Goal: Task Accomplishment & Management: Use online tool/utility

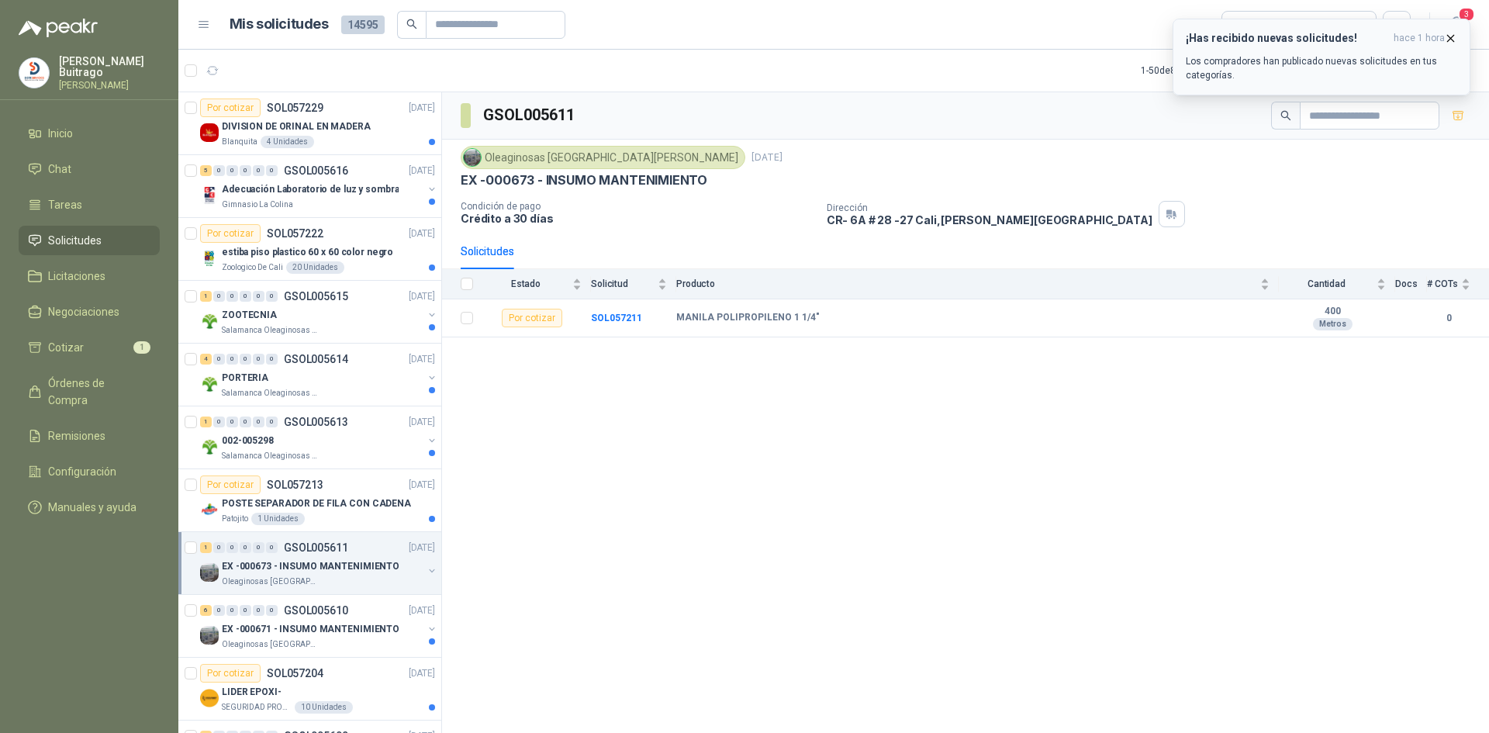
click at [1450, 43] on icon "button" at bounding box center [1450, 38] width 13 height 13
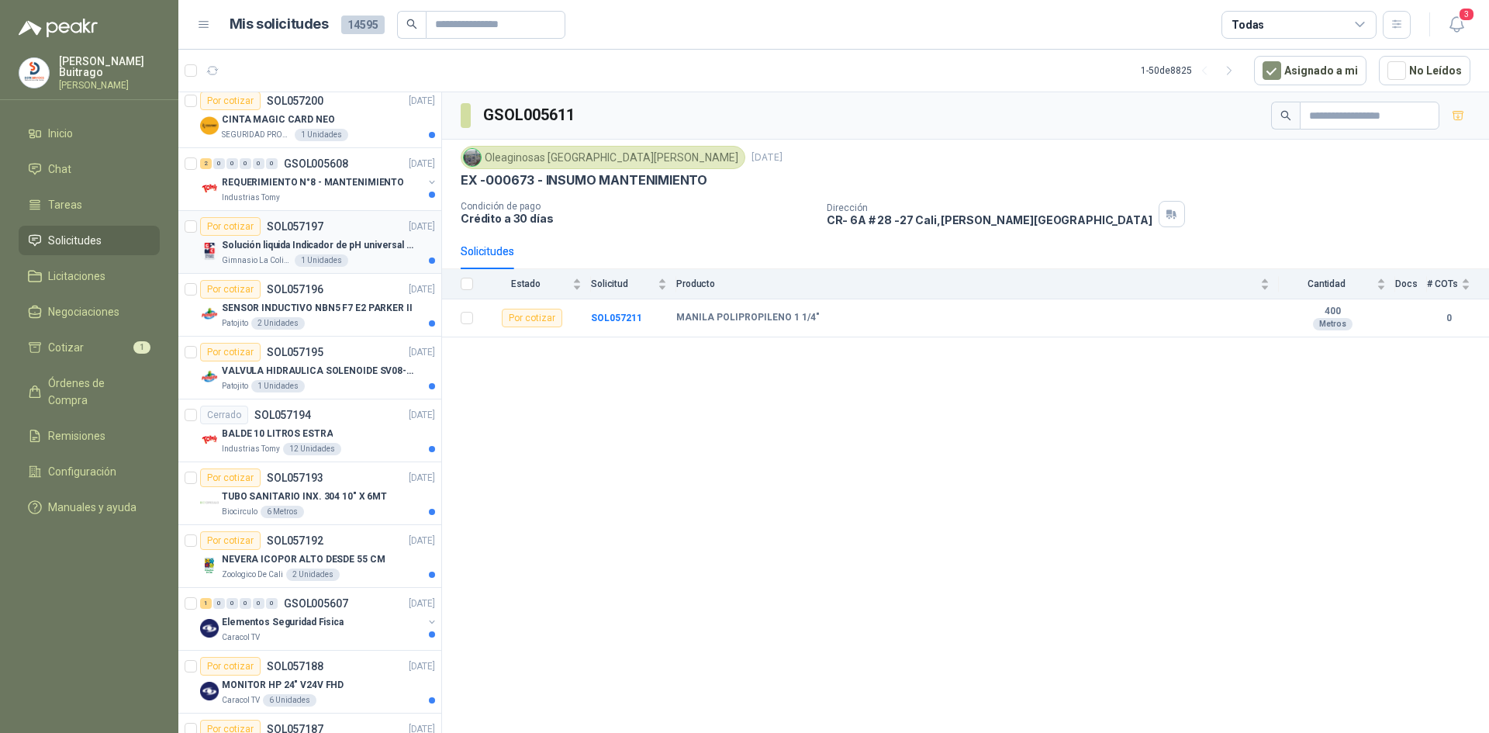
scroll to position [775, 0]
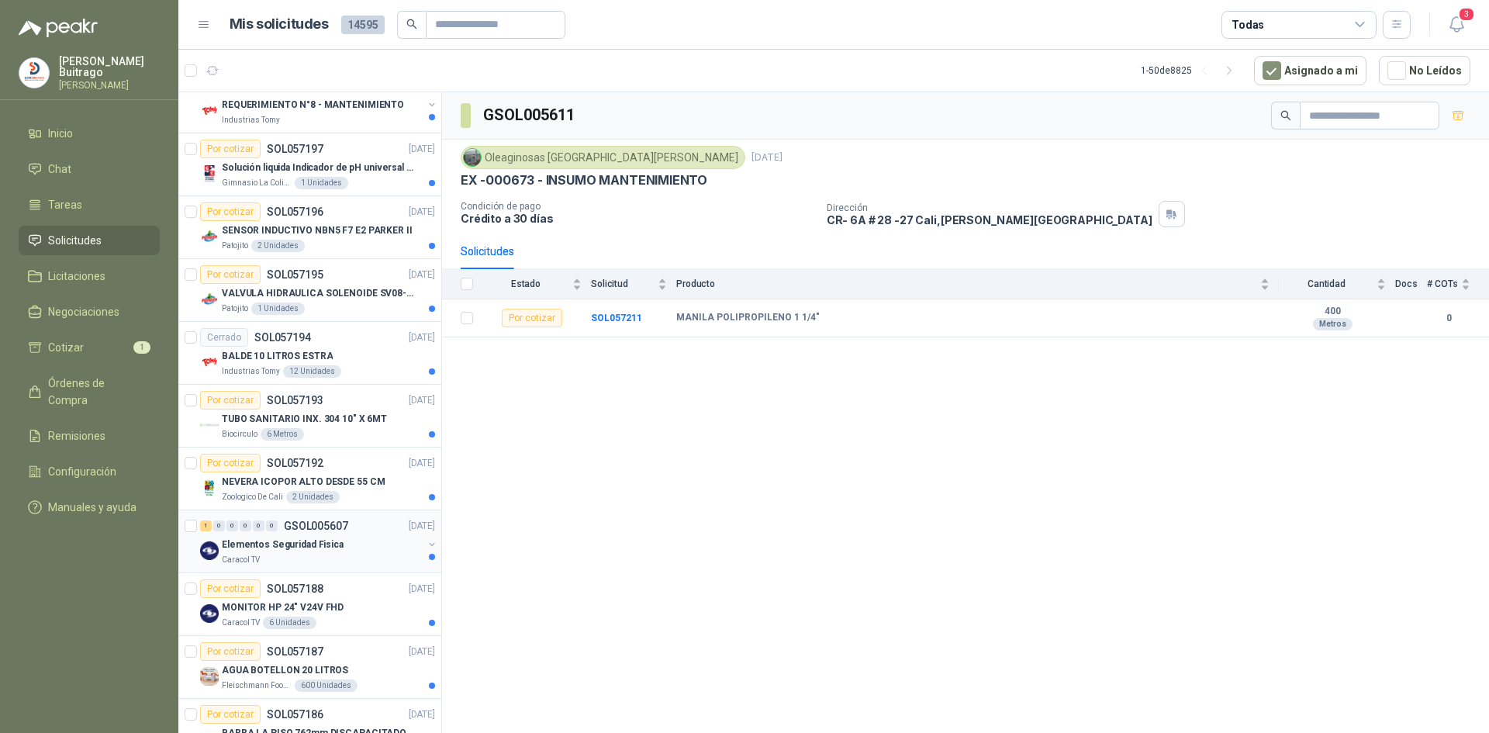
click at [248, 544] on p "Elementos Seguridad Fisica" at bounding box center [283, 544] width 122 height 15
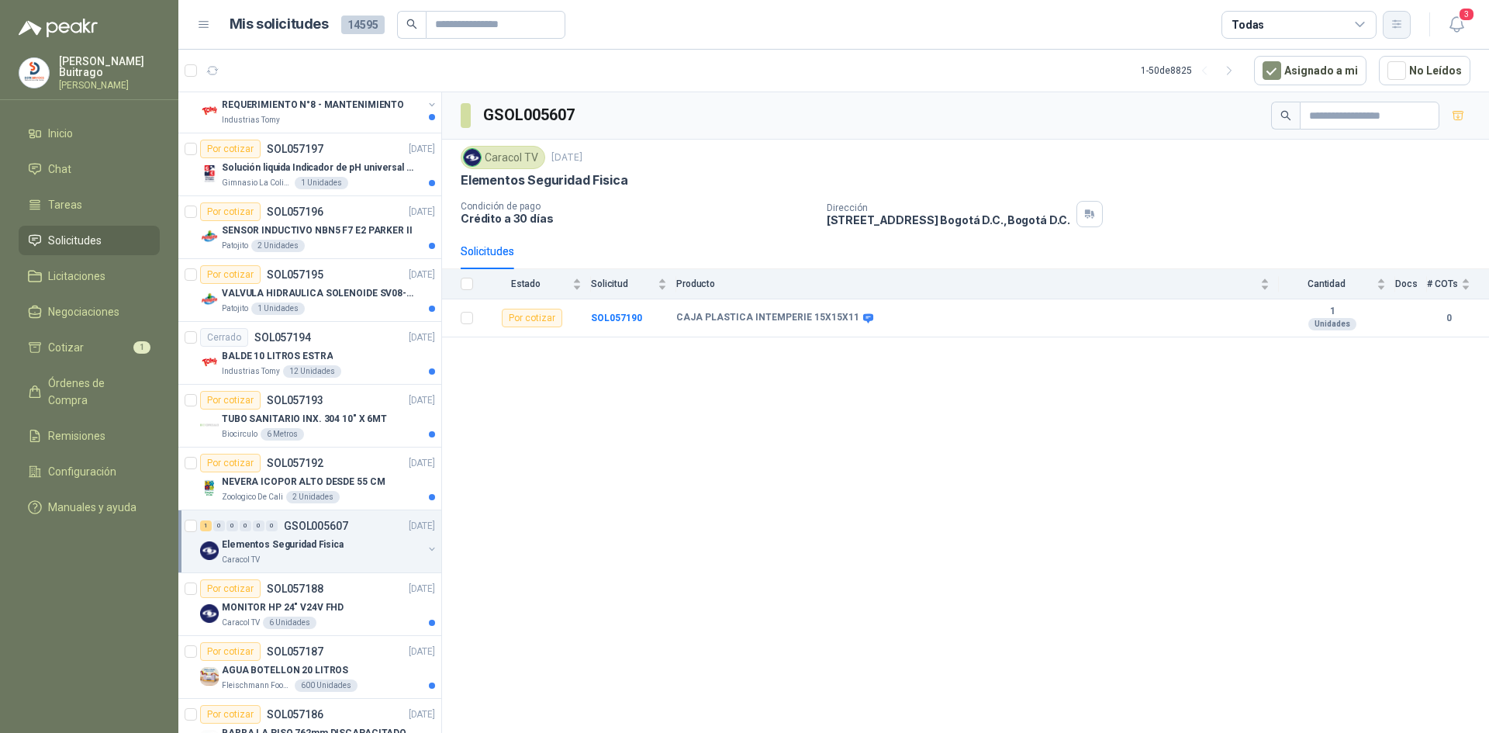
click at [1392, 31] on button "button" at bounding box center [1396, 25] width 28 height 28
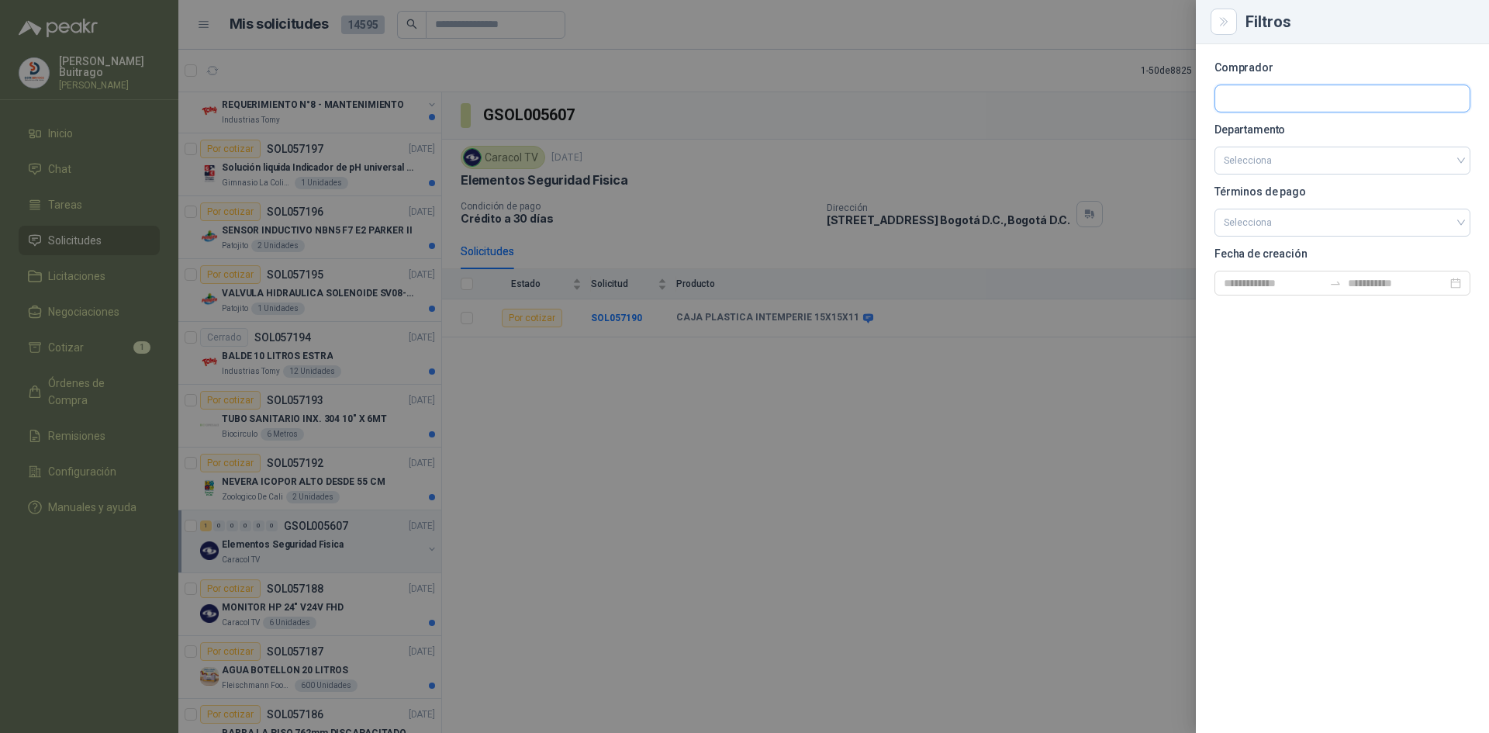
click at [1348, 88] on input "text" at bounding box center [1342, 98] width 254 height 26
click at [1346, 94] on input "text" at bounding box center [1342, 98] width 254 height 26
type input "****"
drag, startPoint x: 1375, startPoint y: 139, endPoint x: 1384, endPoint y: 102, distance: 38.4
click at [1375, 134] on div "Industrias Tomy Industrias Tomy - NIT : 900131529" at bounding box center [1342, 135] width 230 height 17
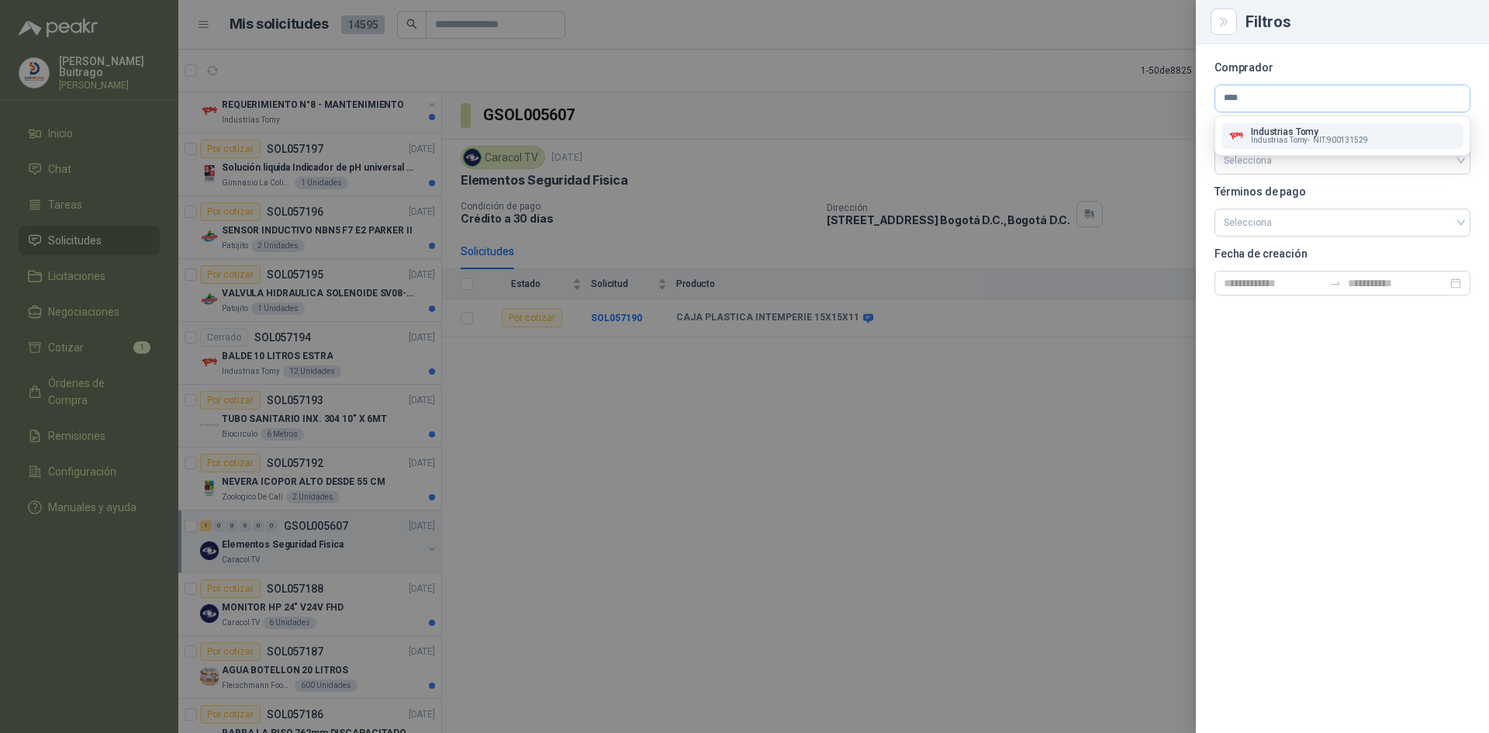
click at [1375, 134] on section "Comprador **** Departamento Selecciona Términos de pago Selecciona Fecha de cre…" at bounding box center [1342, 179] width 256 height 233
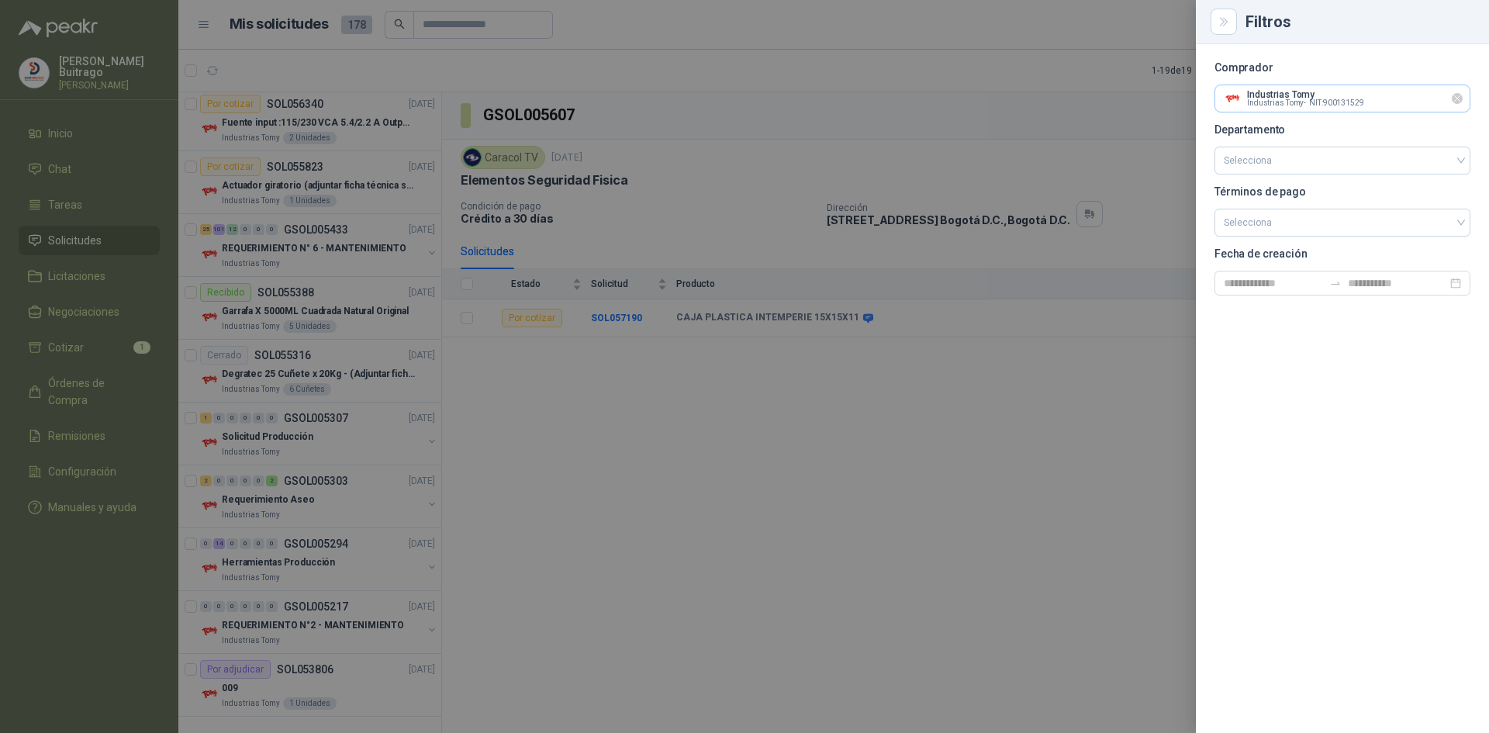
scroll to position [22, 0]
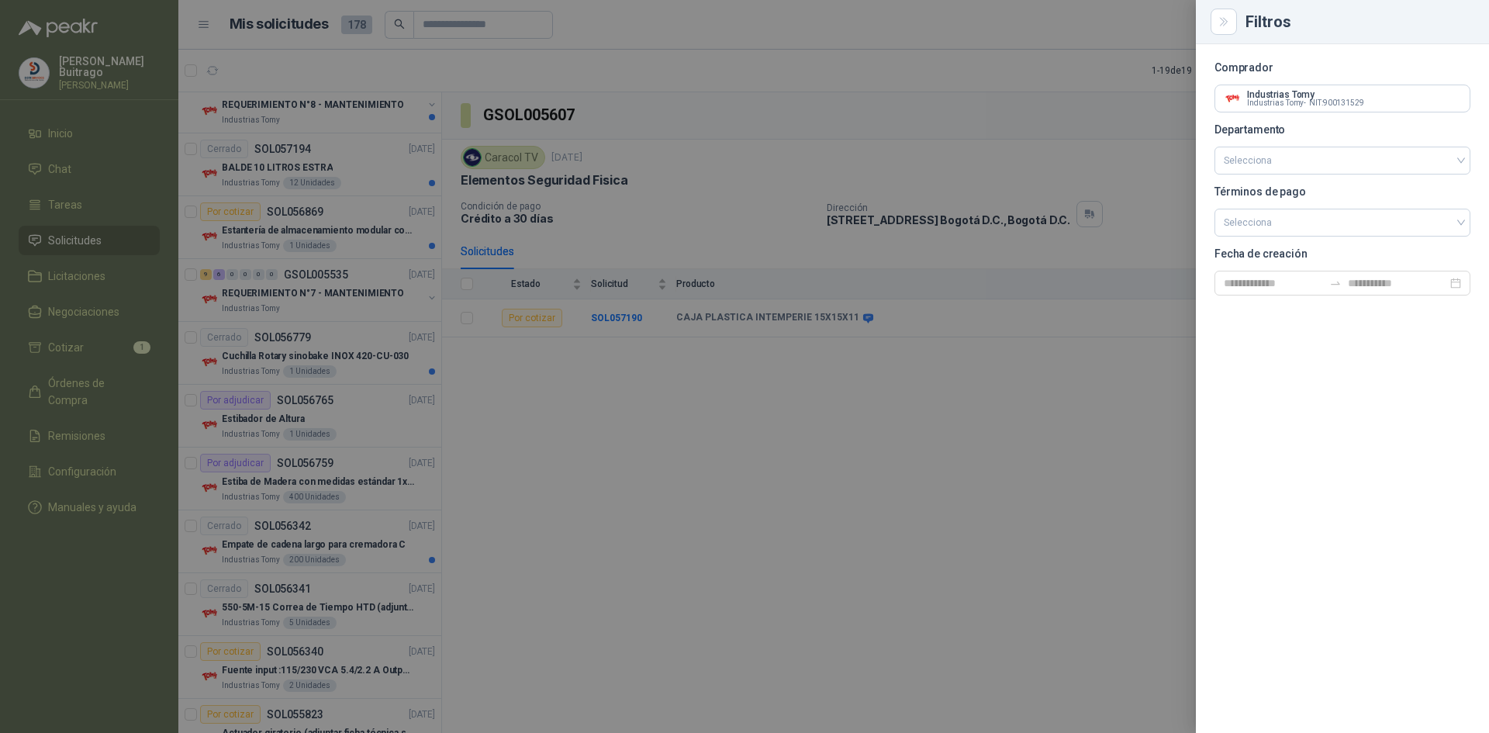
click at [517, 602] on div at bounding box center [744, 366] width 1489 height 733
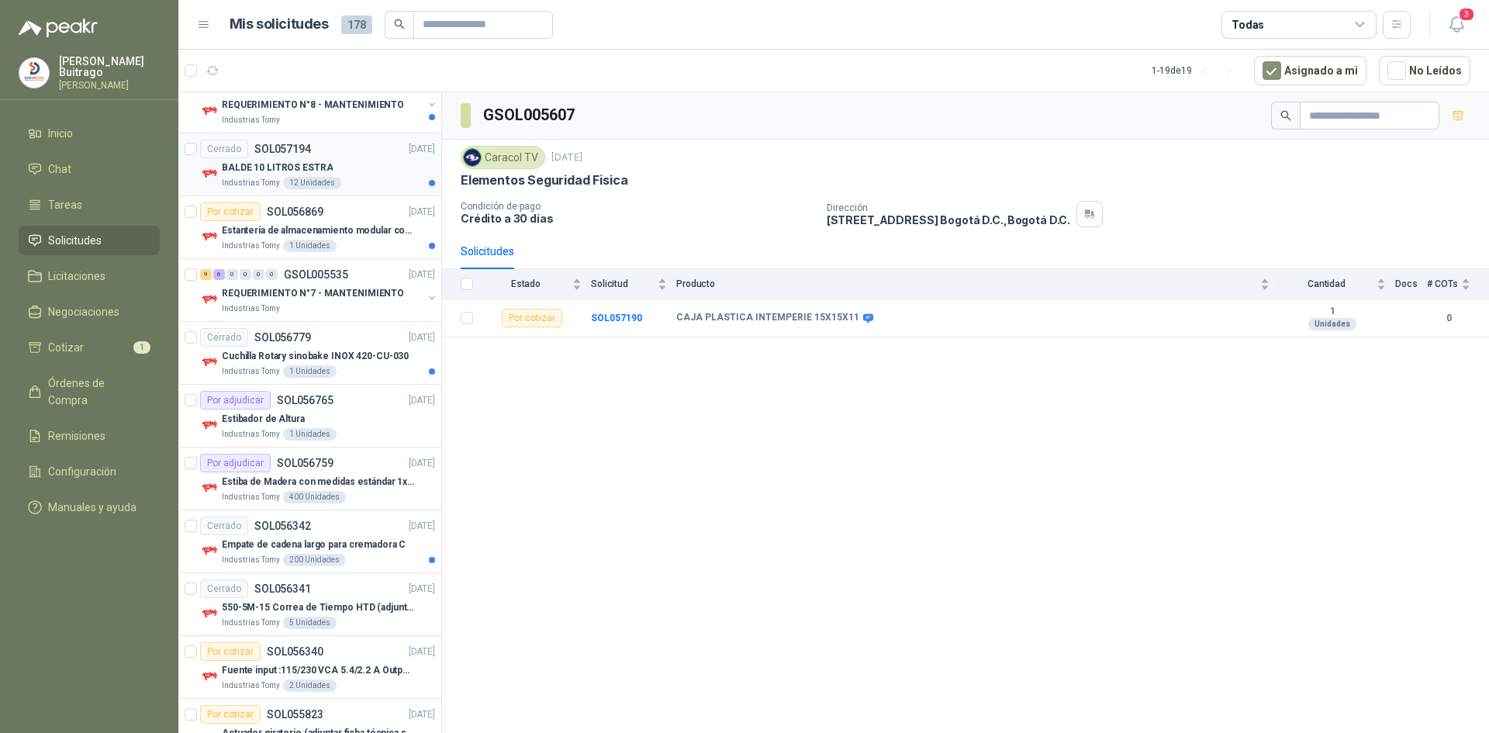
scroll to position [0, 0]
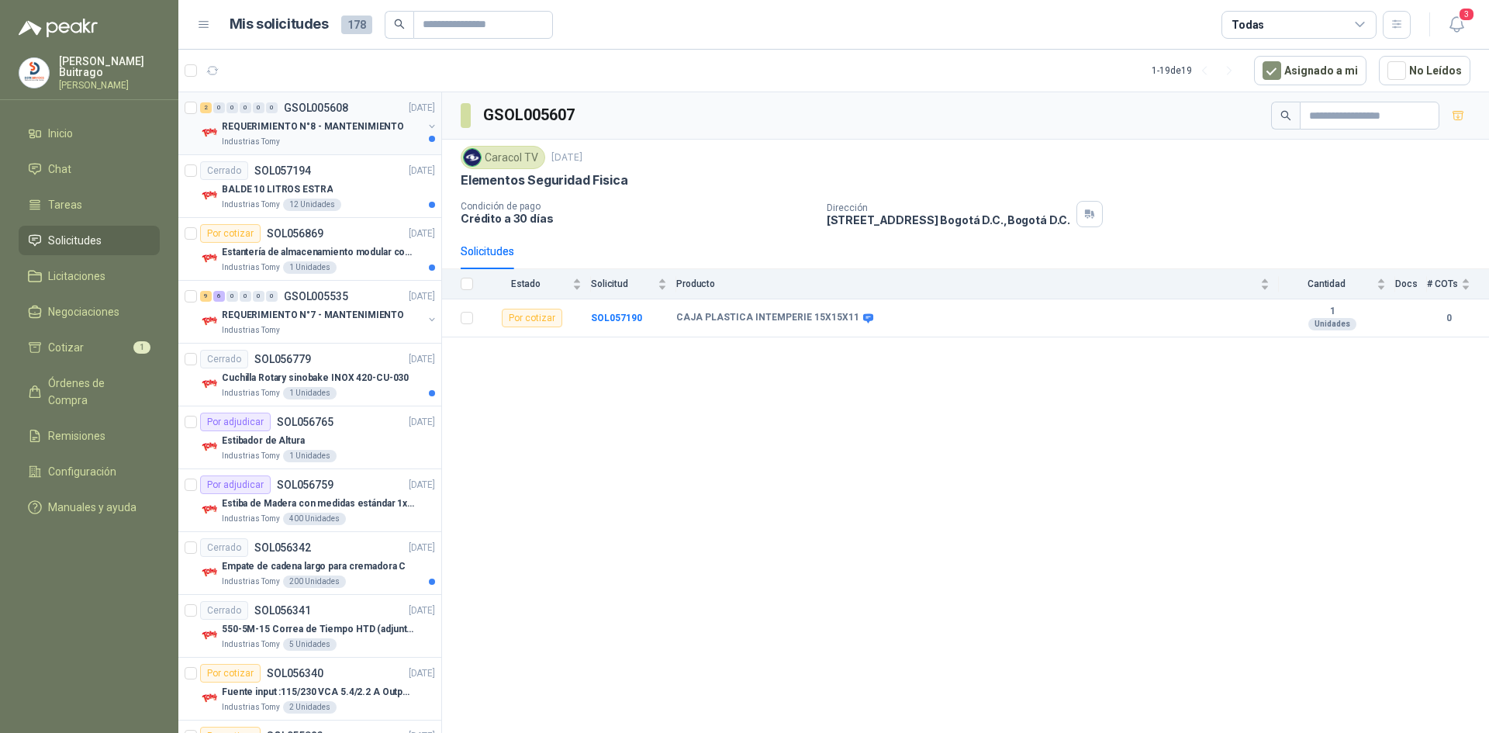
click at [305, 121] on p "REQUERIMIENTO N°8 - MANTENIMIENTO" at bounding box center [313, 126] width 182 height 15
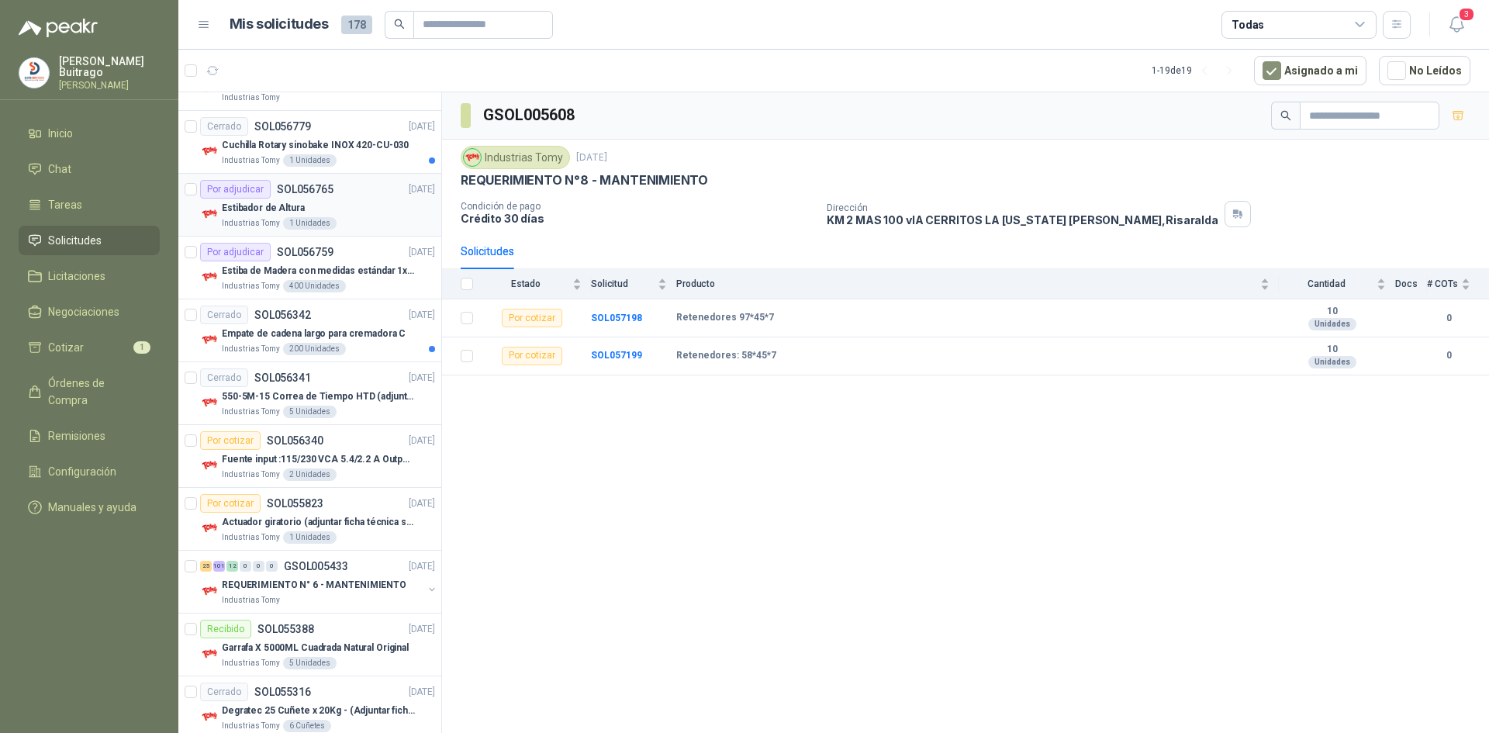
scroll to position [310, 0]
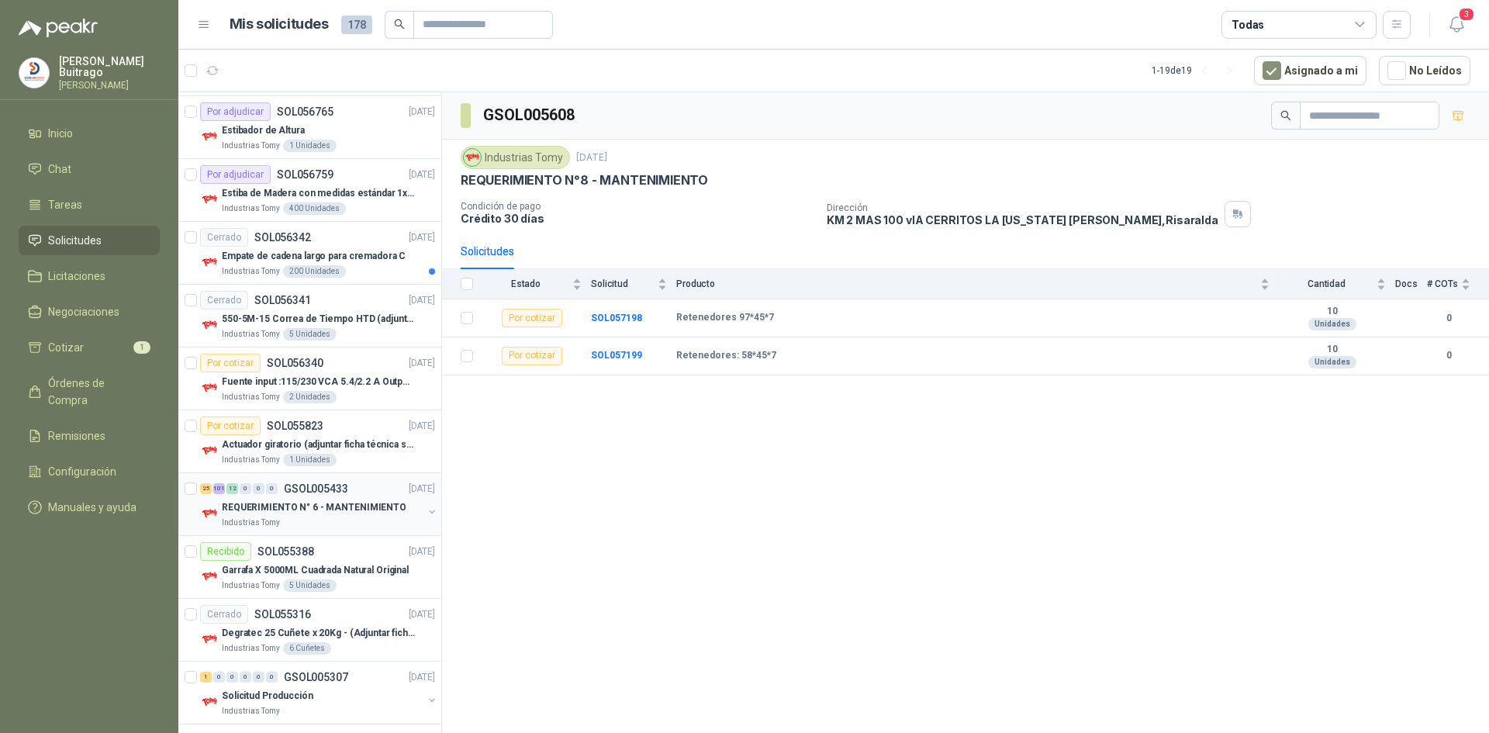
click at [361, 506] on p "REQUERIMIENTO N° 6 - MANTENIMIENTO" at bounding box center [314, 507] width 185 height 15
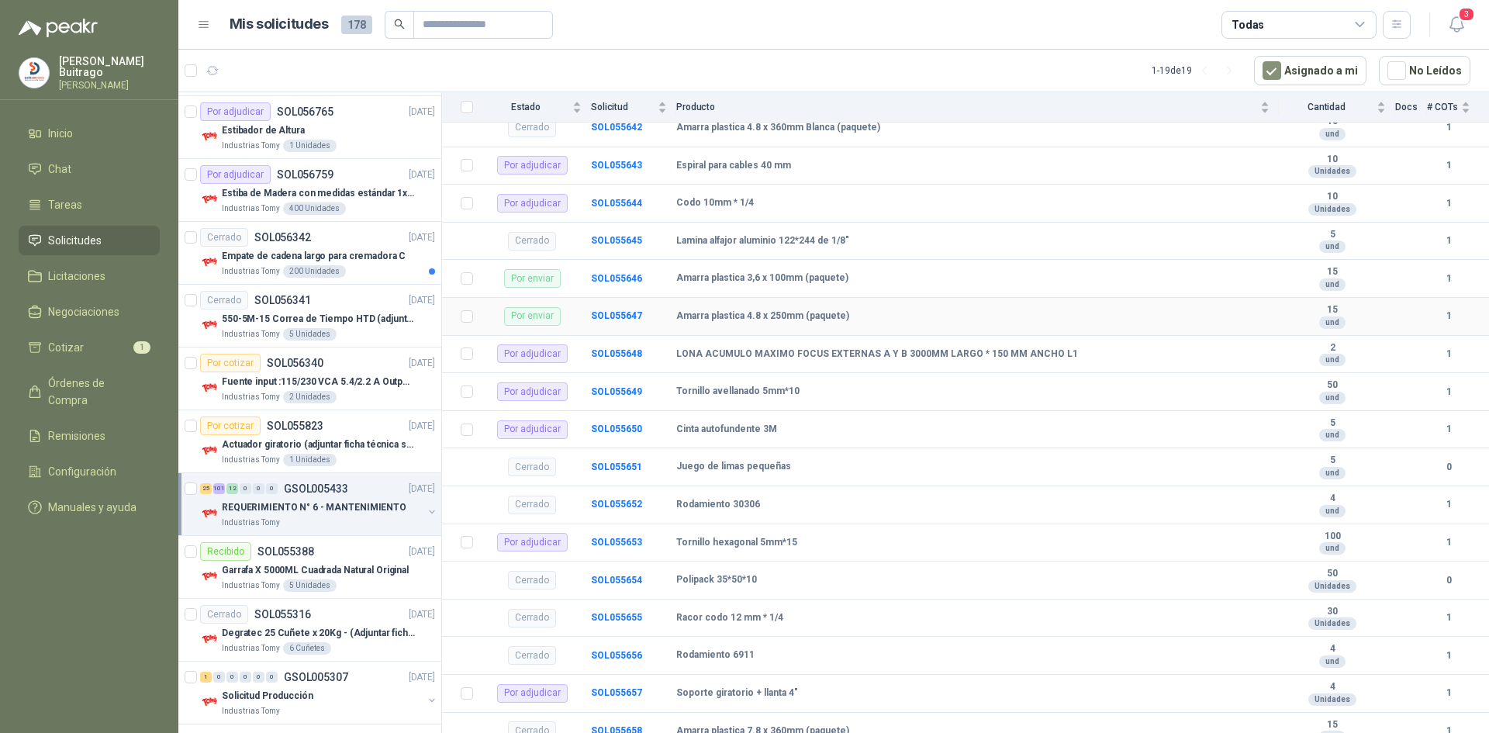
scroll to position [465, 0]
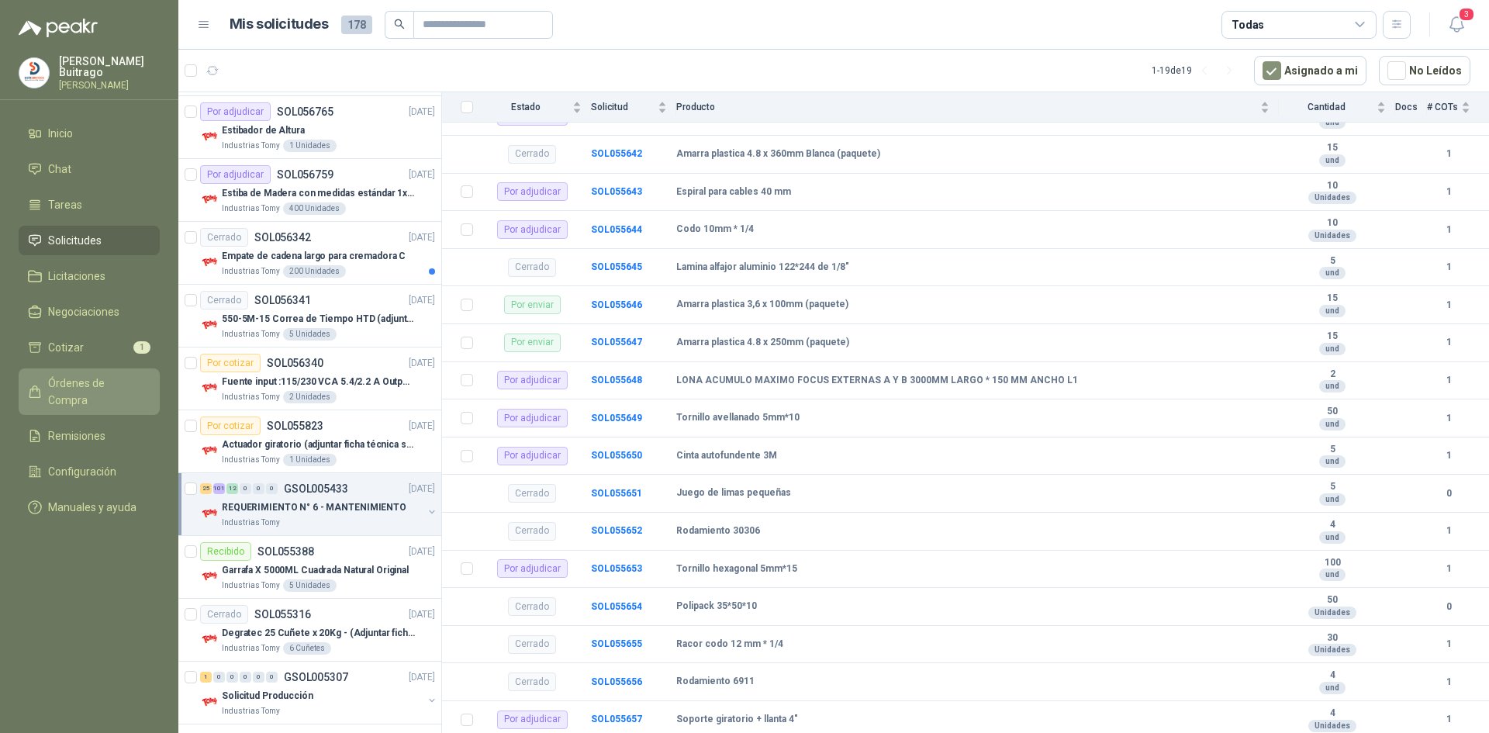
click at [116, 379] on span "Órdenes de Compra" at bounding box center [96, 391] width 97 height 34
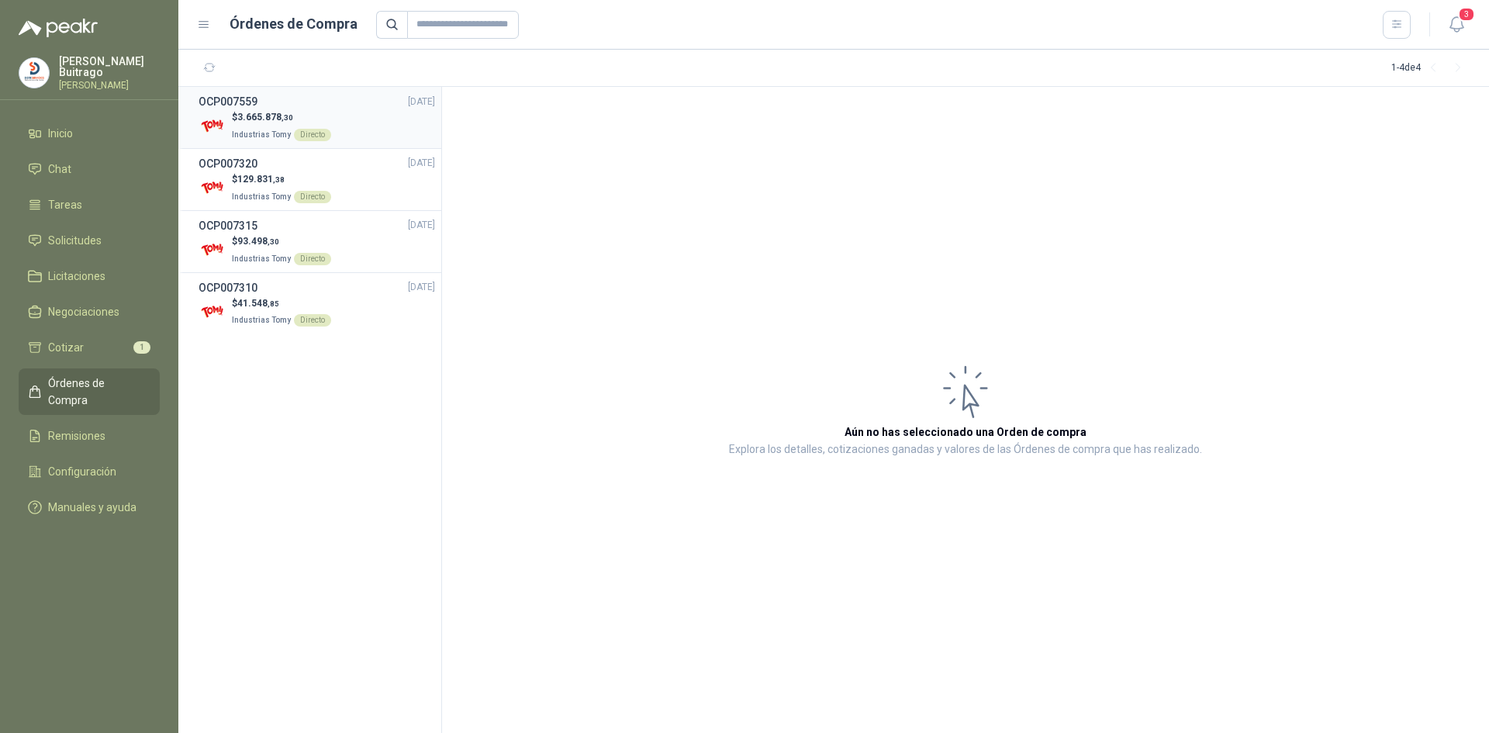
click at [269, 123] on p "$ 3.665.878 ,30" at bounding box center [281, 117] width 99 height 15
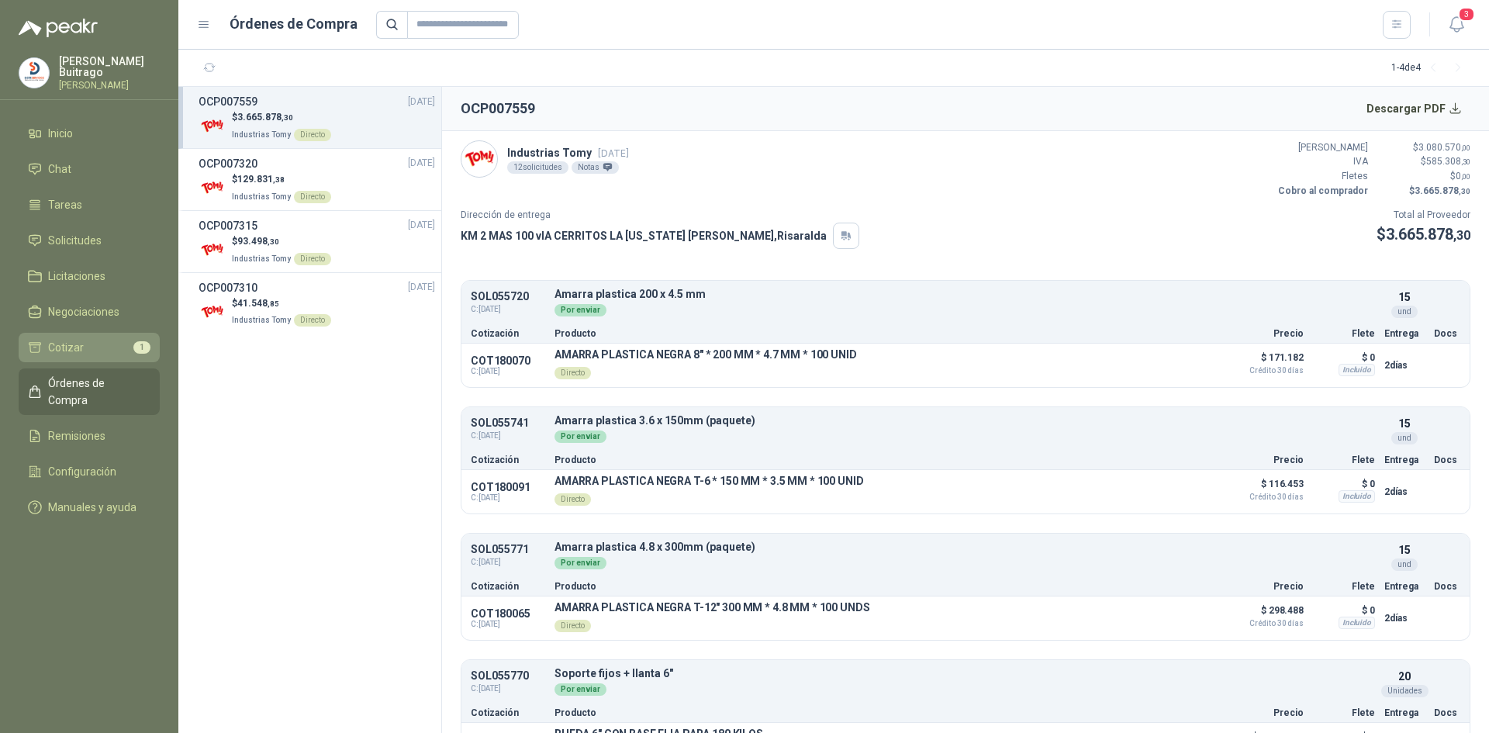
click at [116, 342] on li "Cotizar 1" at bounding box center [89, 347] width 123 height 17
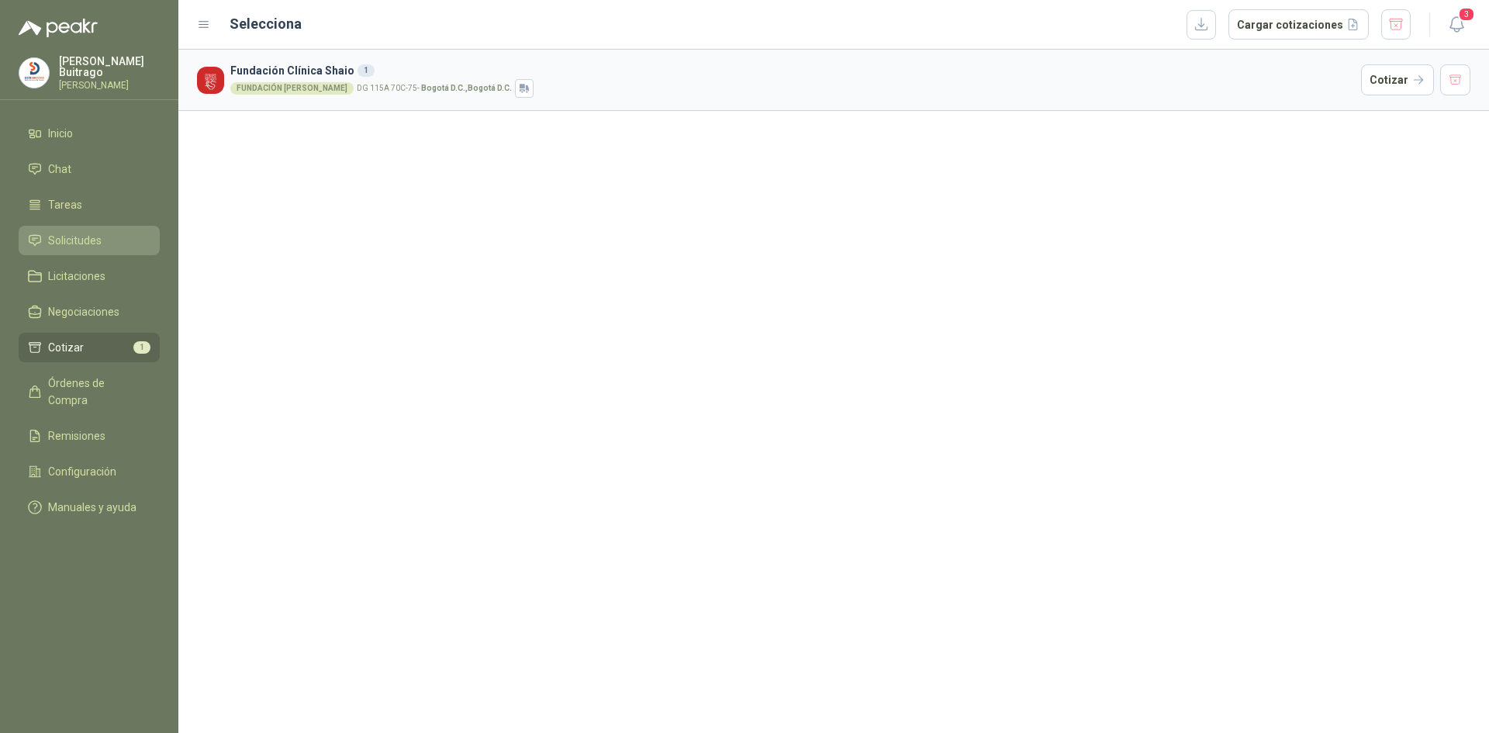
click at [104, 241] on li "Solicitudes" at bounding box center [89, 240] width 123 height 17
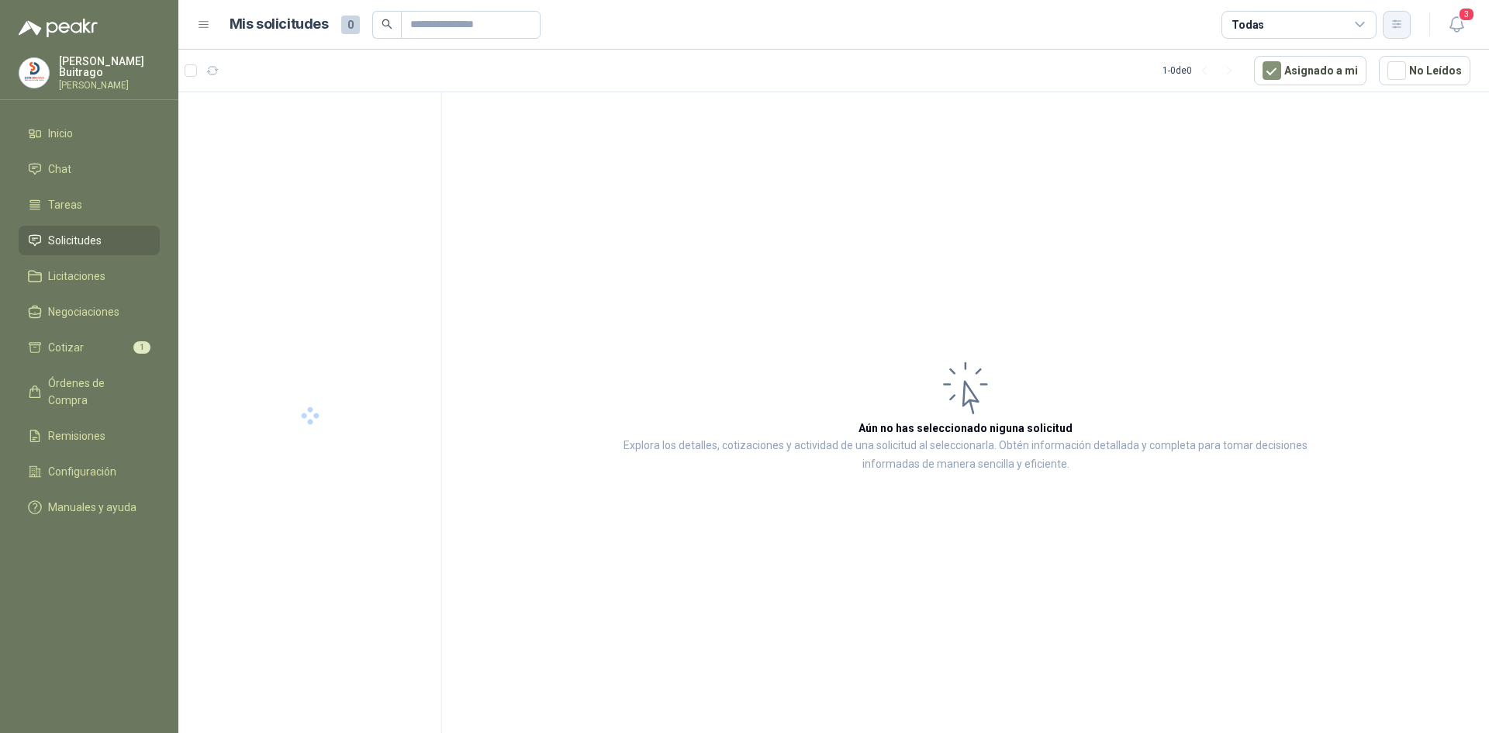
click at [1400, 24] on icon "button" at bounding box center [1396, 24] width 9 height 8
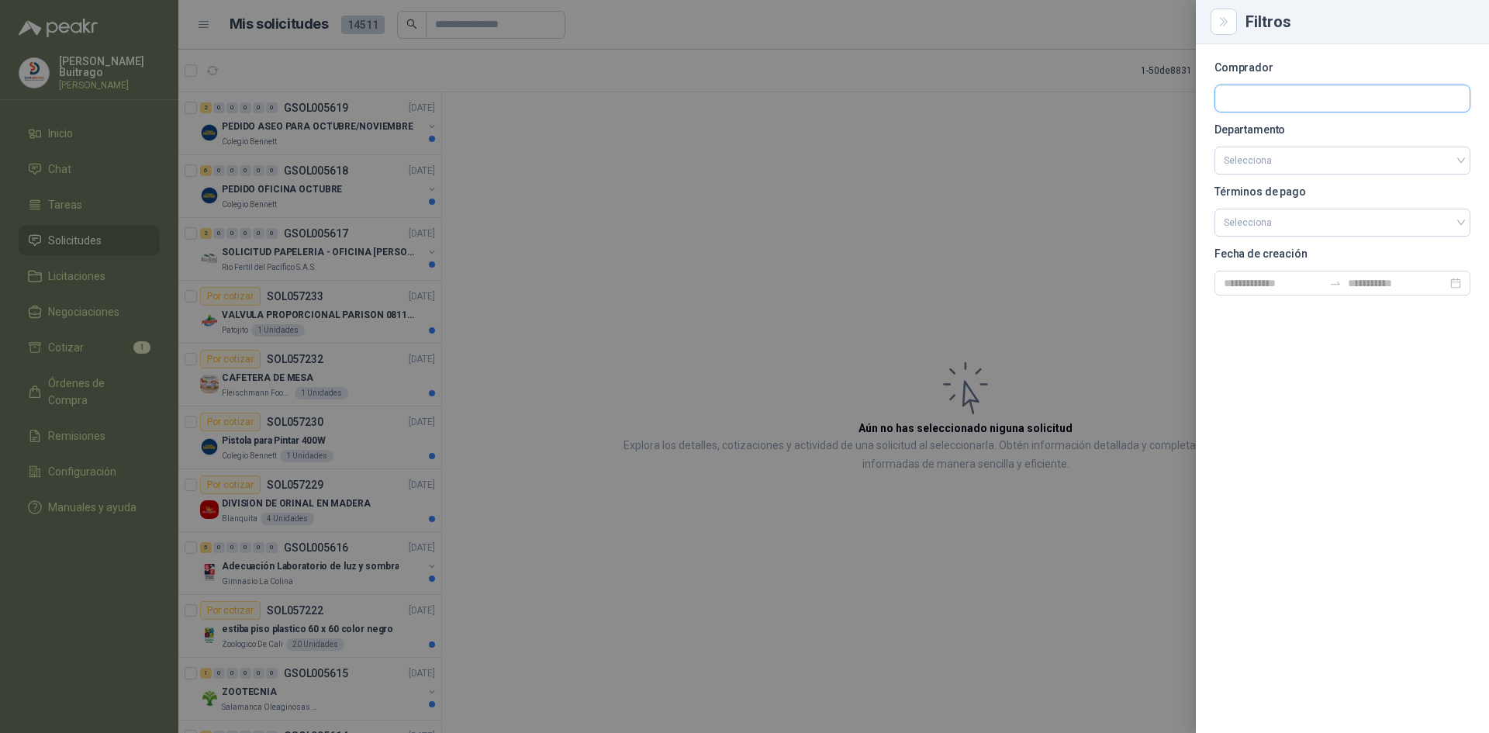
click at [1263, 102] on input "text" at bounding box center [1342, 98] width 254 height 26
type input "****"
click at [1303, 134] on p "Industrias Tomy" at bounding box center [1309, 131] width 117 height 9
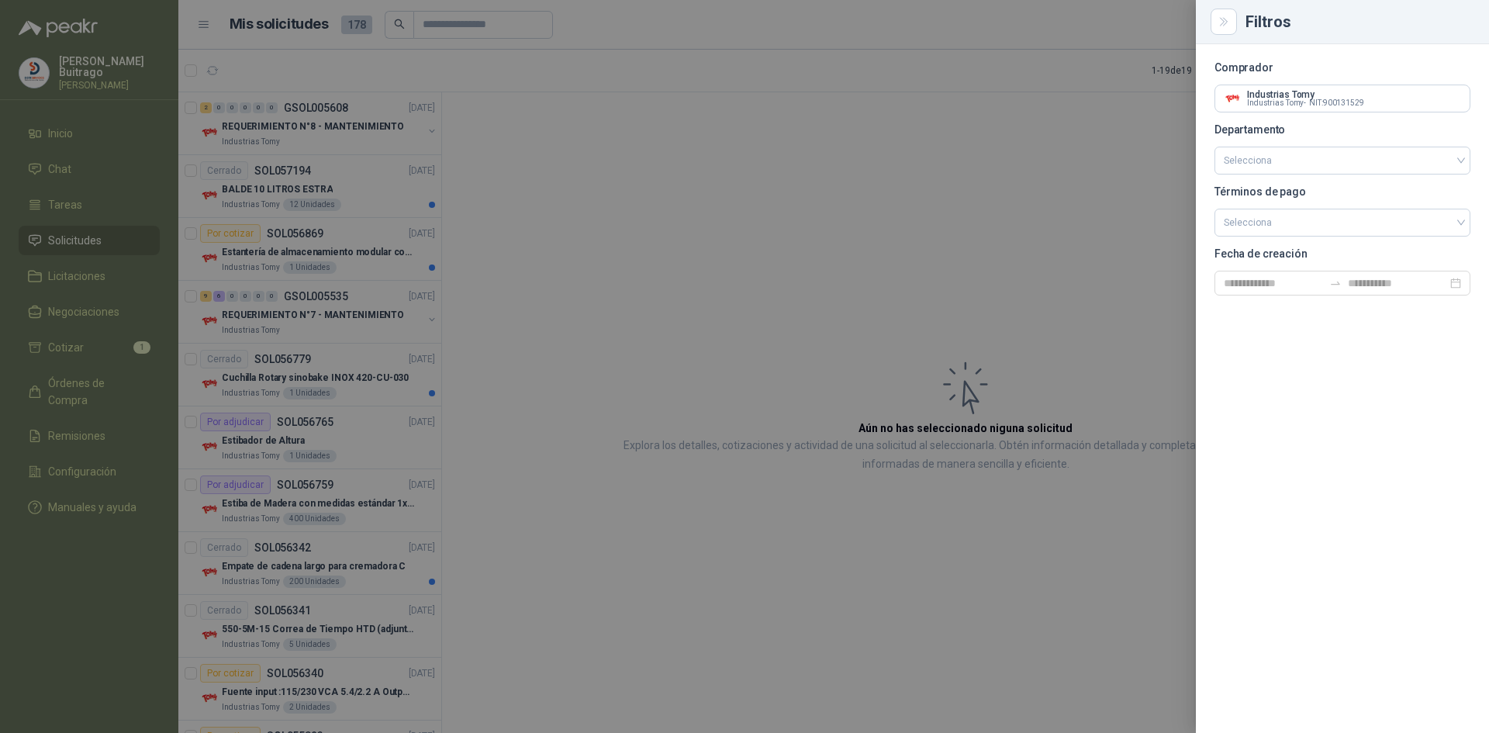
click at [632, 175] on div at bounding box center [744, 366] width 1489 height 733
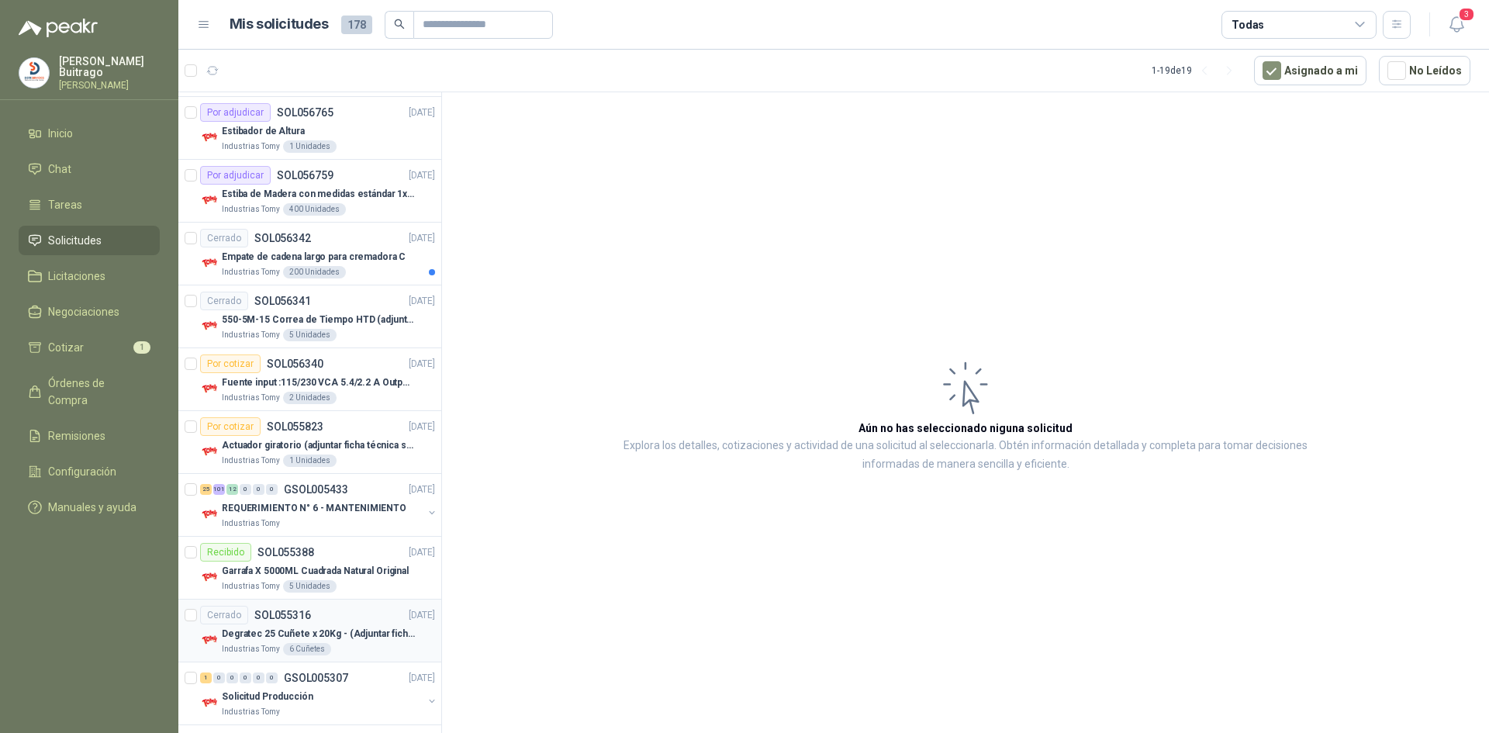
scroll to position [310, 0]
click at [292, 508] on p "REQUERIMIENTO N° 6 - MANTENIMIENTO" at bounding box center [314, 507] width 185 height 15
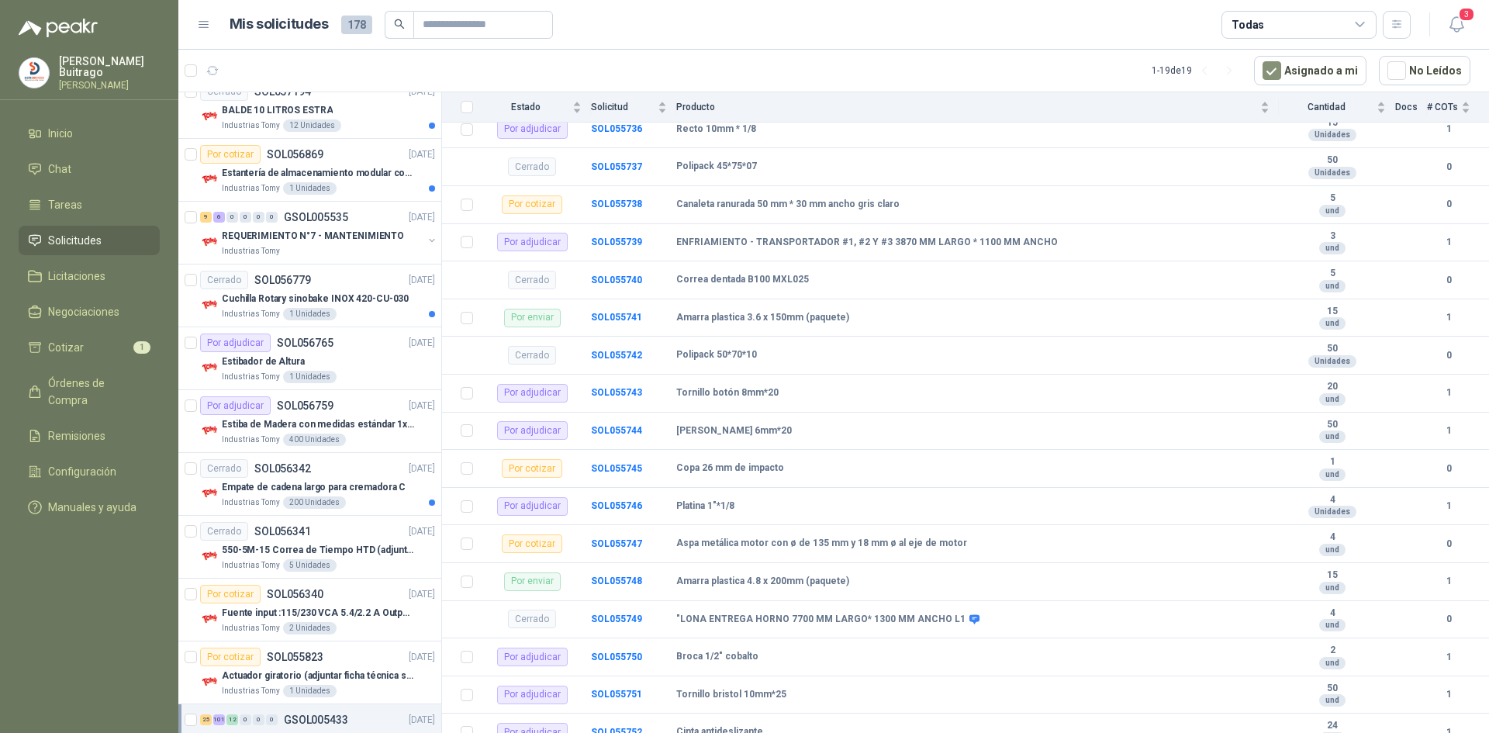
scroll to position [56, 0]
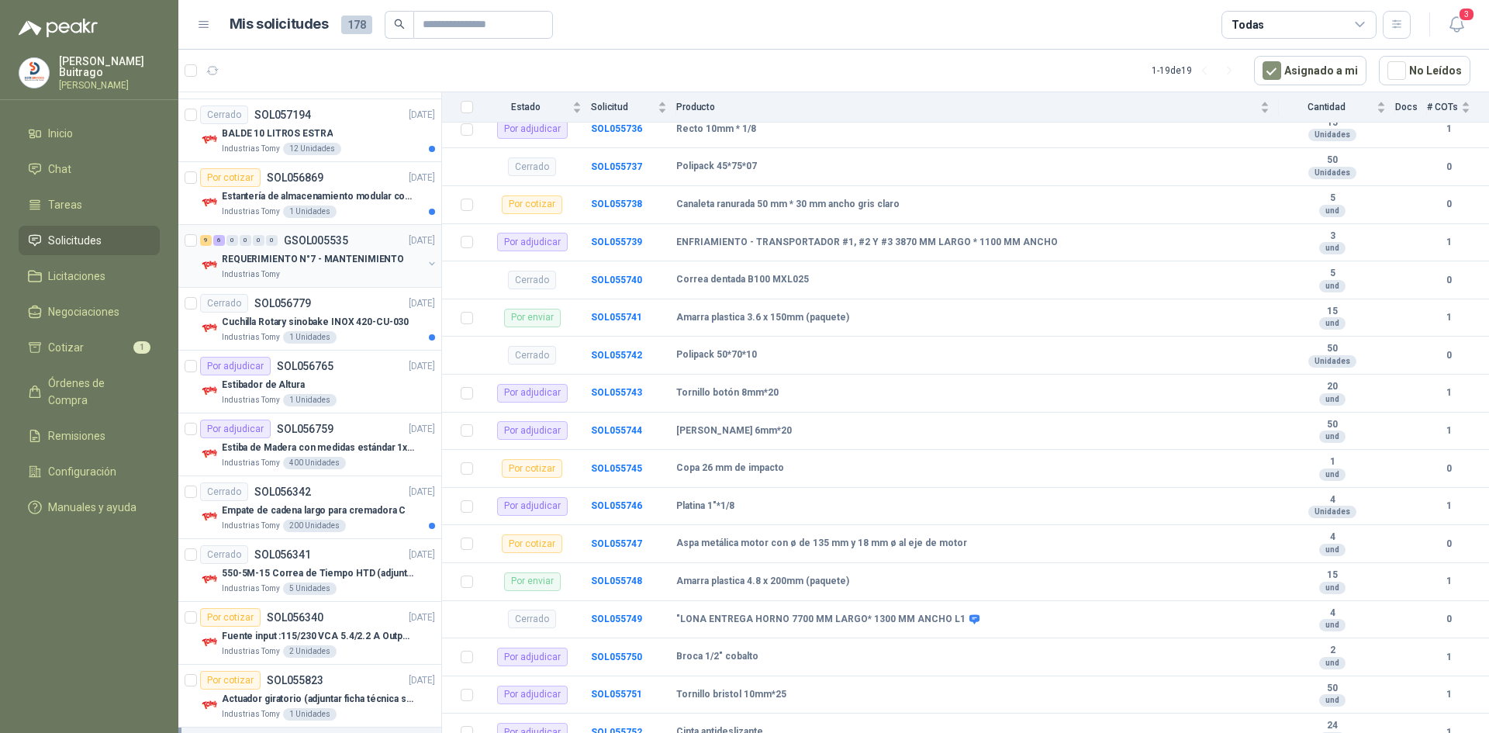
click at [295, 255] on p "REQUERIMIENTO N°7 - MANTENIMIENTO" at bounding box center [313, 259] width 182 height 15
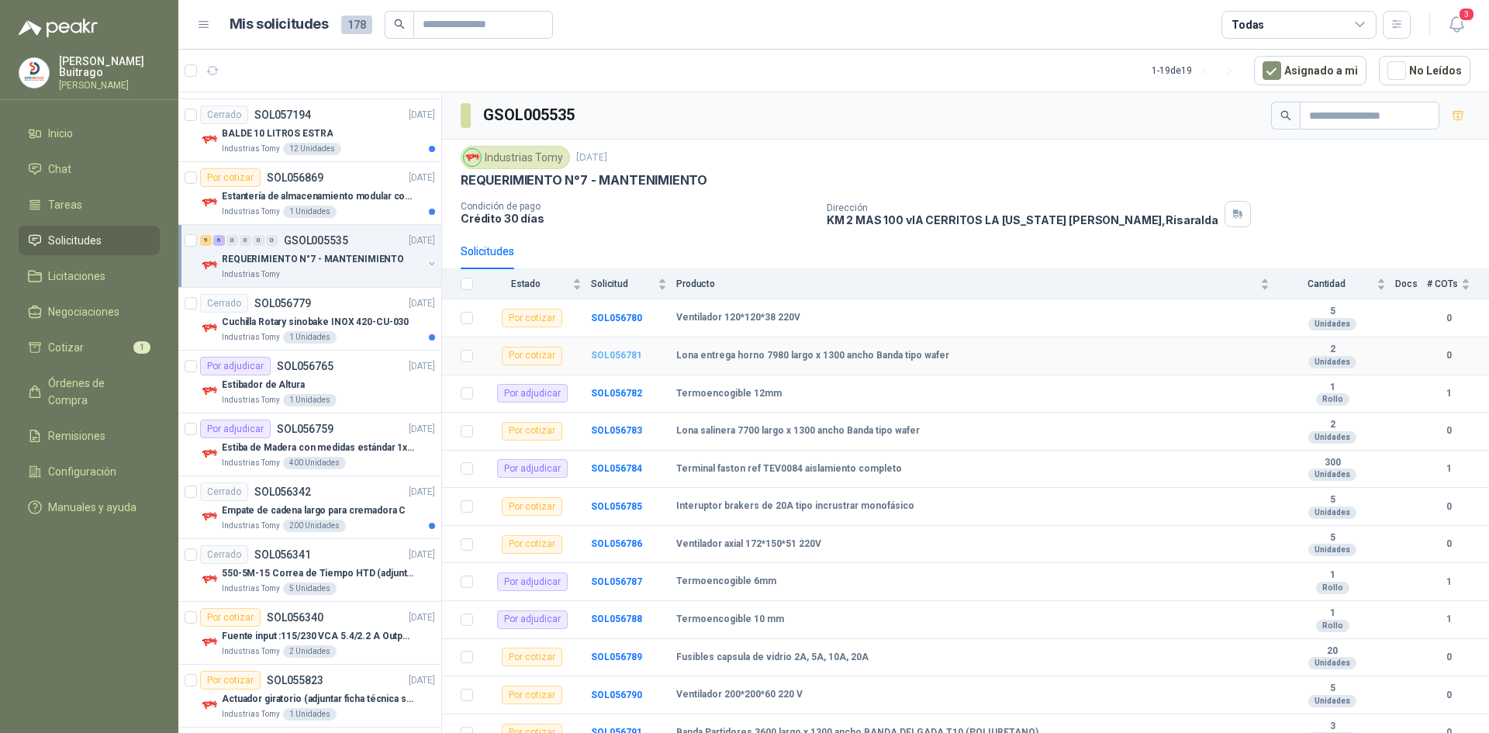
click at [600, 350] on b "SOL056781" at bounding box center [616, 355] width 51 height 11
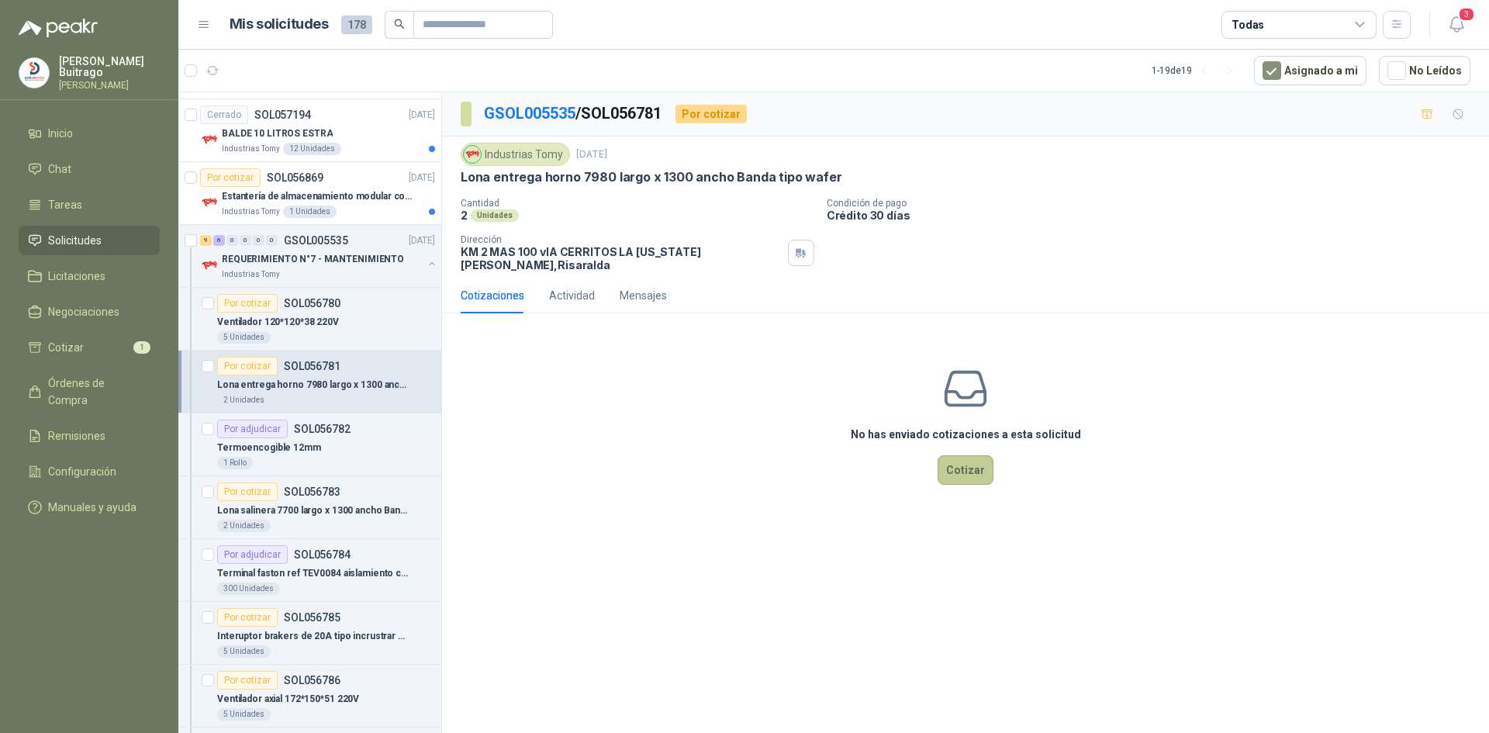
click at [972, 459] on button "Cotizar" at bounding box center [965, 469] width 56 height 29
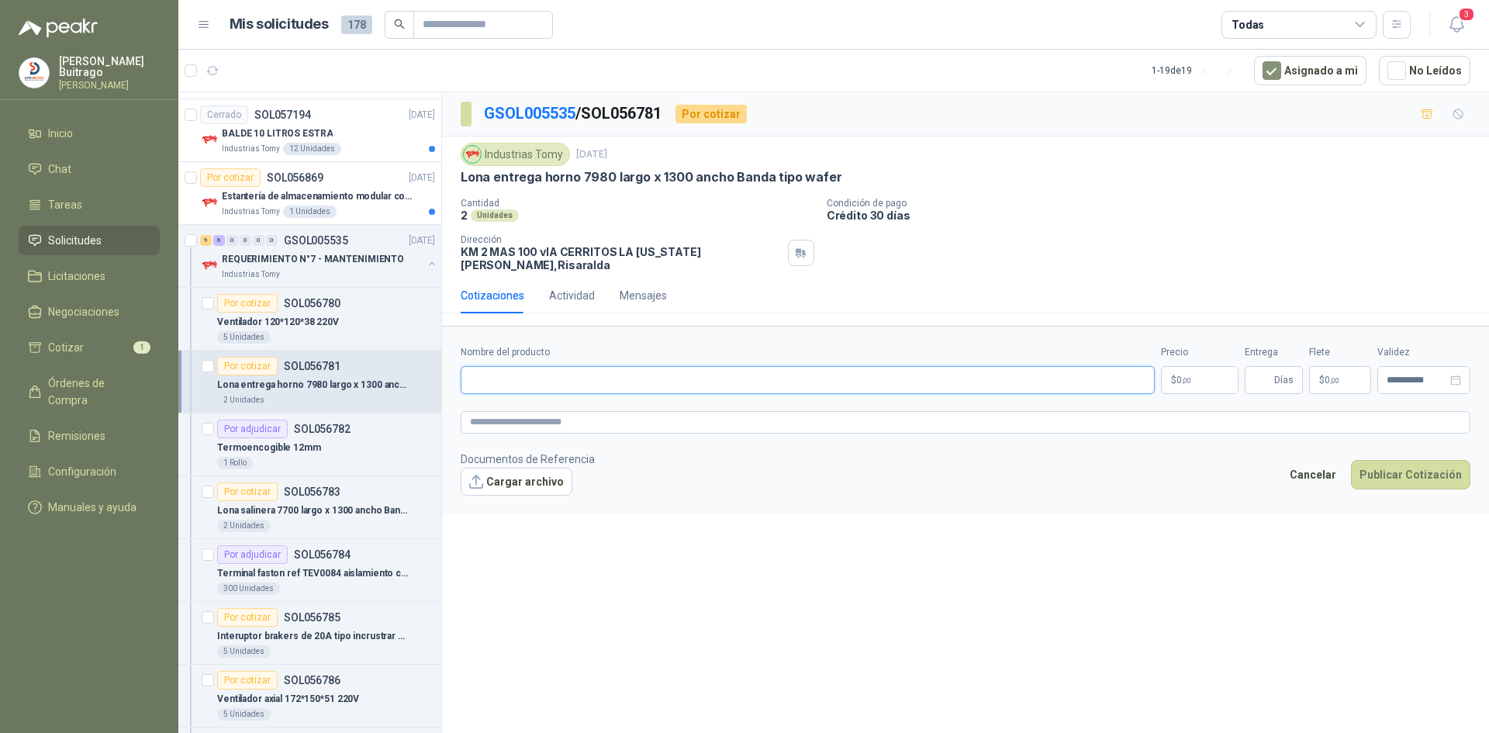
click at [556, 371] on input "Nombre del producto" at bounding box center [808, 380] width 694 height 28
click at [873, 375] on input "**********" at bounding box center [808, 380] width 694 height 28
type input "**********"
click at [1179, 375] on span "0 ,00" at bounding box center [1183, 379] width 15 height 9
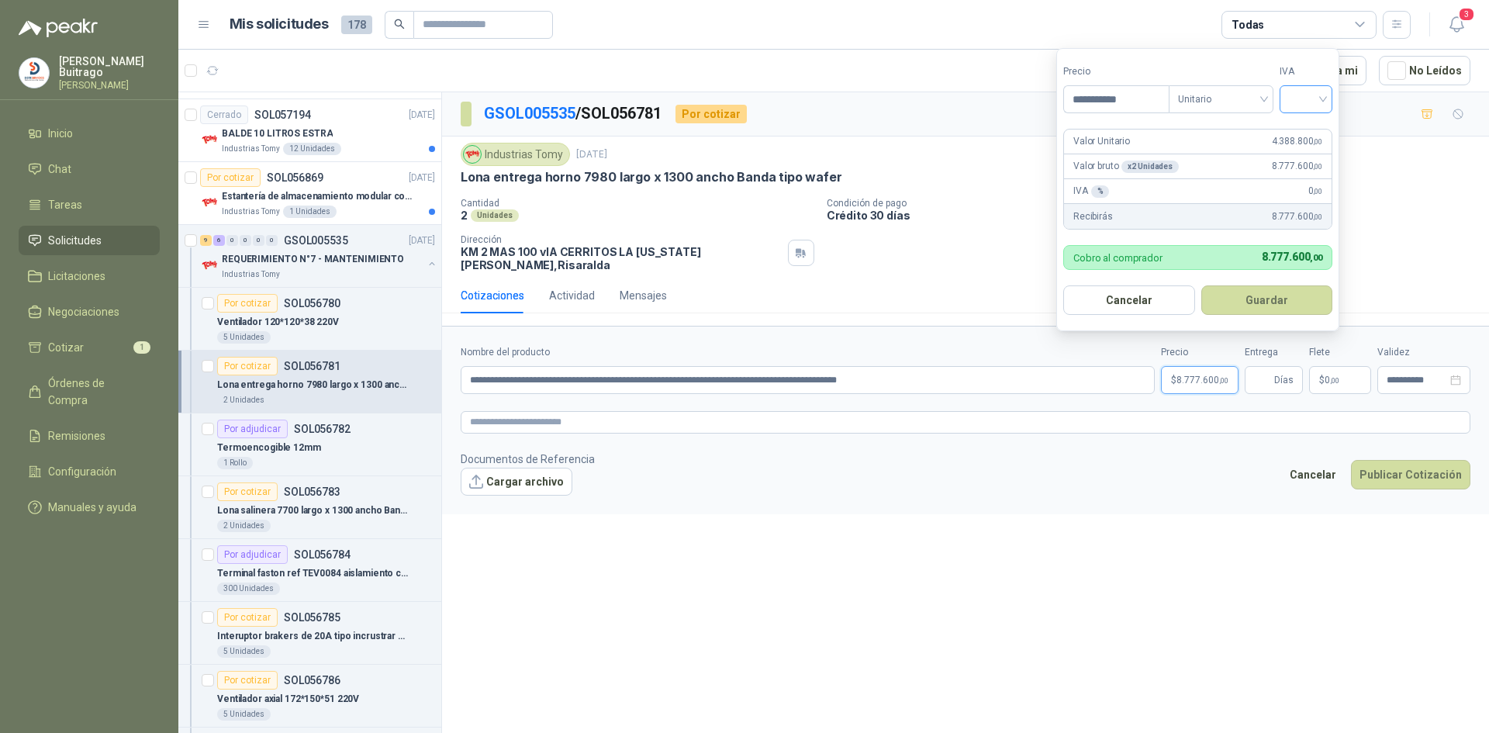
type input "**********"
click at [1321, 101] on input "search" at bounding box center [1306, 97] width 34 height 23
click at [1321, 124] on div "19%" at bounding box center [1309, 131] width 29 height 17
click at [1269, 303] on button "Guardar" at bounding box center [1266, 299] width 133 height 29
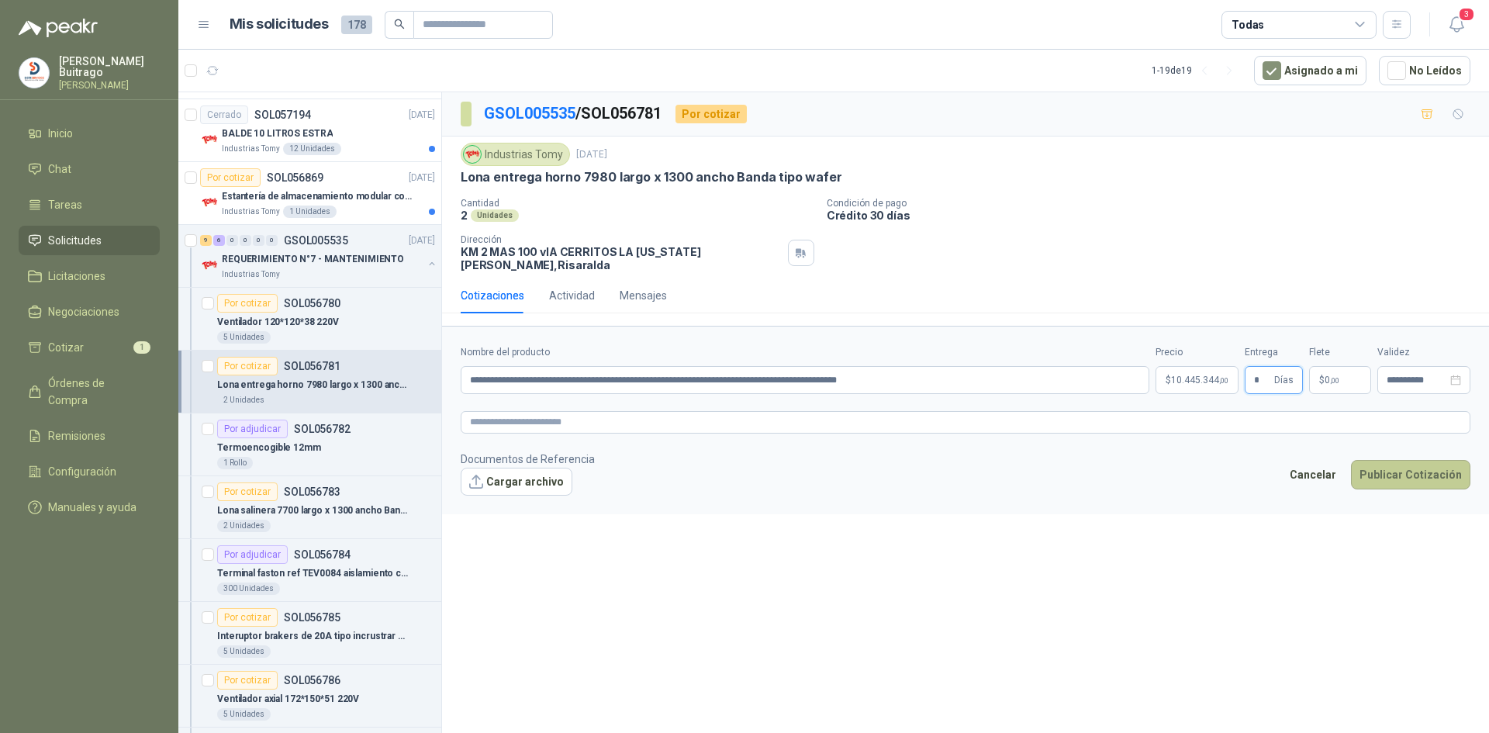
type input "*"
click at [1382, 460] on button "Publicar Cotización" at bounding box center [1410, 474] width 119 height 29
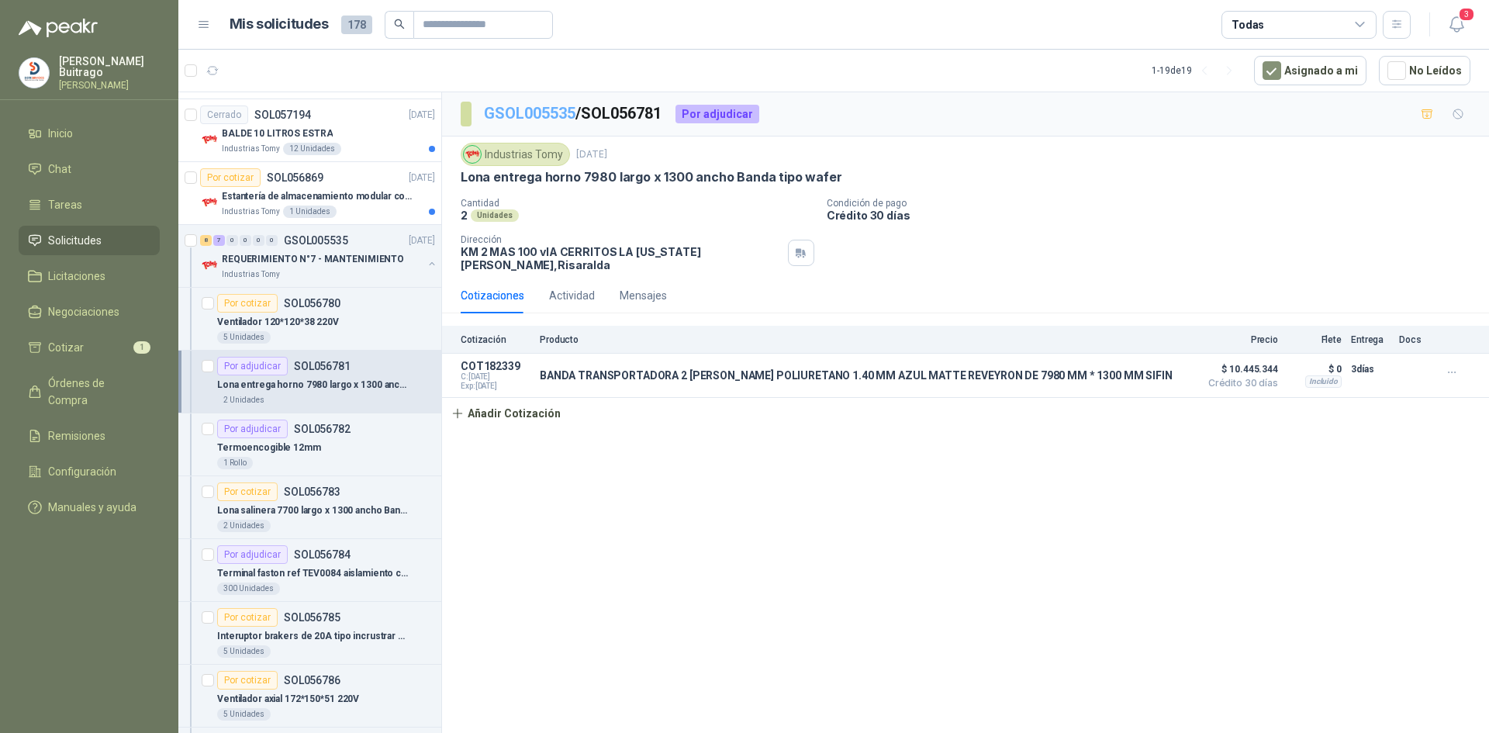
click at [560, 117] on link "GSOL005535" at bounding box center [529, 113] width 91 height 19
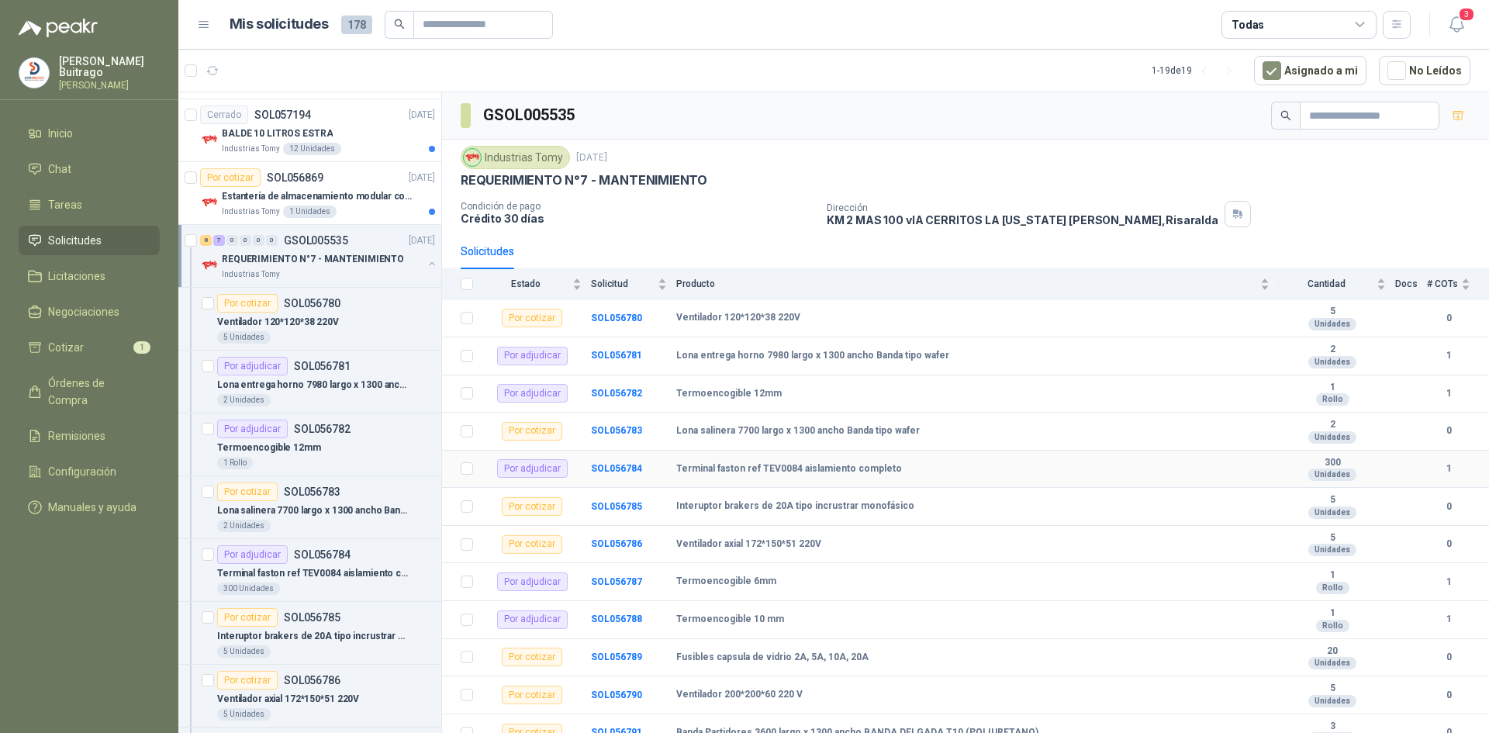
scroll to position [78, 0]
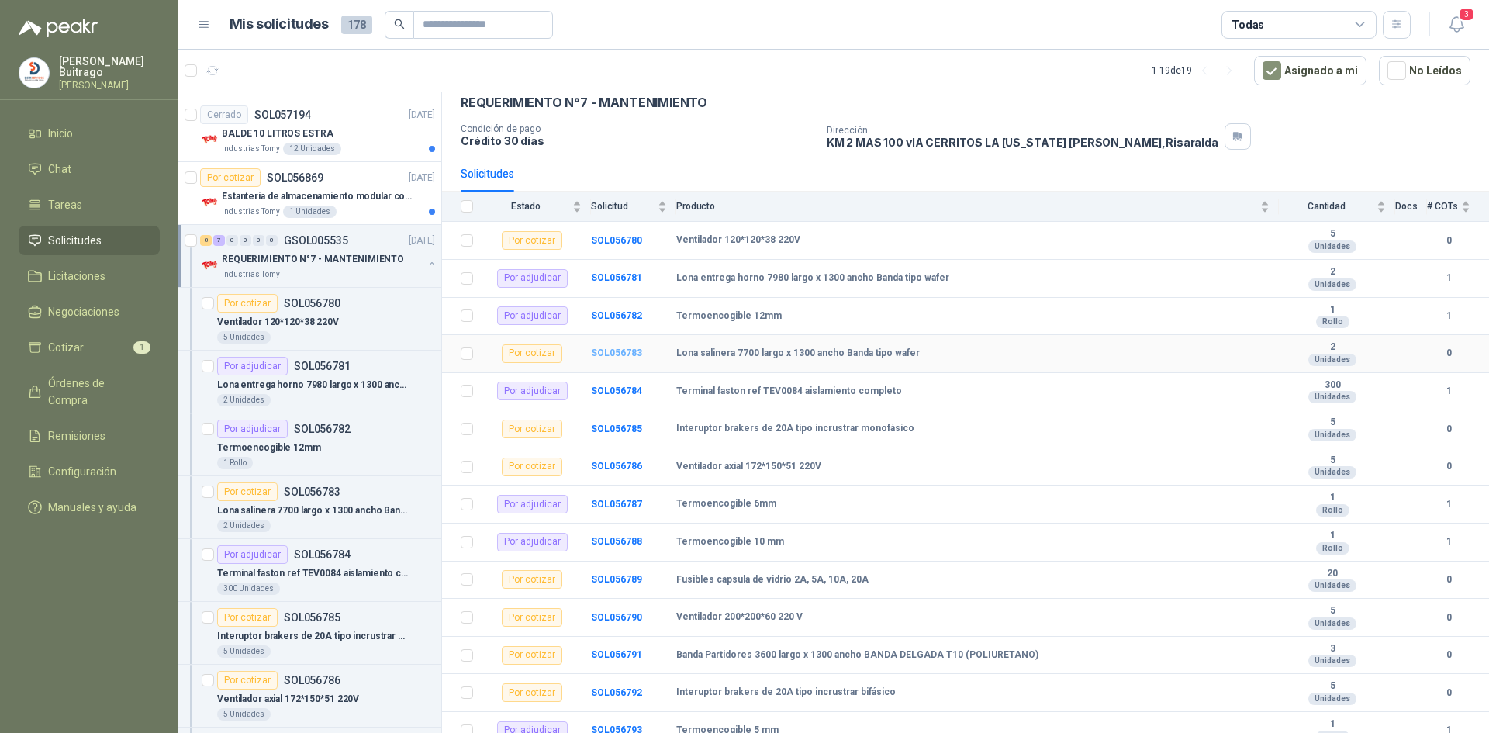
click at [617, 351] on b "SOL056783" at bounding box center [616, 352] width 51 height 11
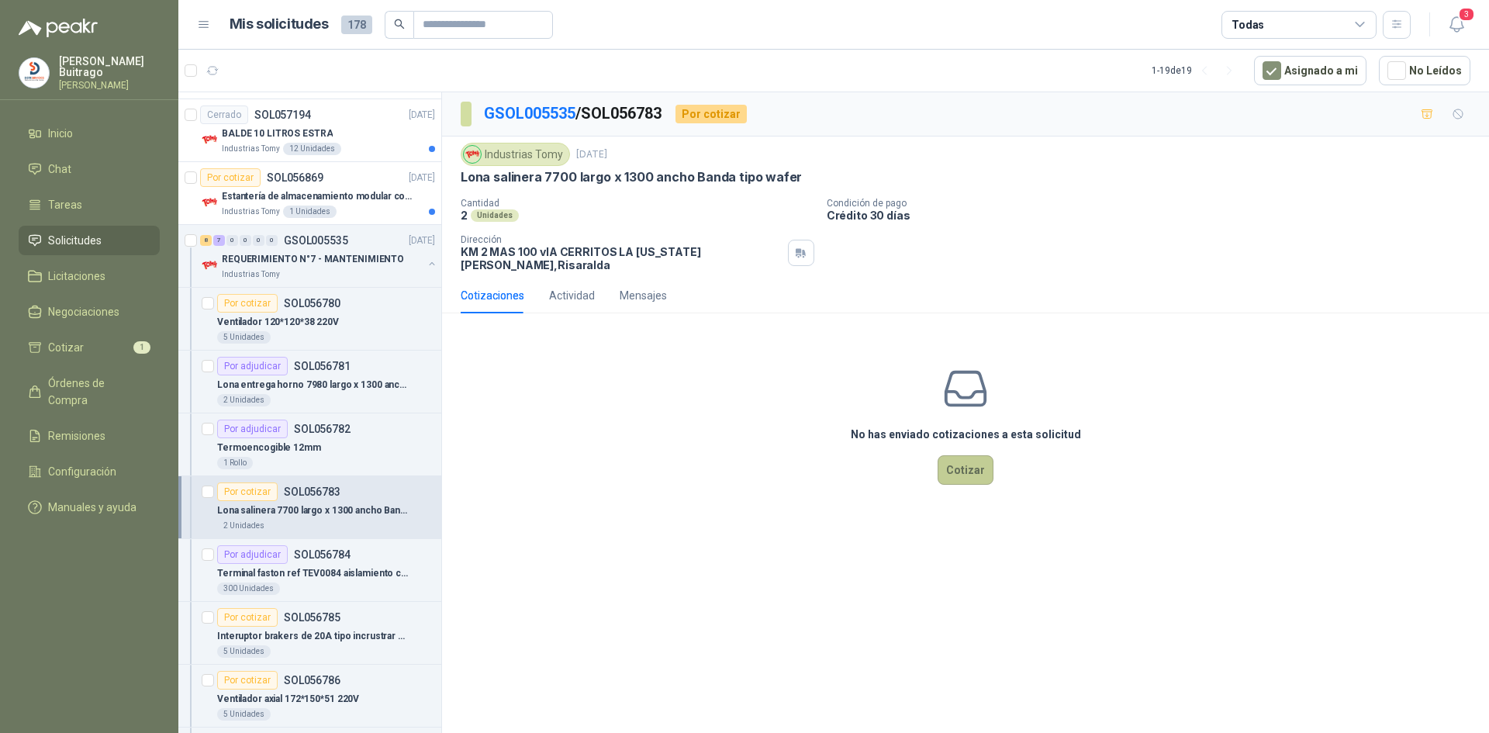
click at [953, 455] on button "Cotizar" at bounding box center [965, 469] width 56 height 29
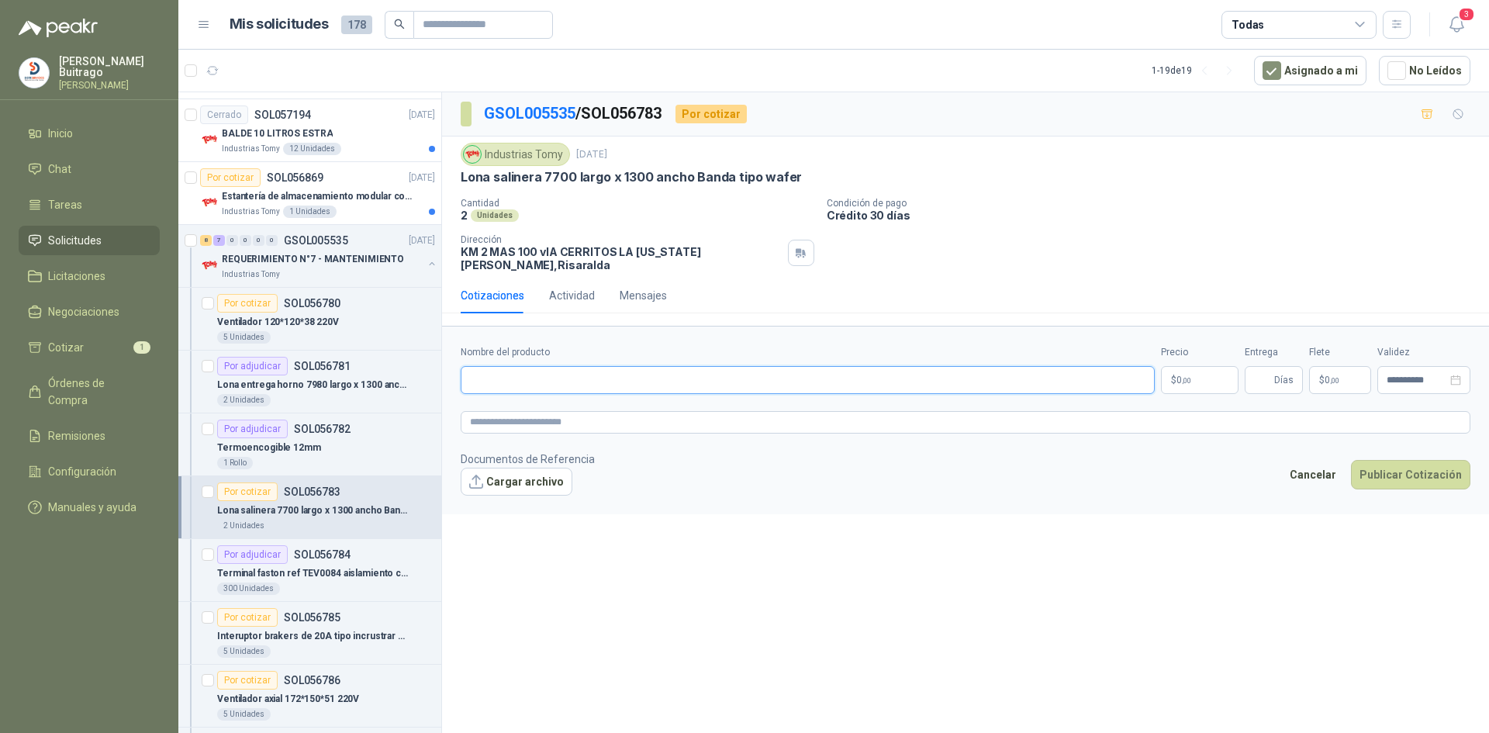
click at [533, 378] on input "Nombre del producto" at bounding box center [808, 380] width 694 height 28
type input "**********"
click at [1211, 369] on p "$ 0 ,00" at bounding box center [1200, 380] width 78 height 28
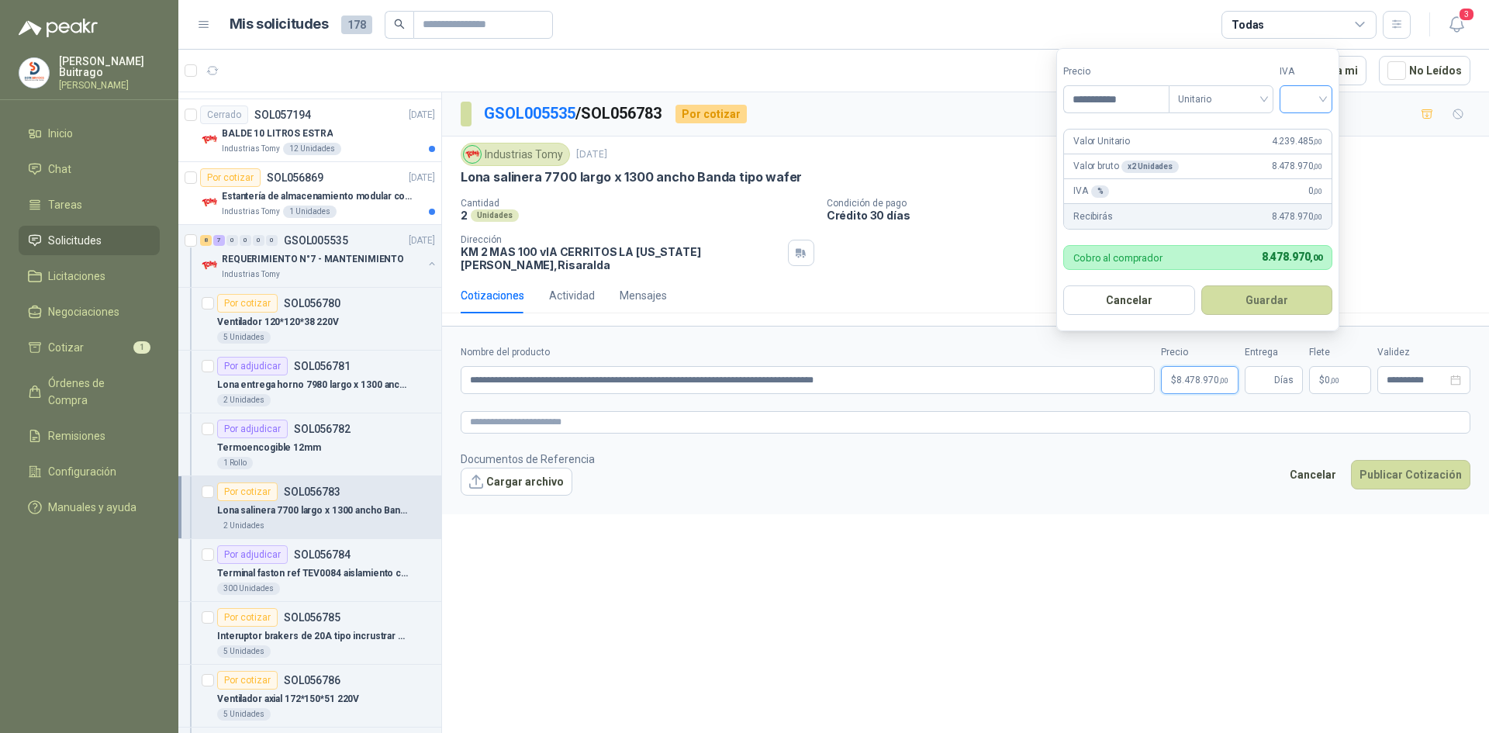
type input "**********"
click at [1308, 100] on input "search" at bounding box center [1306, 97] width 34 height 23
click at [1306, 127] on div "19%" at bounding box center [1309, 131] width 29 height 17
click at [1280, 290] on button "Guardar" at bounding box center [1266, 299] width 133 height 29
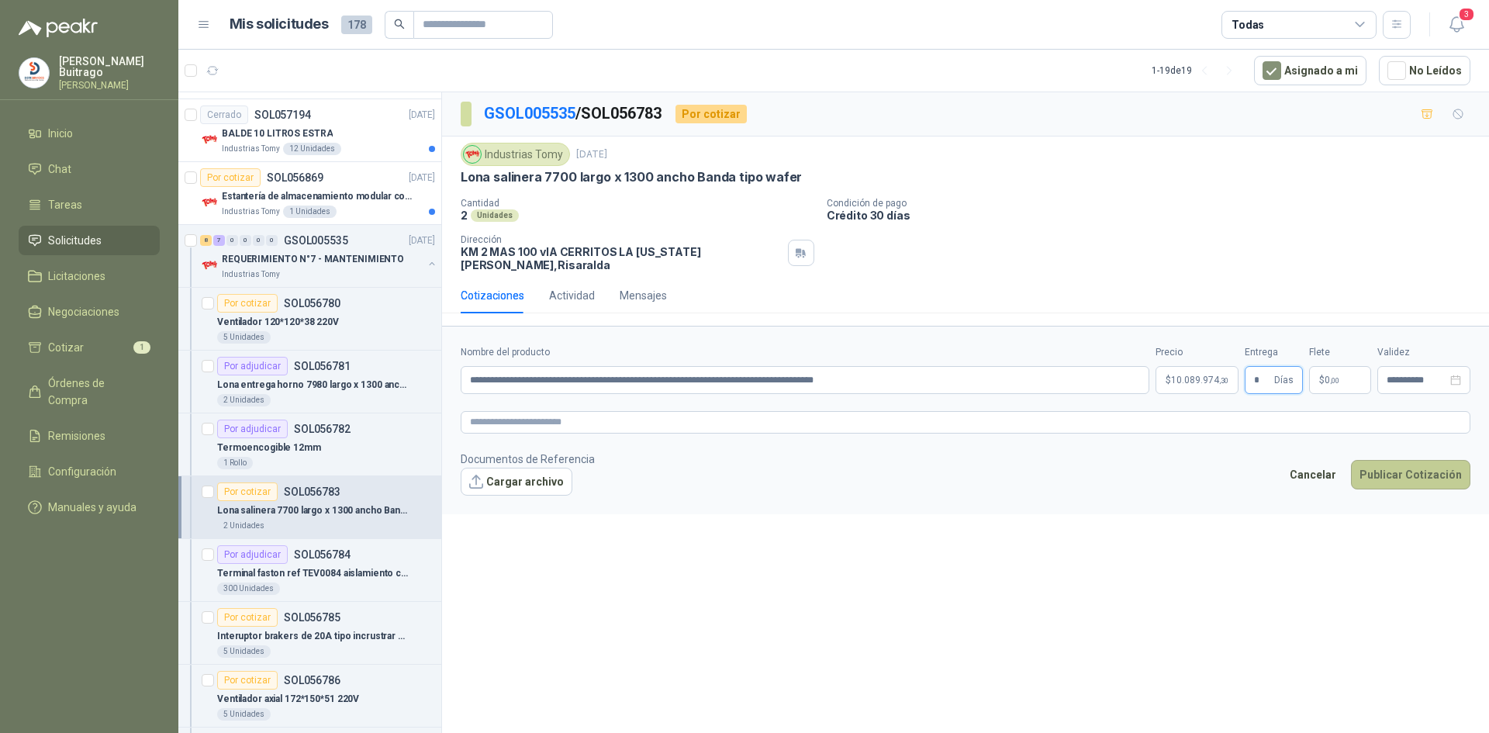
type input "*"
click at [1422, 463] on button "Publicar Cotización" at bounding box center [1410, 474] width 119 height 29
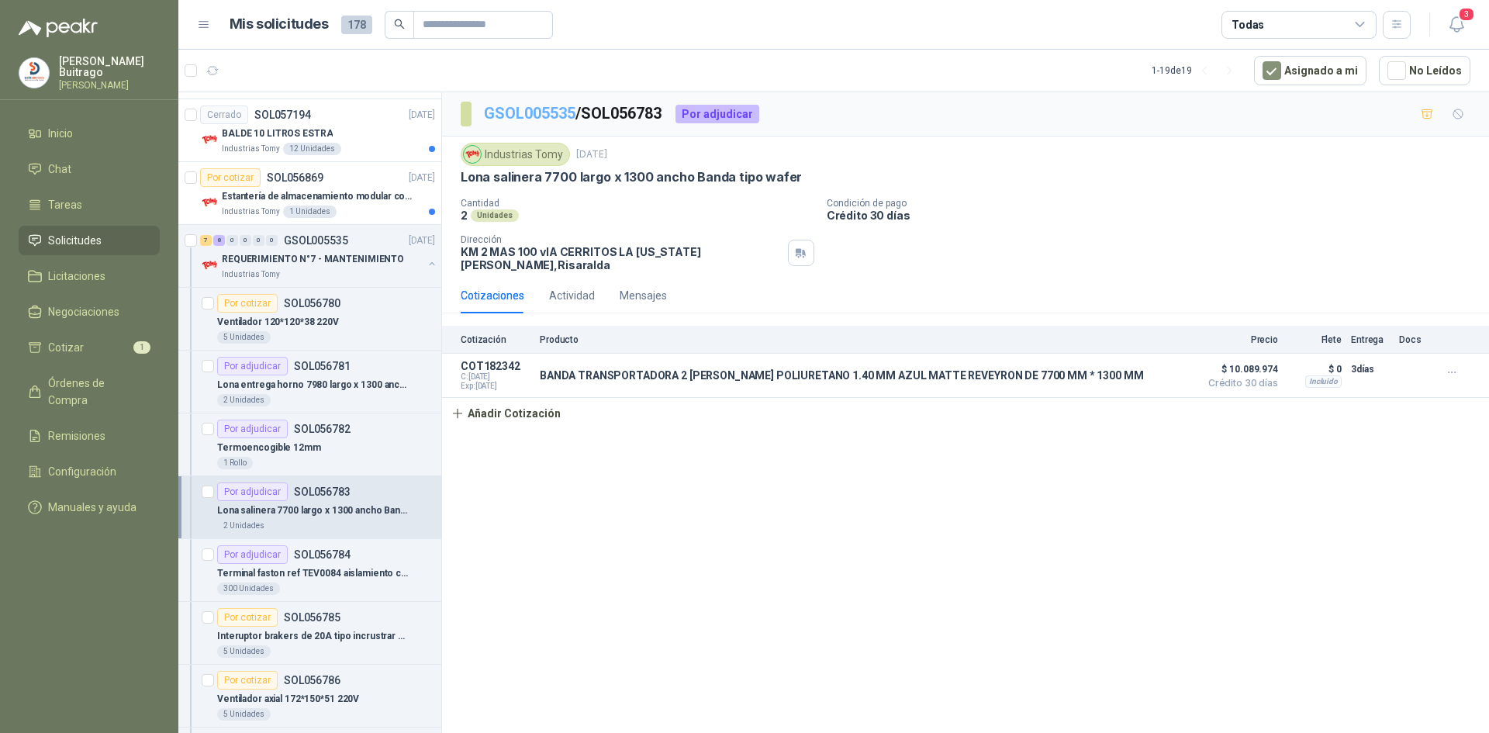
click at [556, 112] on link "GSOL005535" at bounding box center [529, 113] width 91 height 19
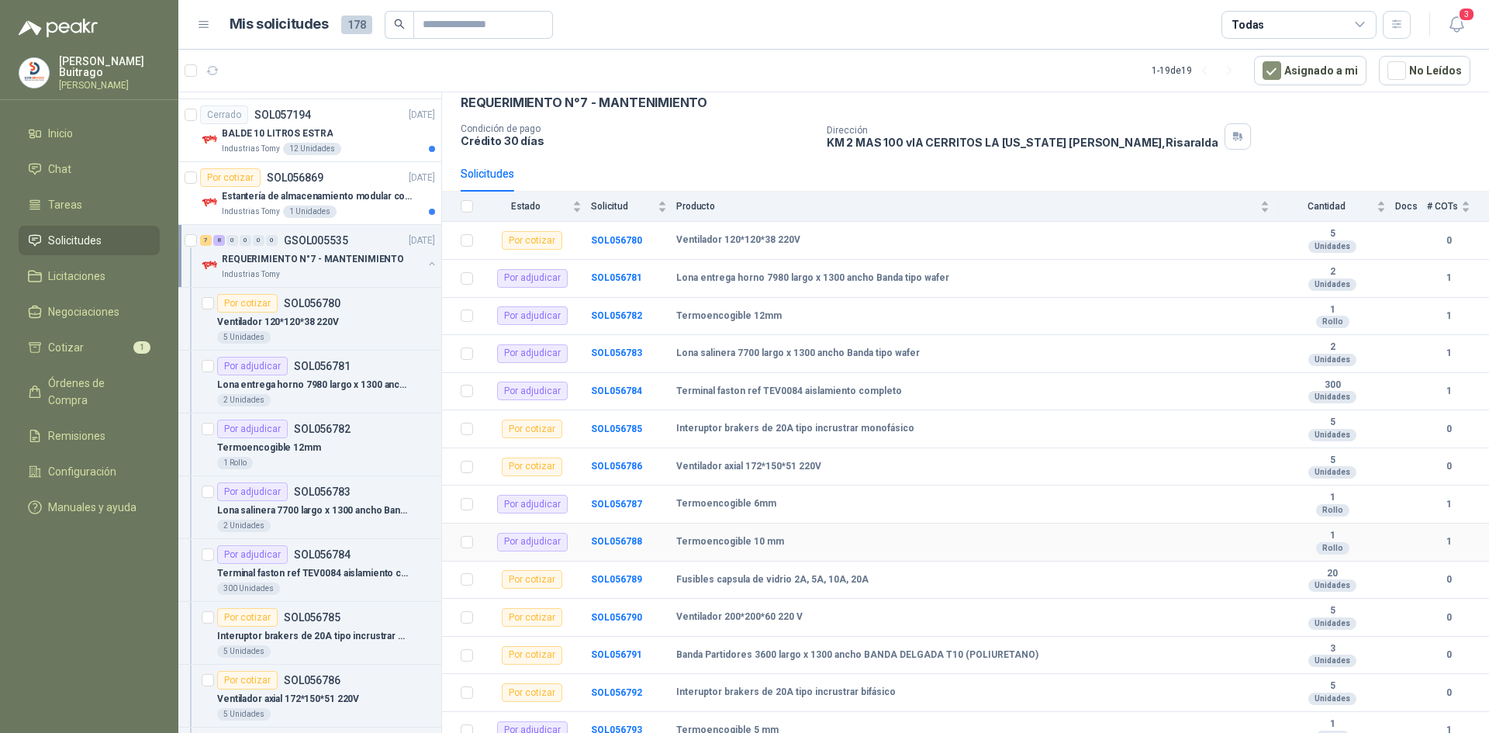
scroll to position [126, 0]
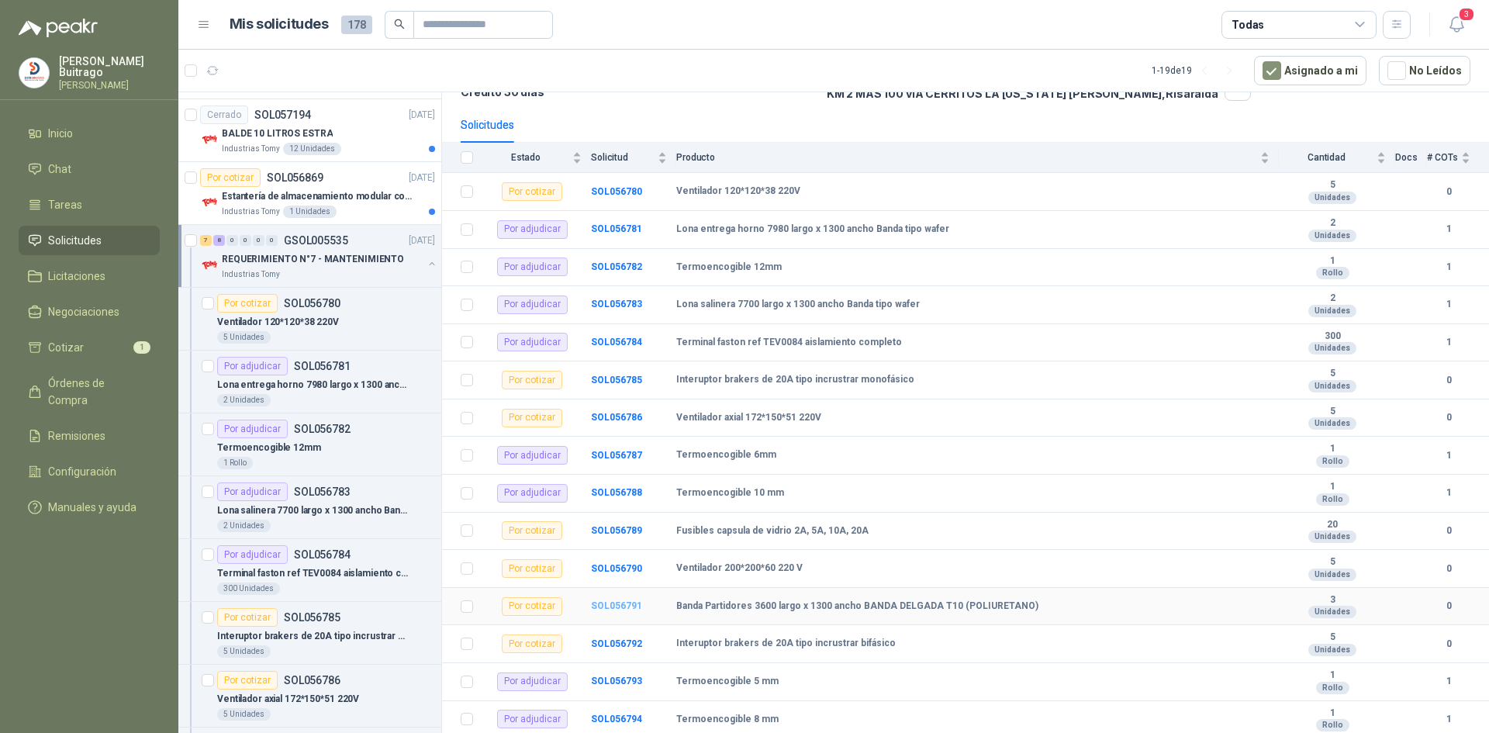
click at [614, 605] on b "SOL056791" at bounding box center [616, 605] width 51 height 11
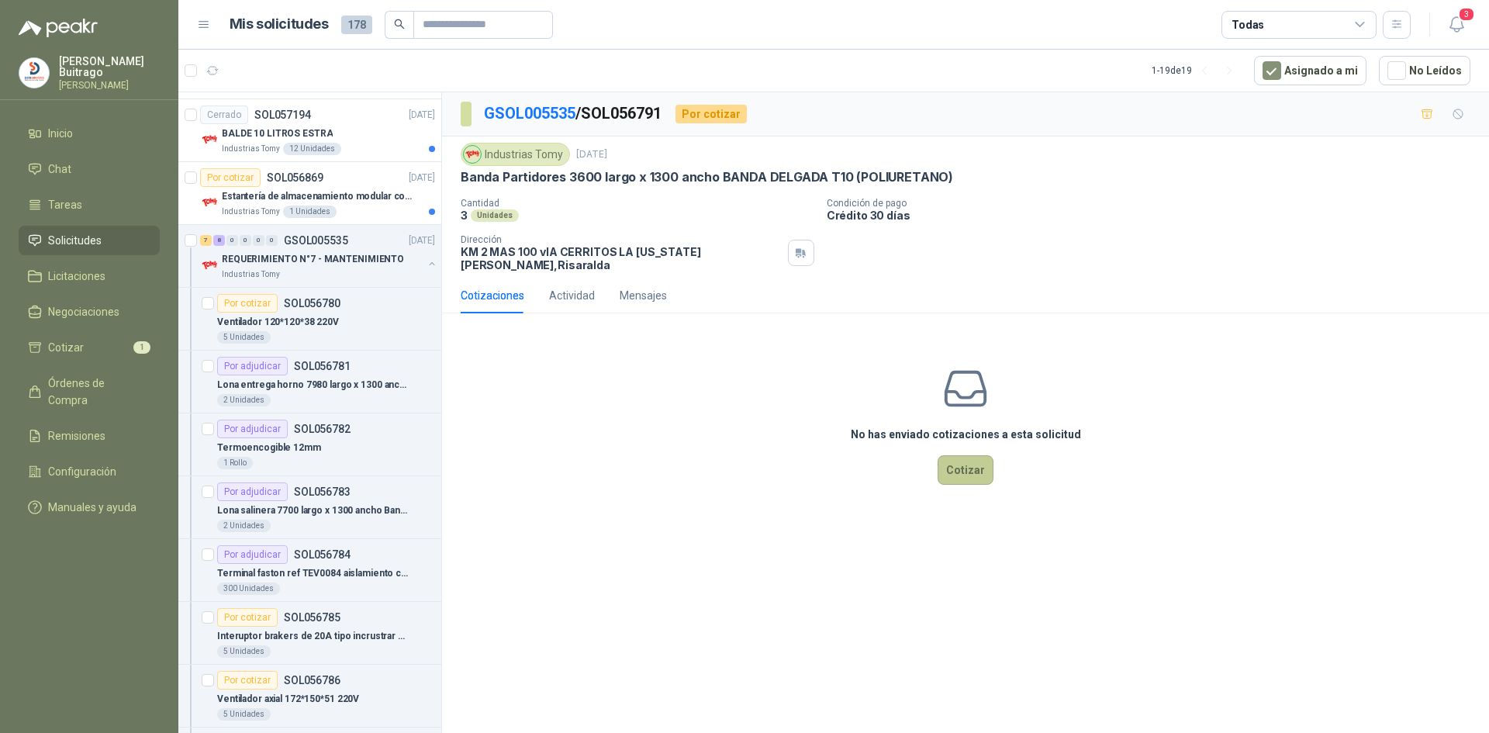
click at [975, 464] on button "Cotizar" at bounding box center [965, 469] width 56 height 29
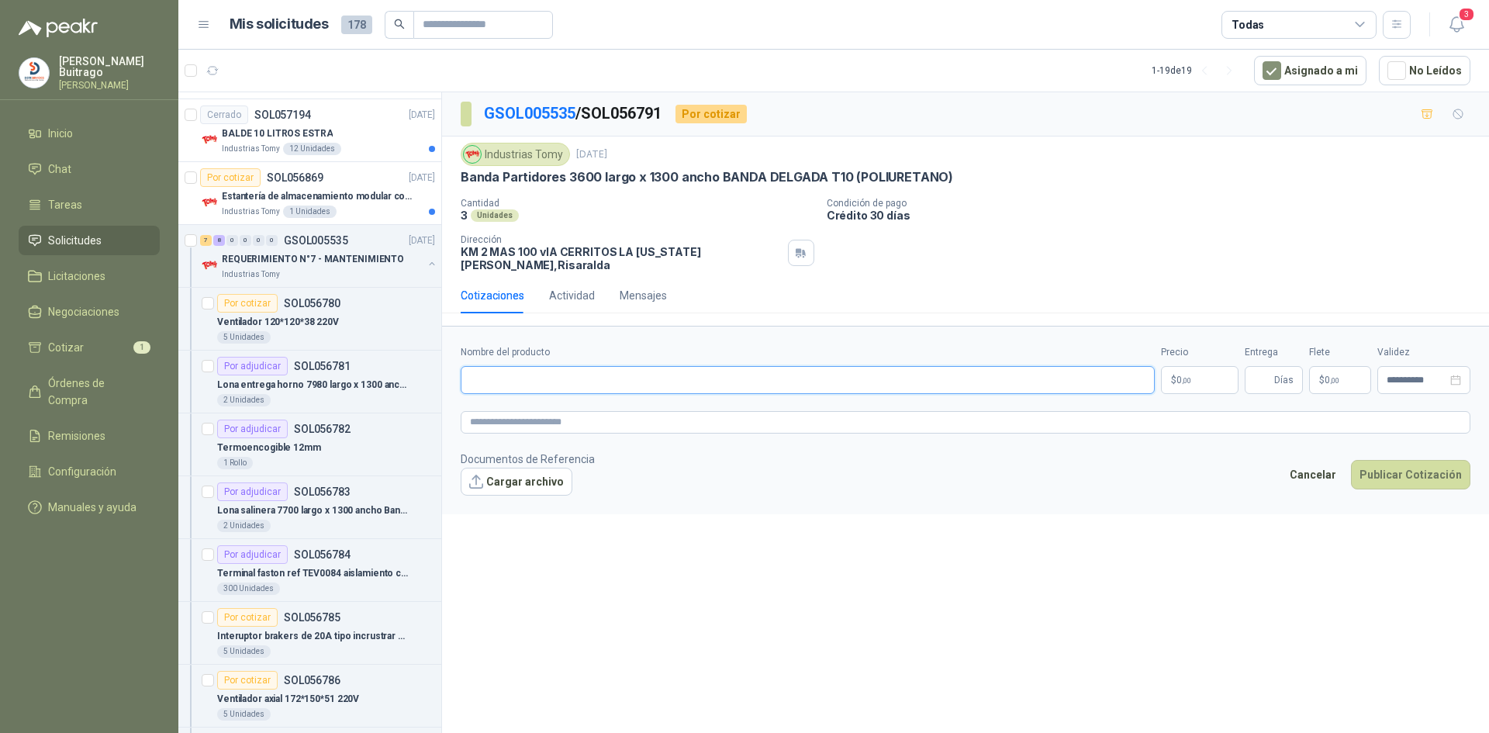
click at [561, 377] on input "Nombre del producto" at bounding box center [808, 380] width 694 height 28
click at [858, 368] on input "**********" at bounding box center [808, 380] width 694 height 28
type input "**********"
click at [1220, 366] on p "$ 0 ,00" at bounding box center [1200, 380] width 78 height 28
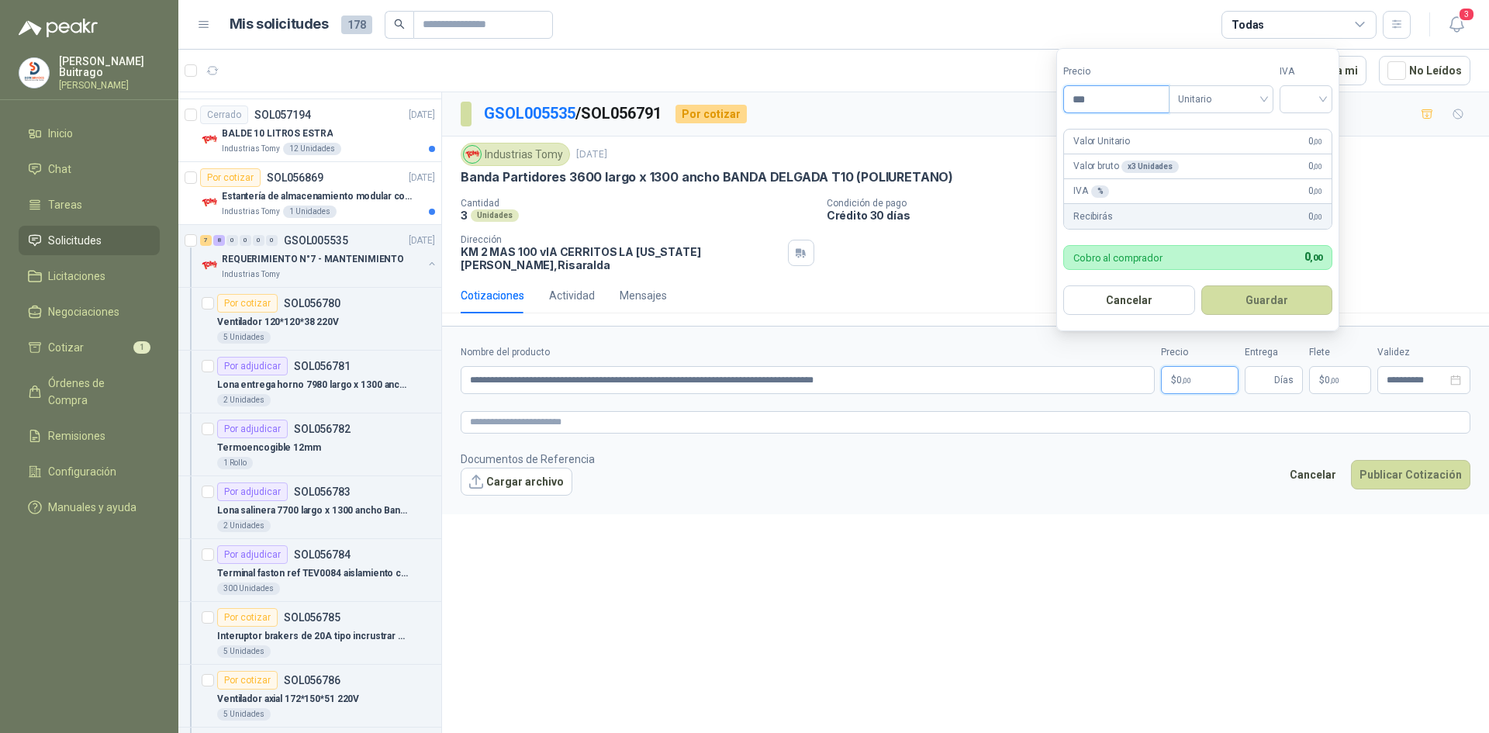
click at [1084, 91] on input "***" at bounding box center [1116, 99] width 105 height 26
drag, startPoint x: 1163, startPoint y: 37, endPoint x: 1153, endPoint y: 91, distance: 55.2
click at [1162, 70] on main "Mis solicitudes 178 Todas 3 1 - 19 de 19 Asignado a mi No Leídos 2 0 0 0 0 0 GS…" at bounding box center [833, 366] width 1310 height 733
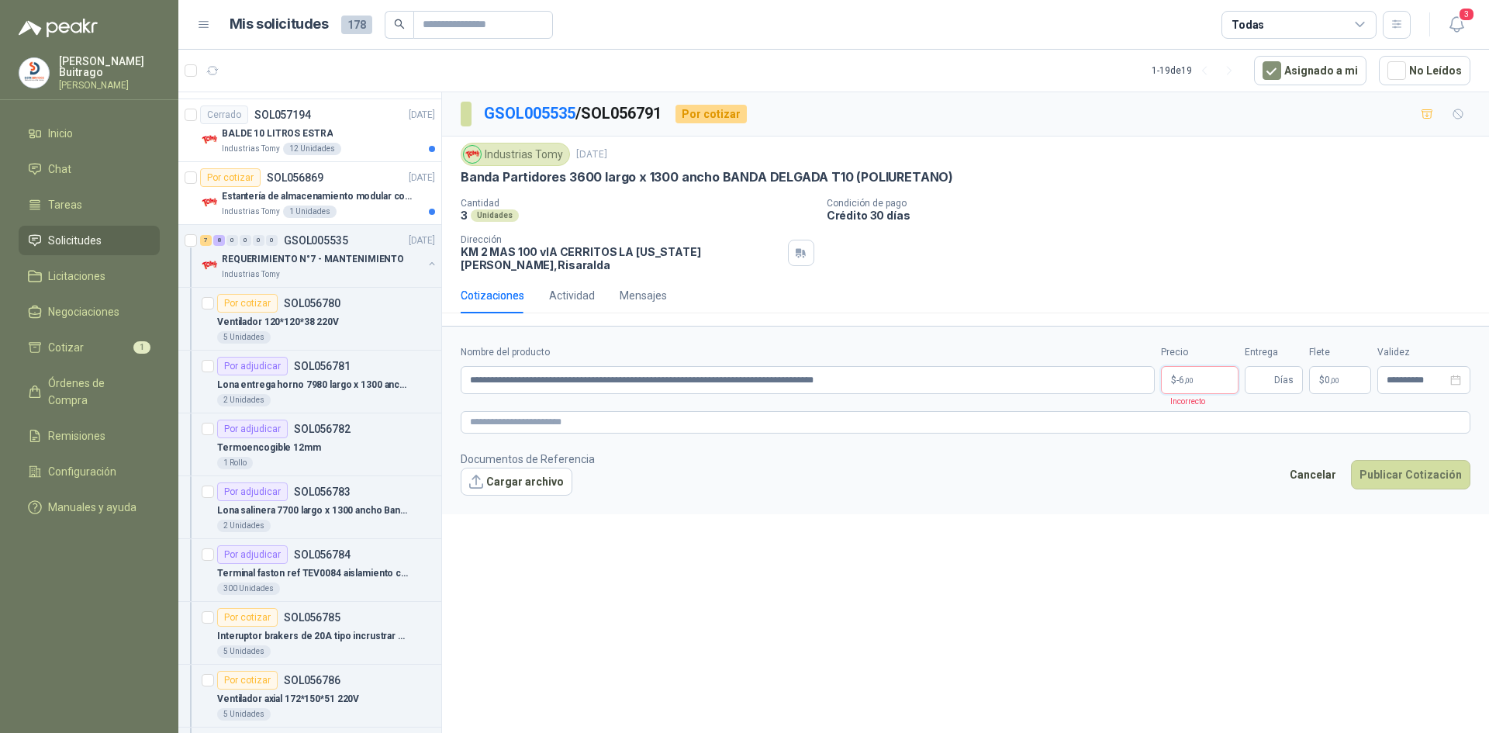
click at [1202, 380] on p "$ -6 ,00" at bounding box center [1200, 380] width 78 height 28
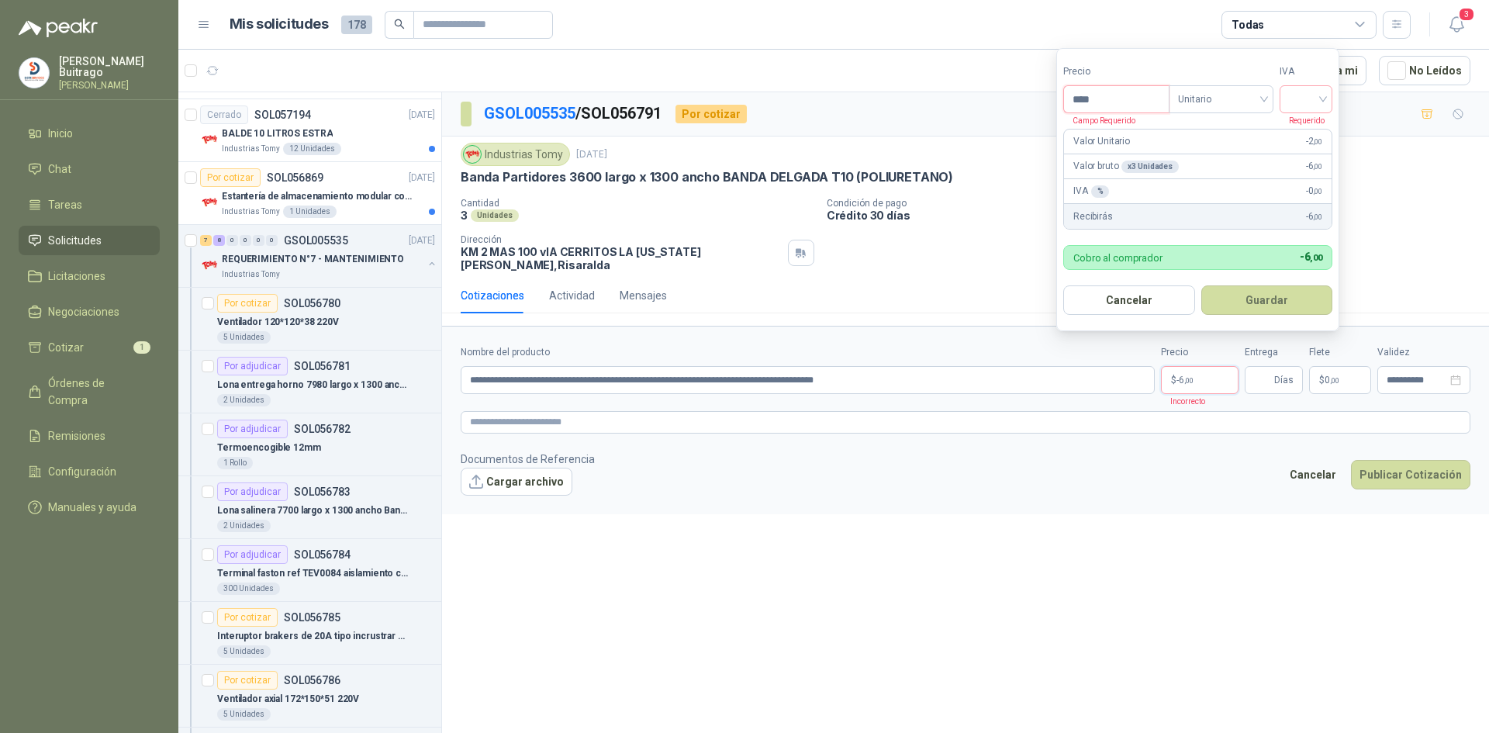
click at [1110, 108] on input "****" at bounding box center [1116, 99] width 105 height 26
type input "*"
click at [1179, 295] on button "Cancelar" at bounding box center [1129, 299] width 132 height 29
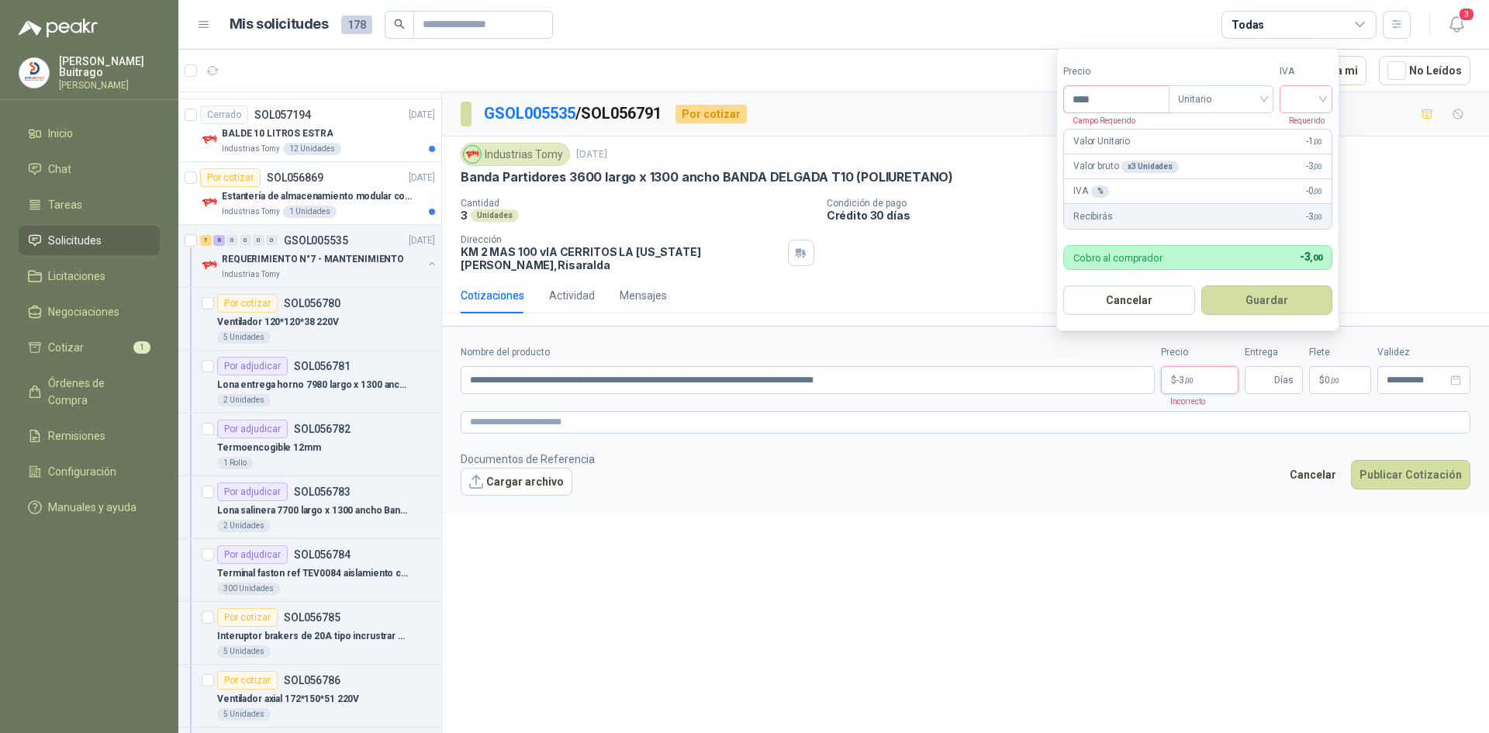
type input "****"
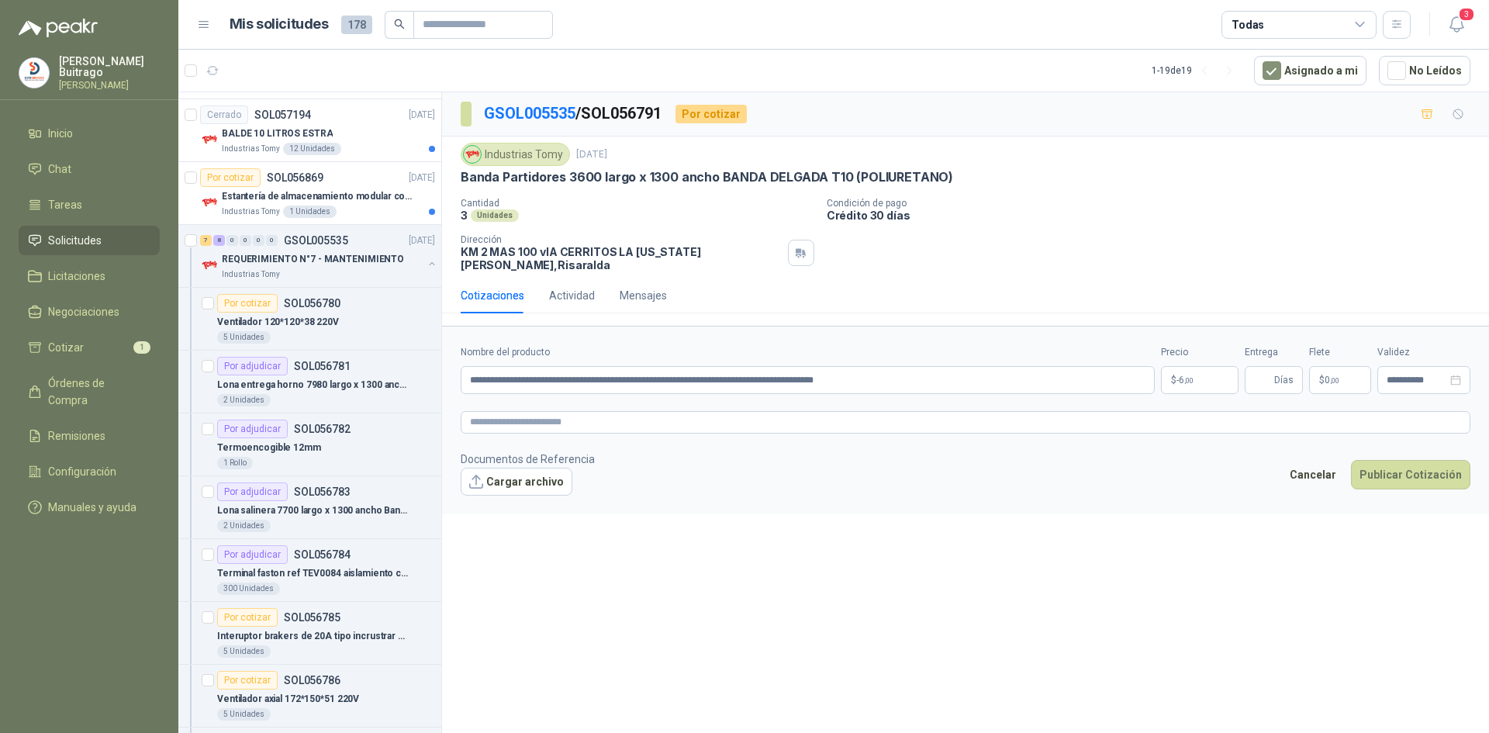
click at [1199, 457] on footer "Documentos de Referencia Cargar archivo Cancelar Publicar Cotización" at bounding box center [966, 472] width 1010 height 45
click at [1203, 379] on p "$ -6 ,00" at bounding box center [1200, 380] width 78 height 28
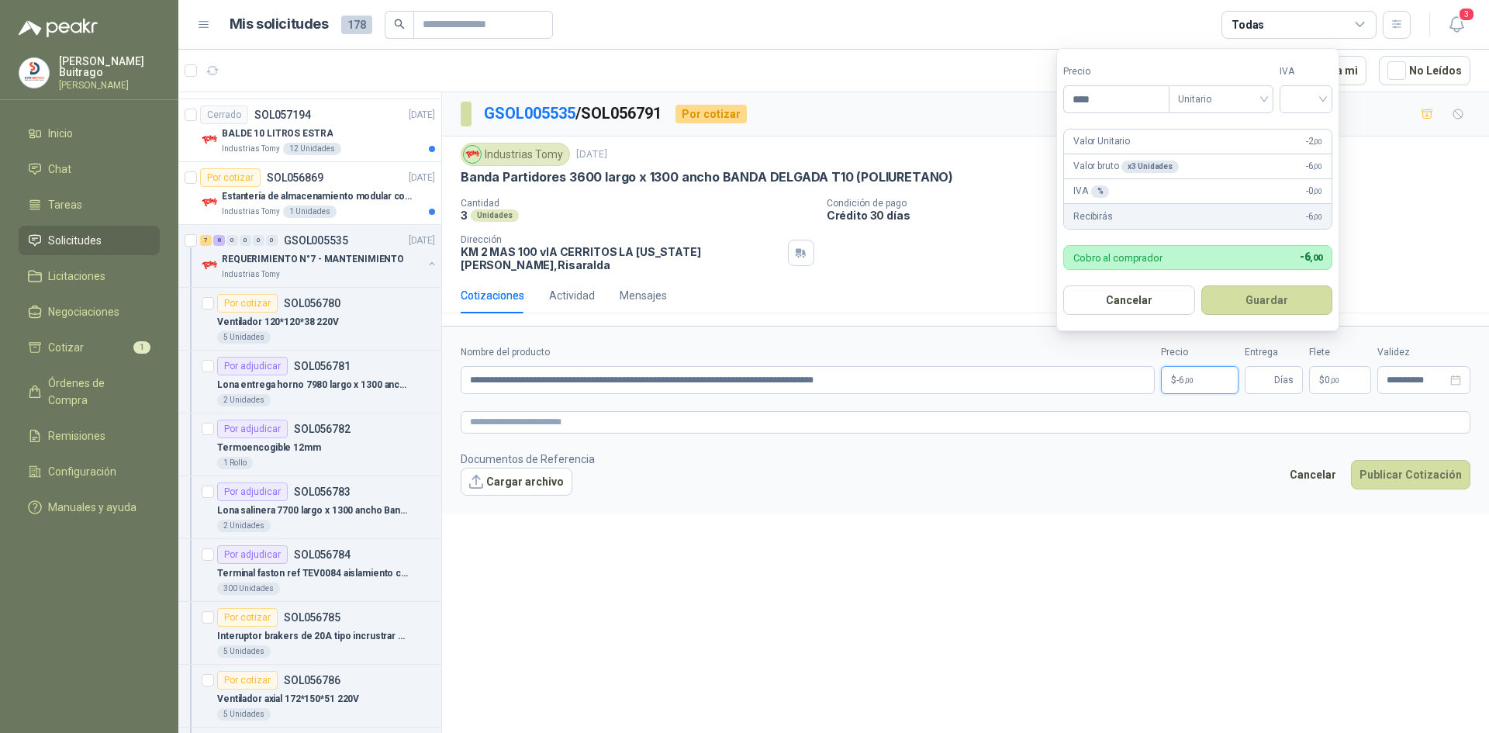
click at [1116, 470] on footer "Documentos de Referencia Cargar archivo Cancelar Publicar Cotización" at bounding box center [966, 472] width 1010 height 45
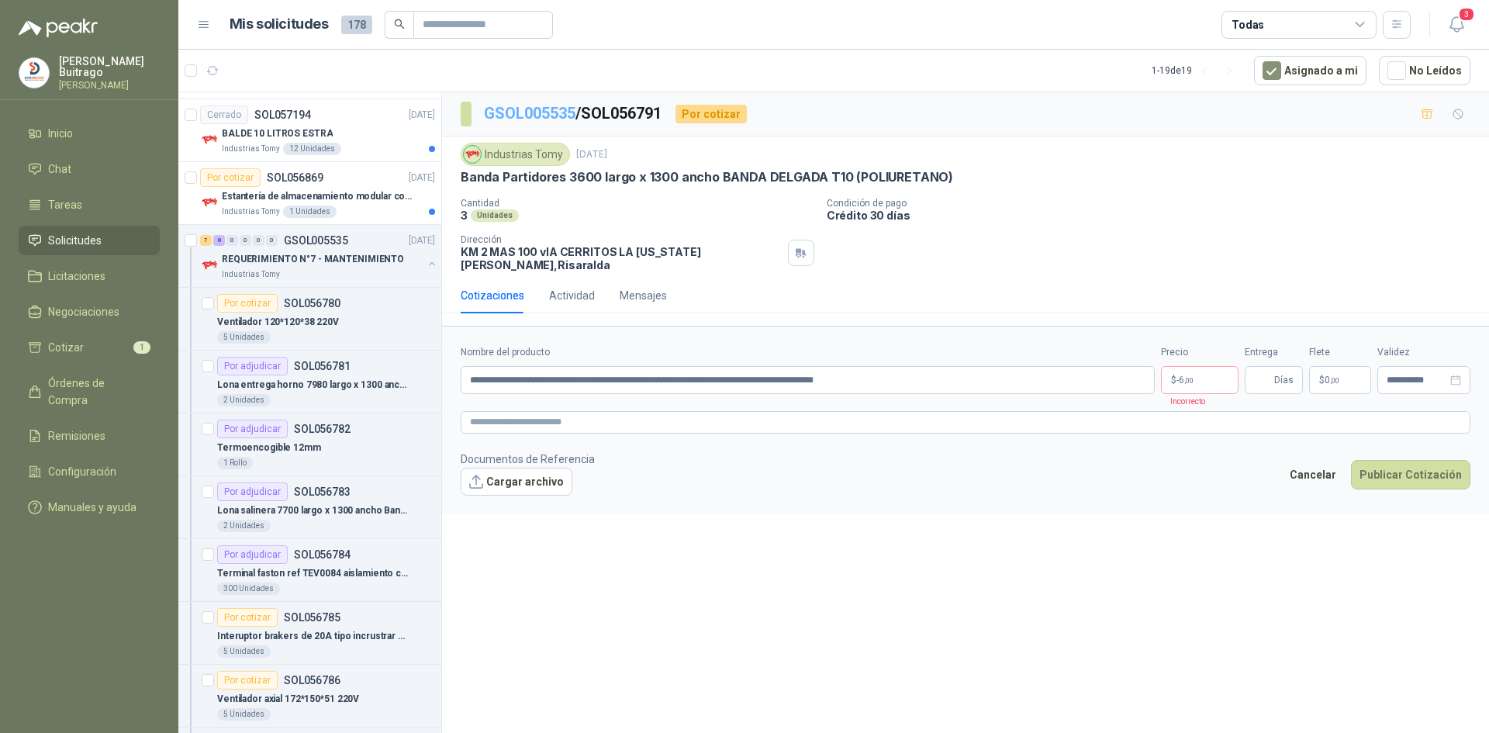
click at [536, 110] on link "GSOL005535" at bounding box center [529, 113] width 91 height 19
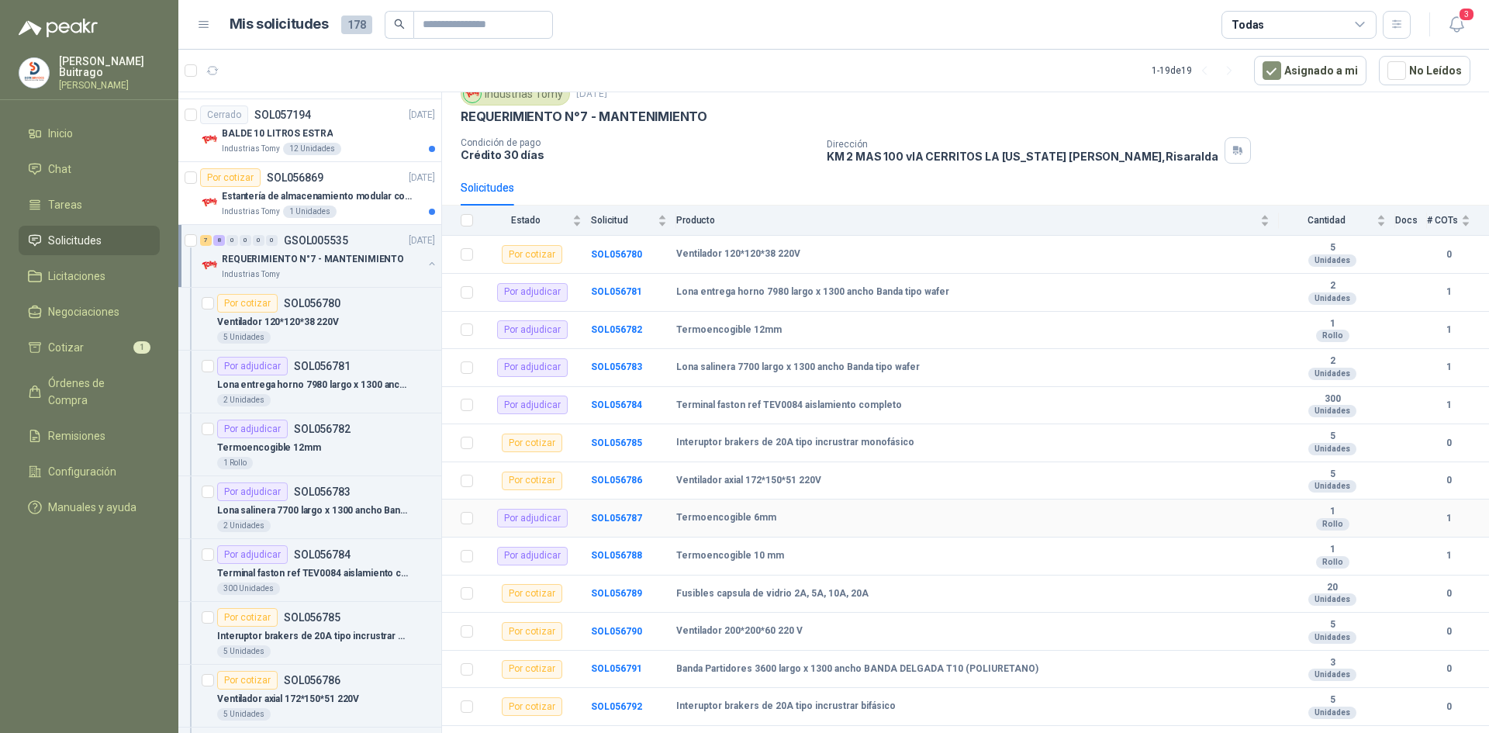
scroll to position [126, 0]
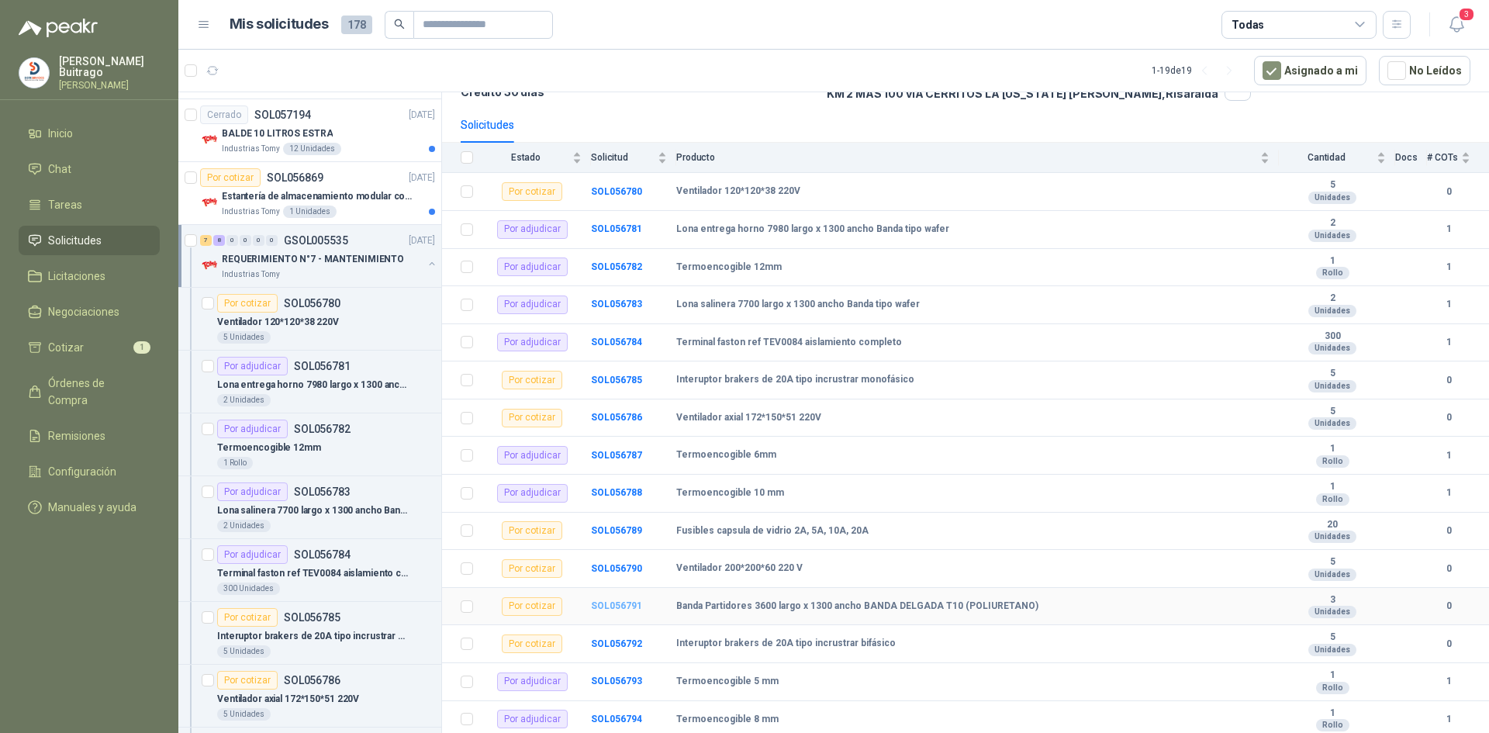
click at [621, 606] on b "SOL056791" at bounding box center [616, 605] width 51 height 11
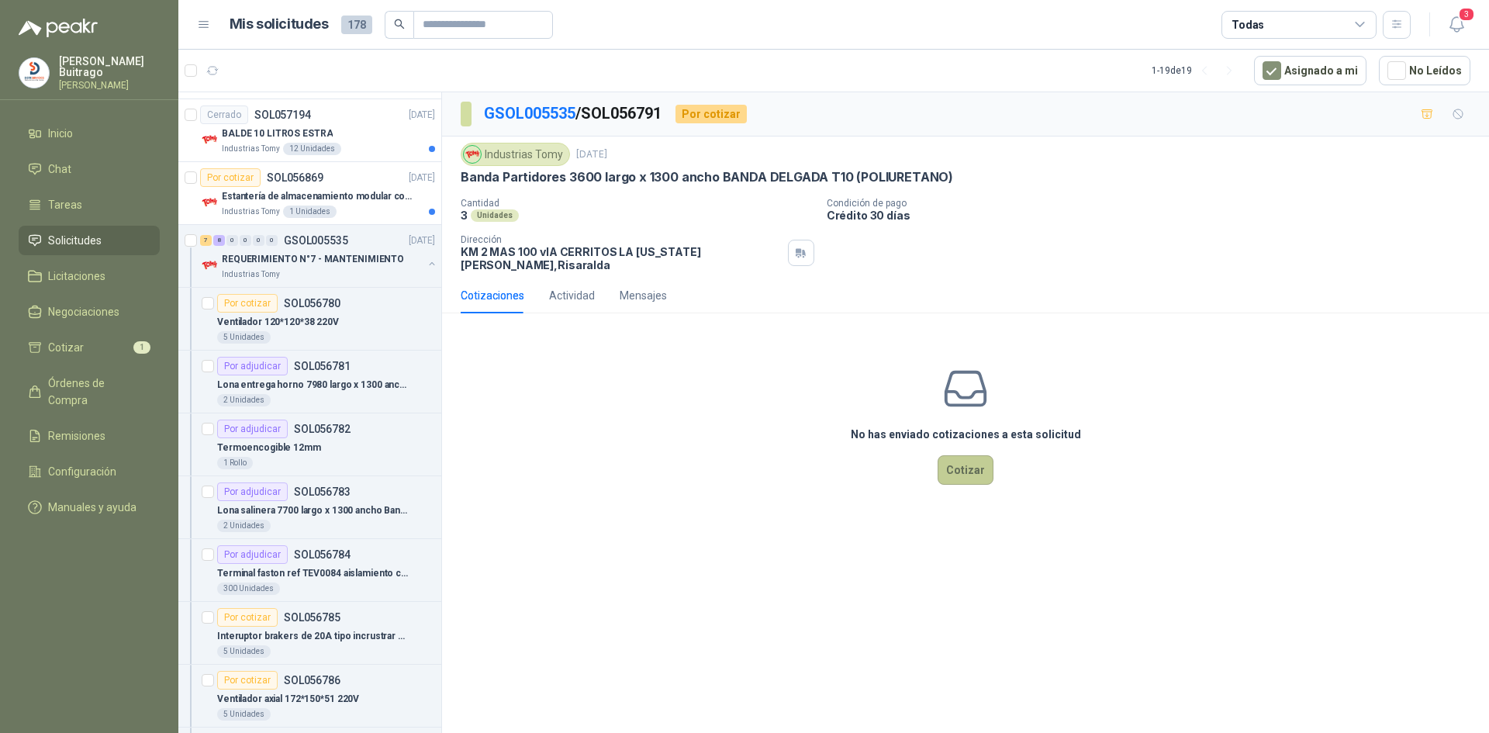
click at [962, 464] on button "Cotizar" at bounding box center [965, 469] width 56 height 29
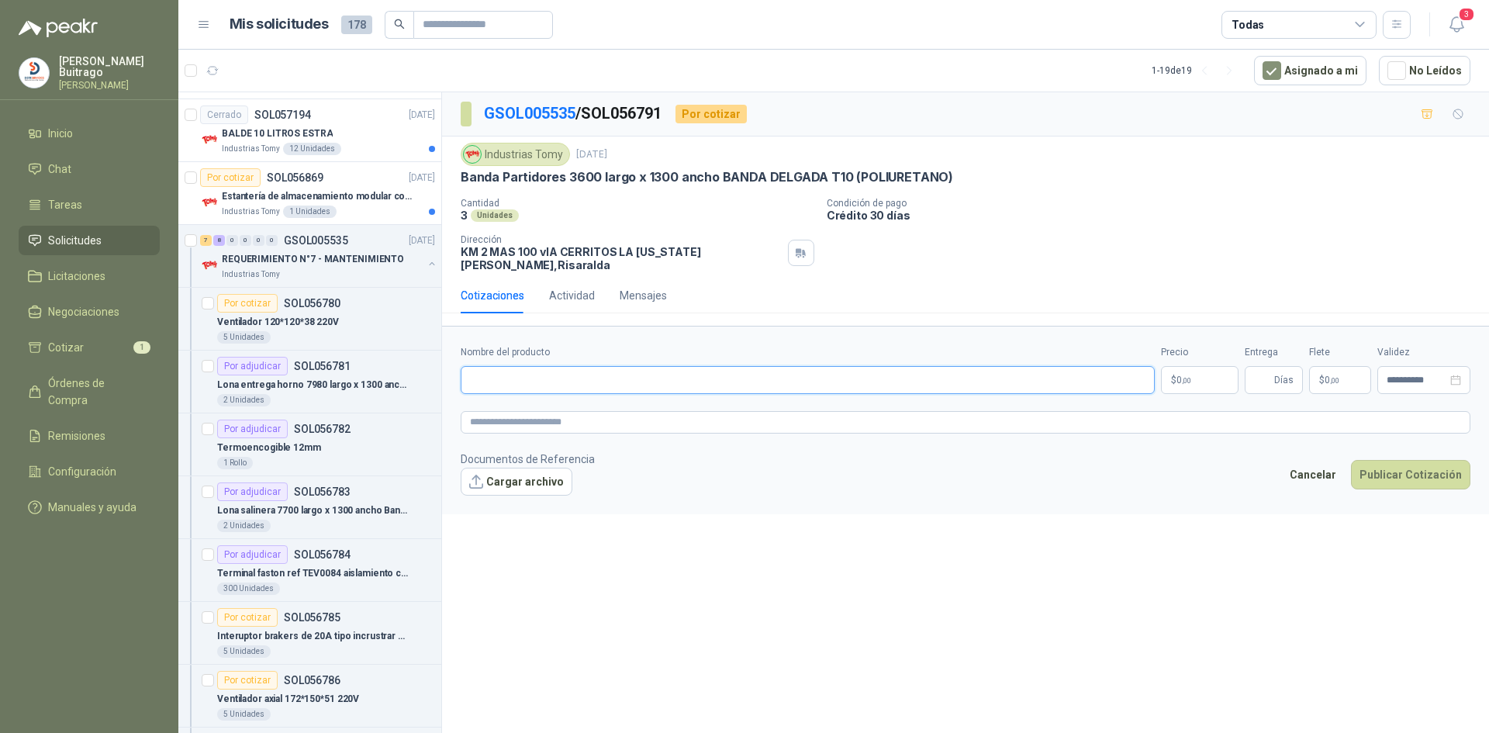
click at [909, 380] on input "Nombre del producto" at bounding box center [808, 380] width 694 height 28
type input "**********"
click at [1194, 366] on p "$ 0 ,00" at bounding box center [1200, 380] width 78 height 28
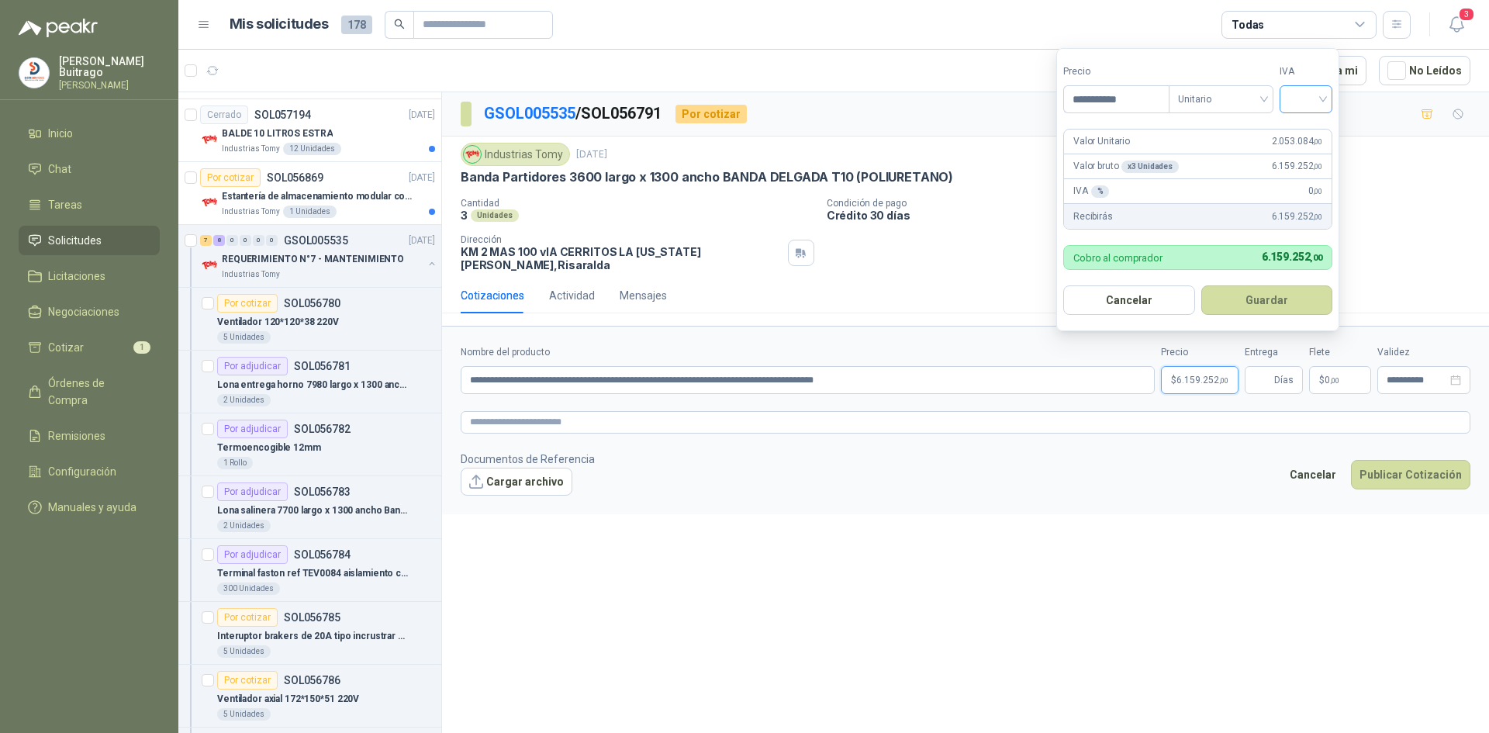
type input "**********"
click at [1323, 105] on input "search" at bounding box center [1306, 97] width 34 height 23
click at [1313, 134] on div "19%" at bounding box center [1309, 131] width 29 height 17
click at [1277, 299] on button "Guardar" at bounding box center [1269, 299] width 133 height 29
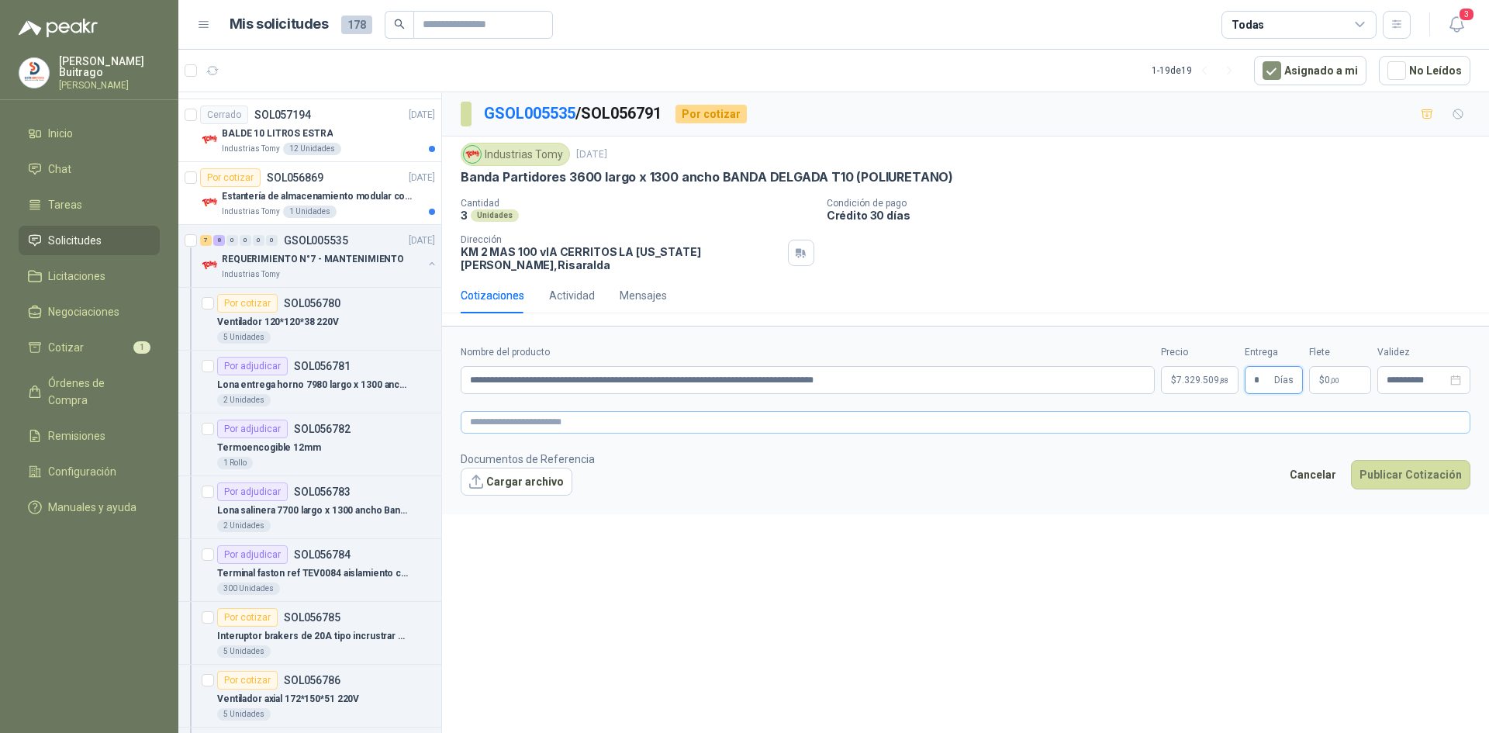
type input "*"
click at [1150, 411] on textarea at bounding box center [966, 422] width 1010 height 22
click at [980, 371] on input "**********" at bounding box center [808, 380] width 694 height 28
type input "**********"
click at [1379, 466] on button "Publicar Cotización" at bounding box center [1410, 474] width 119 height 29
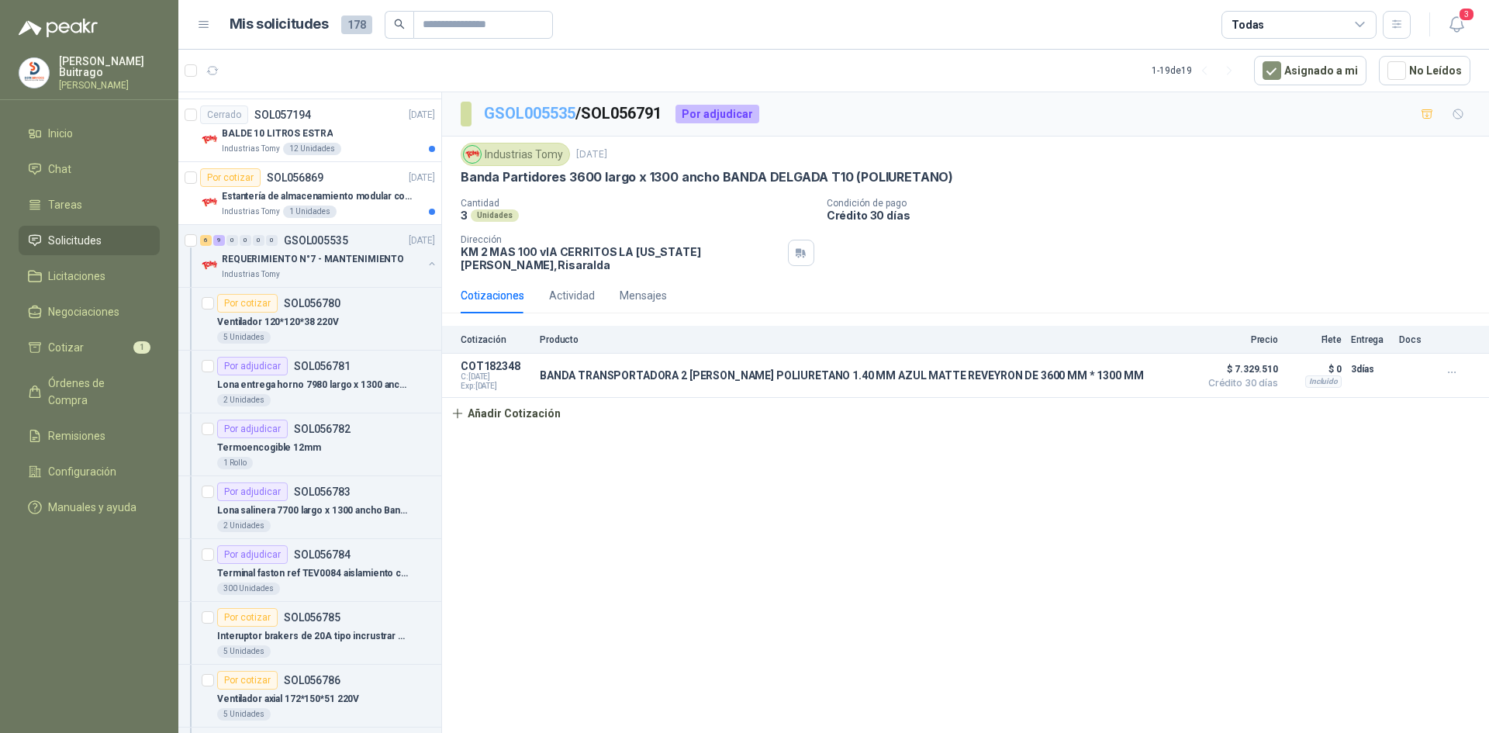
click at [512, 119] on link "GSOL005535" at bounding box center [529, 113] width 91 height 19
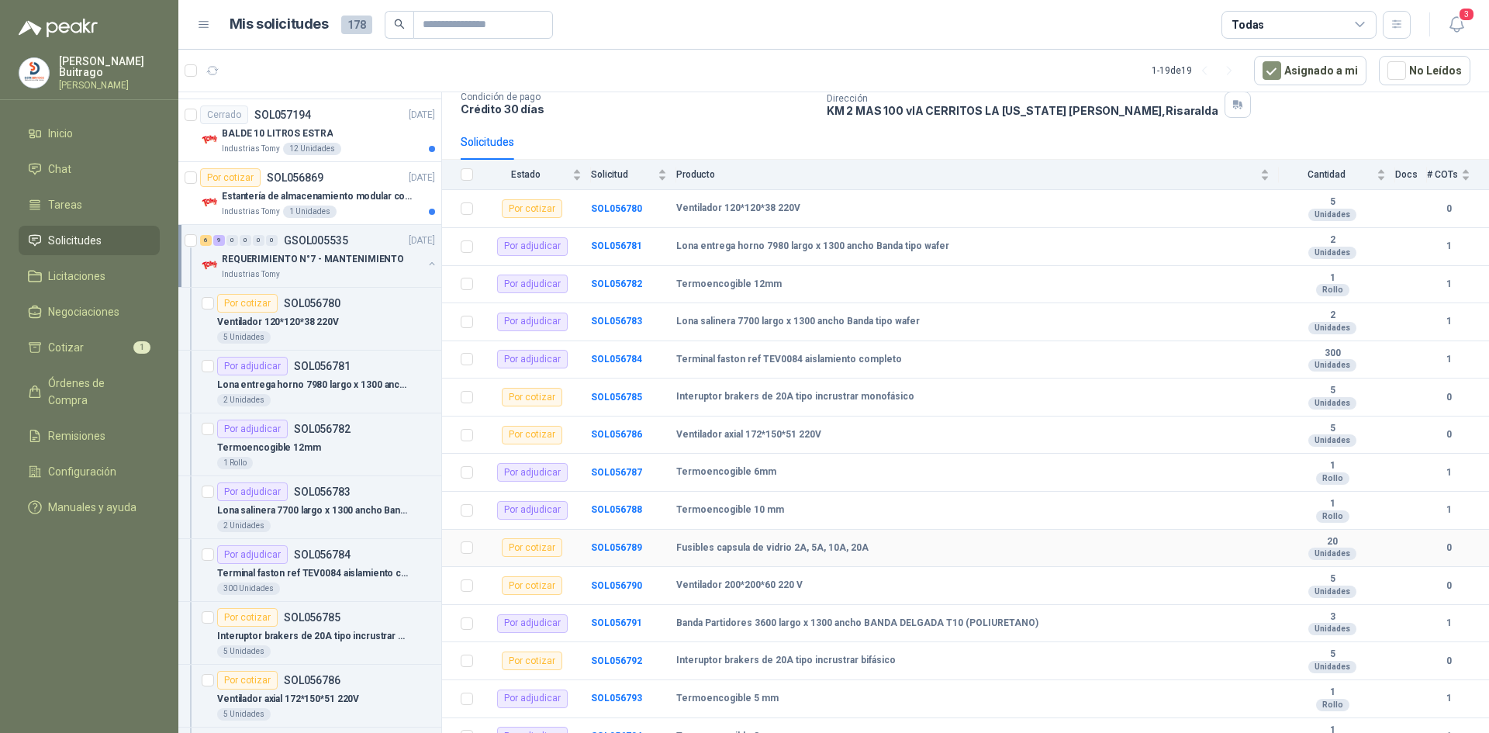
scroll to position [126, 0]
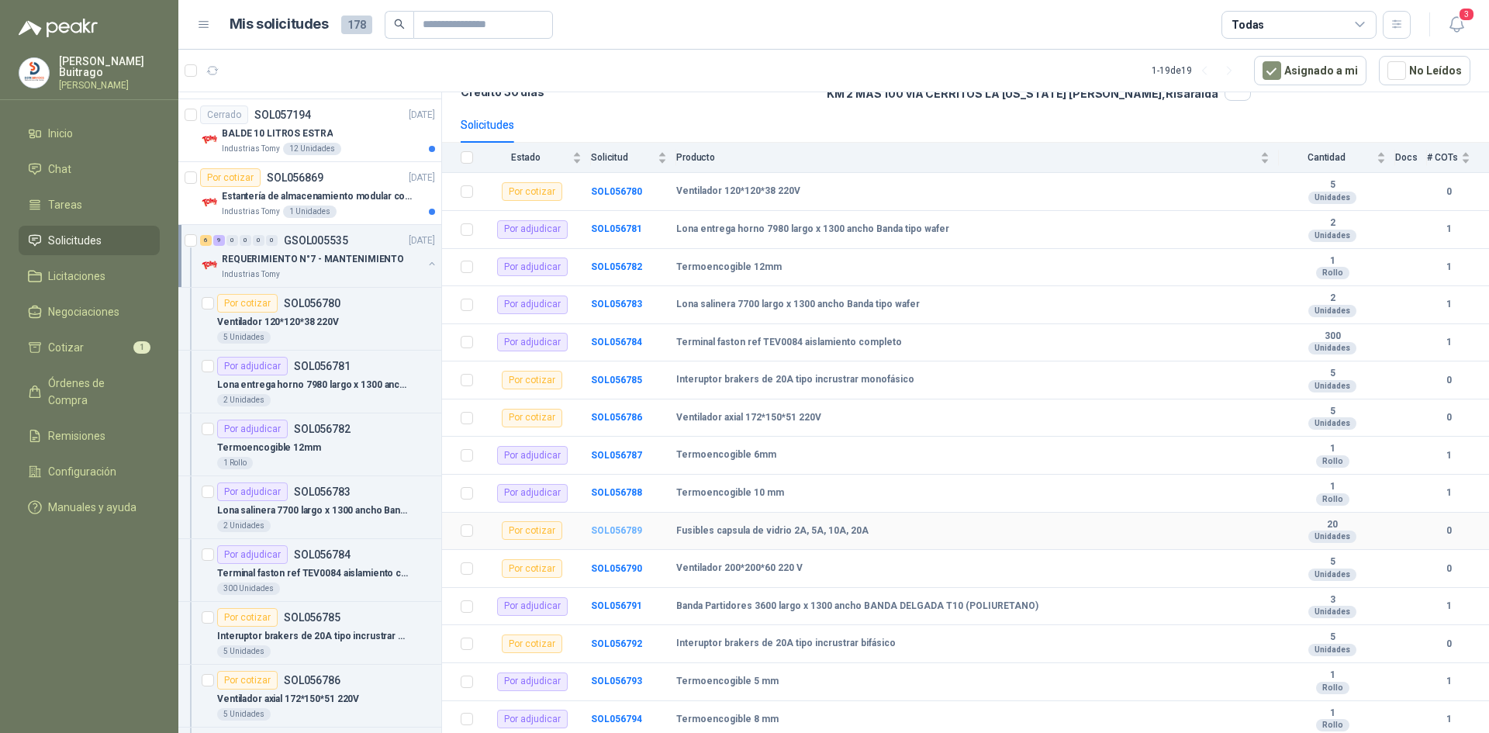
click at [606, 526] on b "SOL056789" at bounding box center [616, 530] width 51 height 11
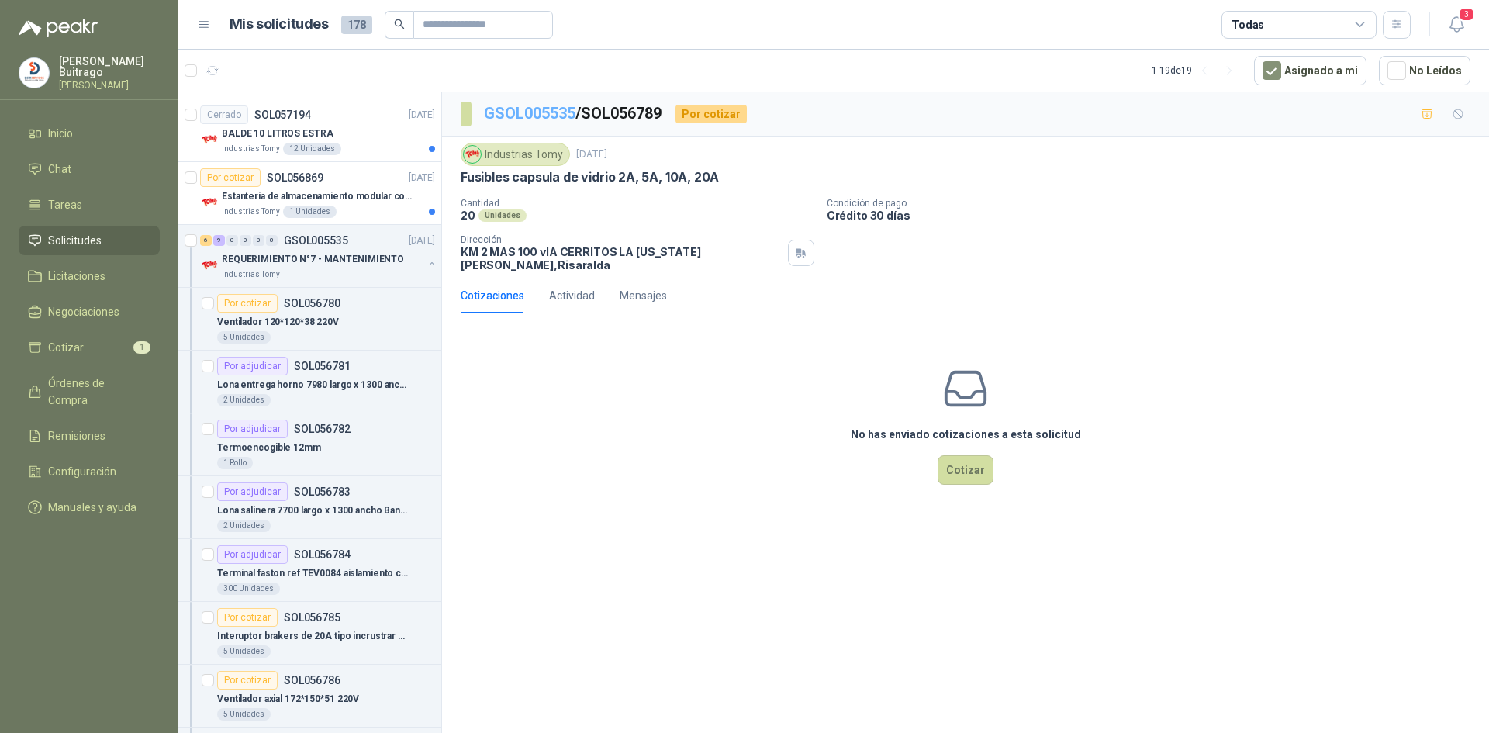
click at [529, 117] on link "GSOL005535" at bounding box center [529, 113] width 91 height 19
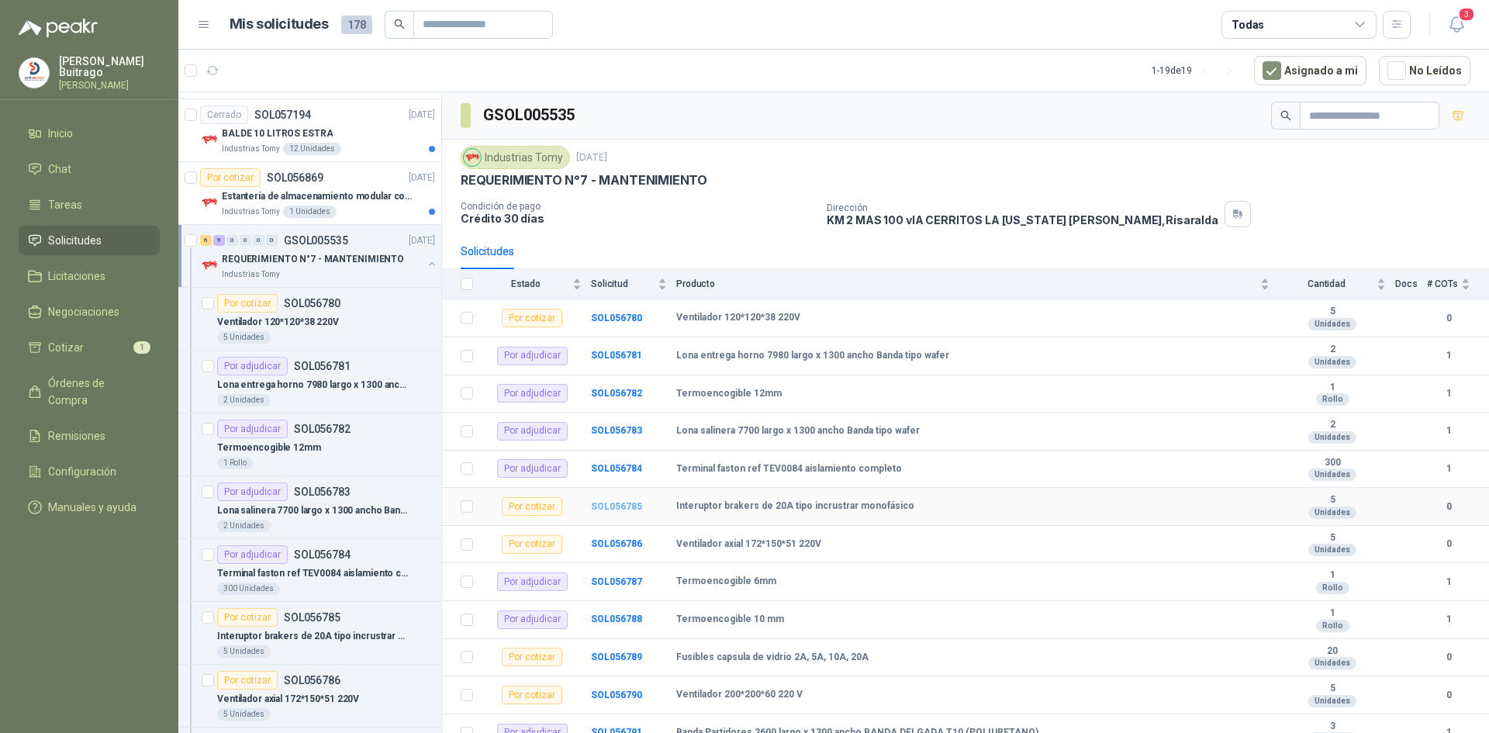
click at [611, 506] on b "SOL056785" at bounding box center [616, 506] width 51 height 11
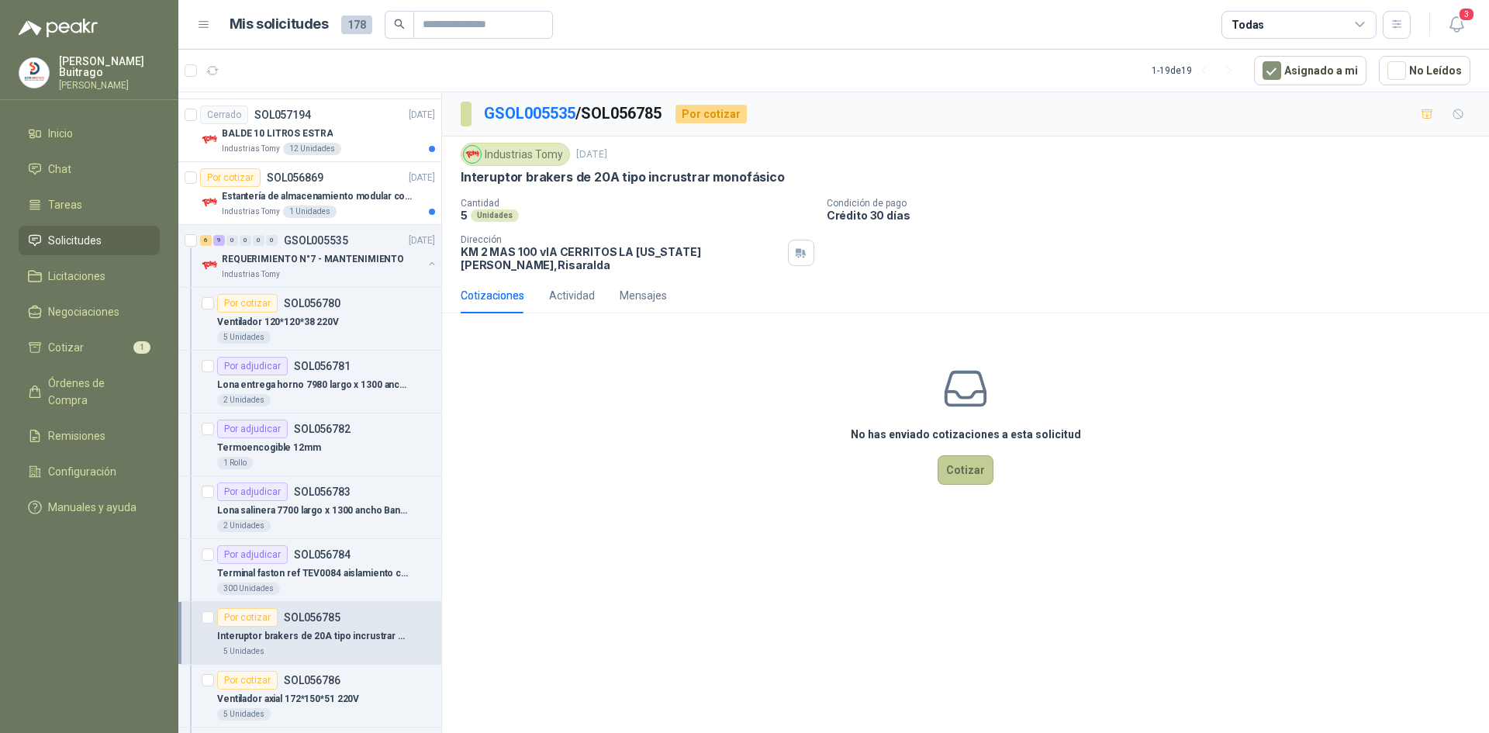
click at [948, 459] on button "Cotizar" at bounding box center [965, 469] width 56 height 29
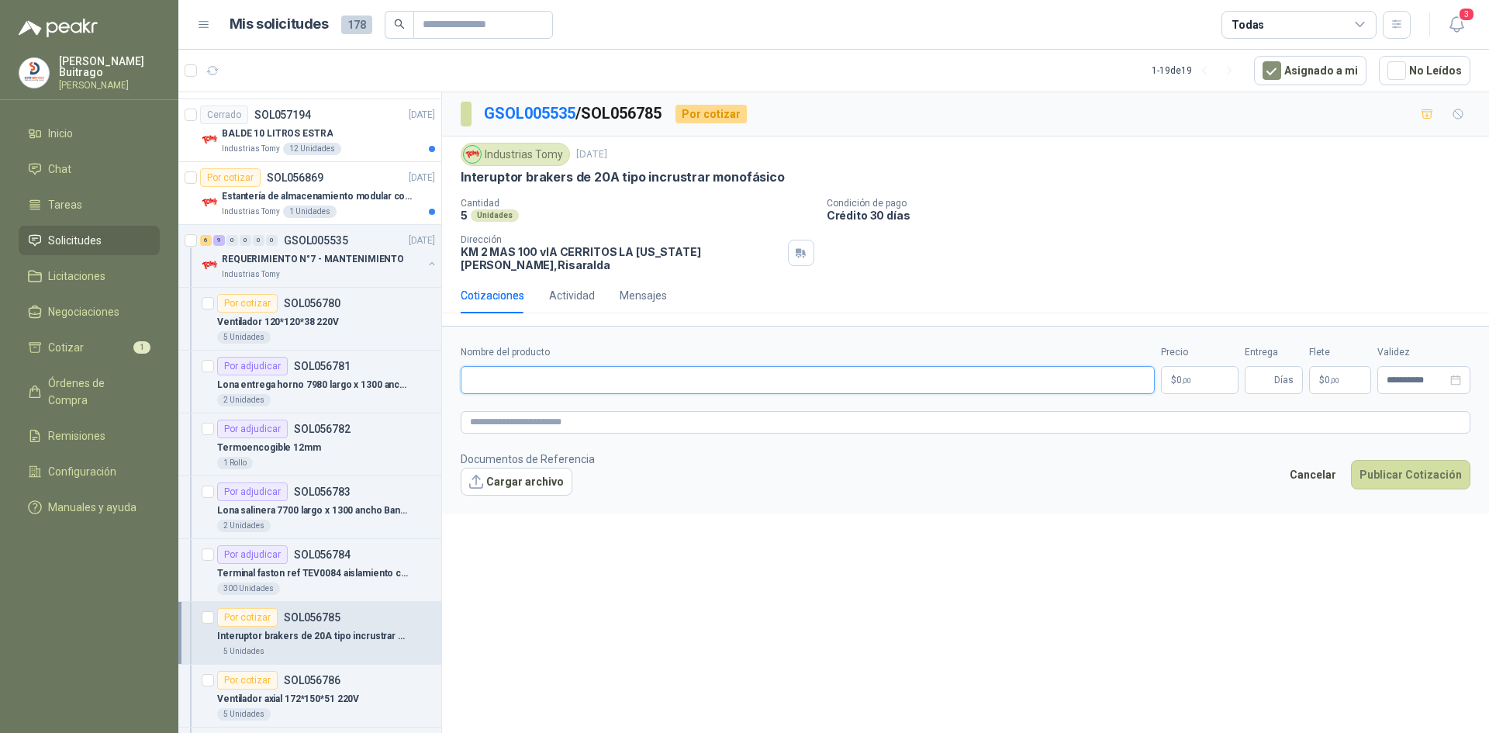
click at [530, 374] on input "Nombre del producto" at bounding box center [808, 380] width 694 height 28
type input "**********"
click at [1351, 460] on button "Publicar Cotización" at bounding box center [1410, 474] width 119 height 29
click at [1212, 374] on p "$ 0 ,00" at bounding box center [1200, 380] width 78 height 28
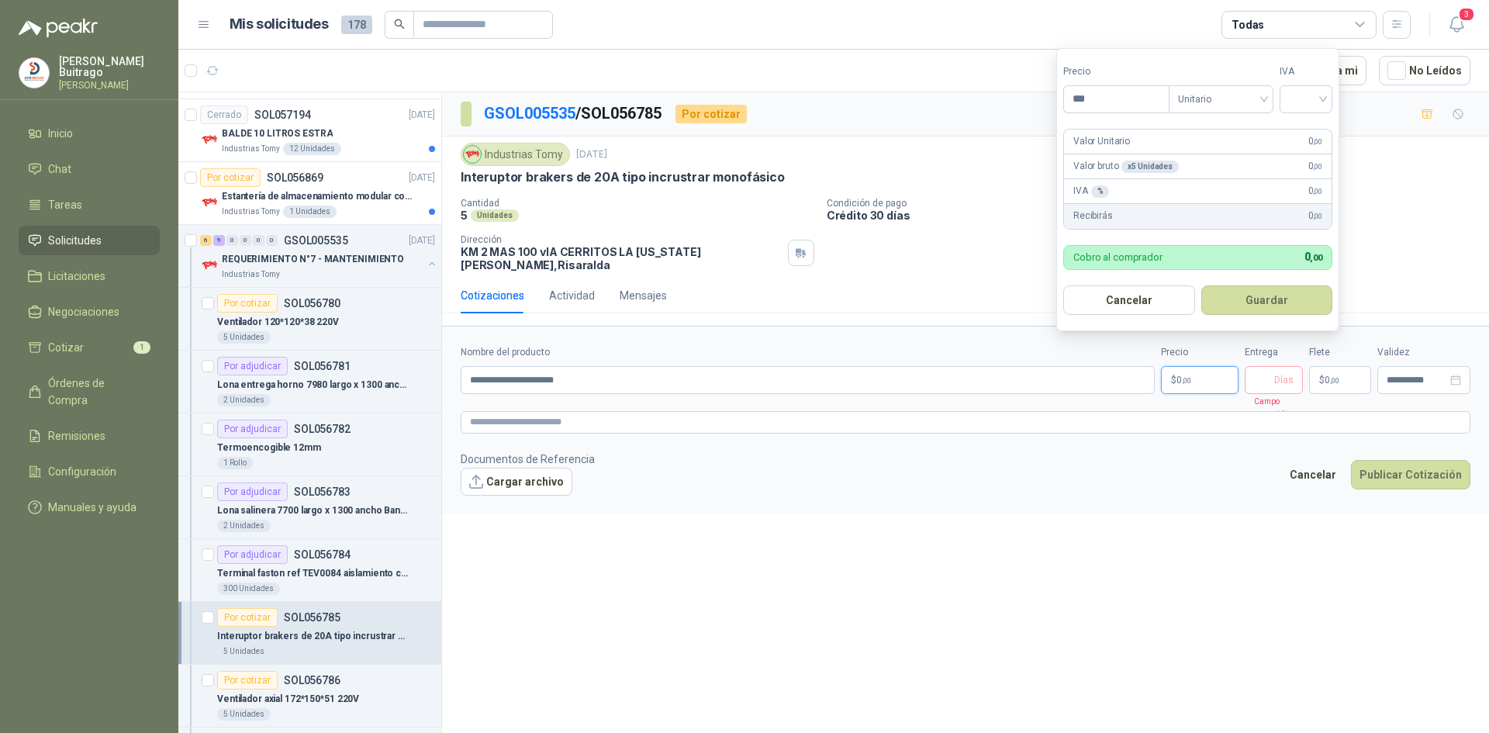
click at [1210, 374] on p "$ 0 ,00" at bounding box center [1200, 380] width 78 height 28
click at [1099, 105] on input "***" at bounding box center [1116, 99] width 105 height 26
type input "********"
click at [1323, 95] on input "search" at bounding box center [1306, 97] width 34 height 23
click at [1320, 120] on div "19%" at bounding box center [1309, 131] width 47 height 25
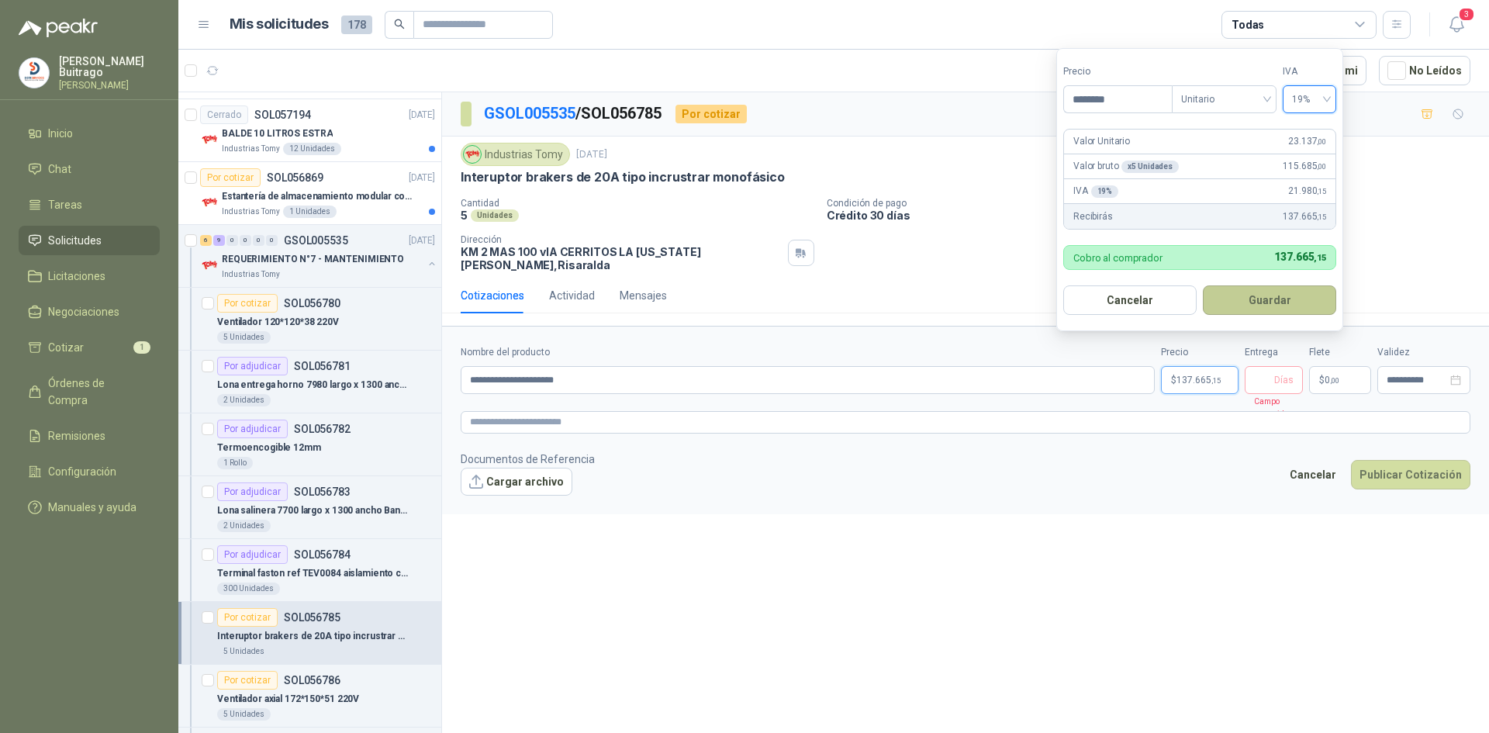
click at [1262, 305] on button "Guardar" at bounding box center [1269, 299] width 133 height 29
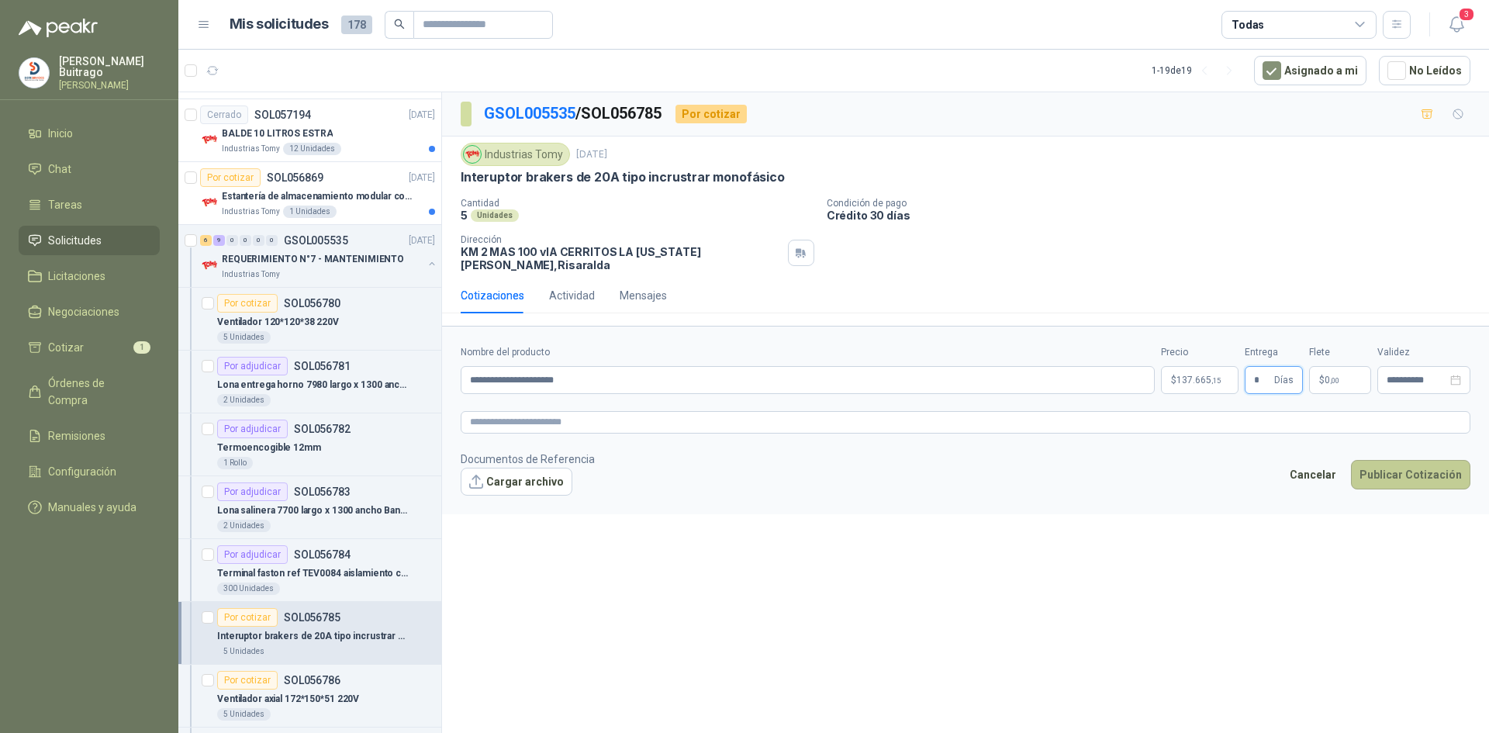
type input "*"
click at [1437, 476] on button "Publicar Cotización" at bounding box center [1410, 474] width 119 height 29
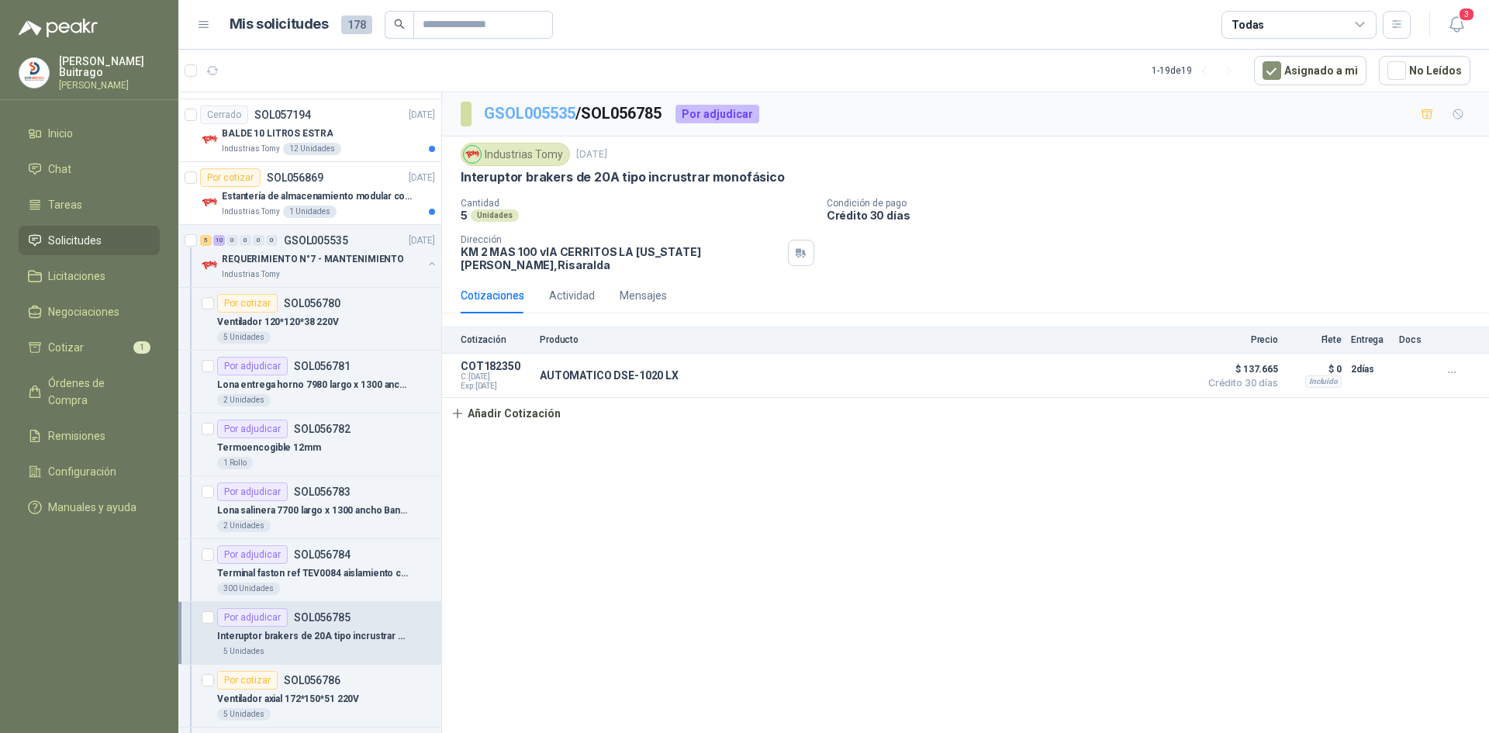
click at [542, 110] on link "GSOL005535" at bounding box center [529, 113] width 91 height 19
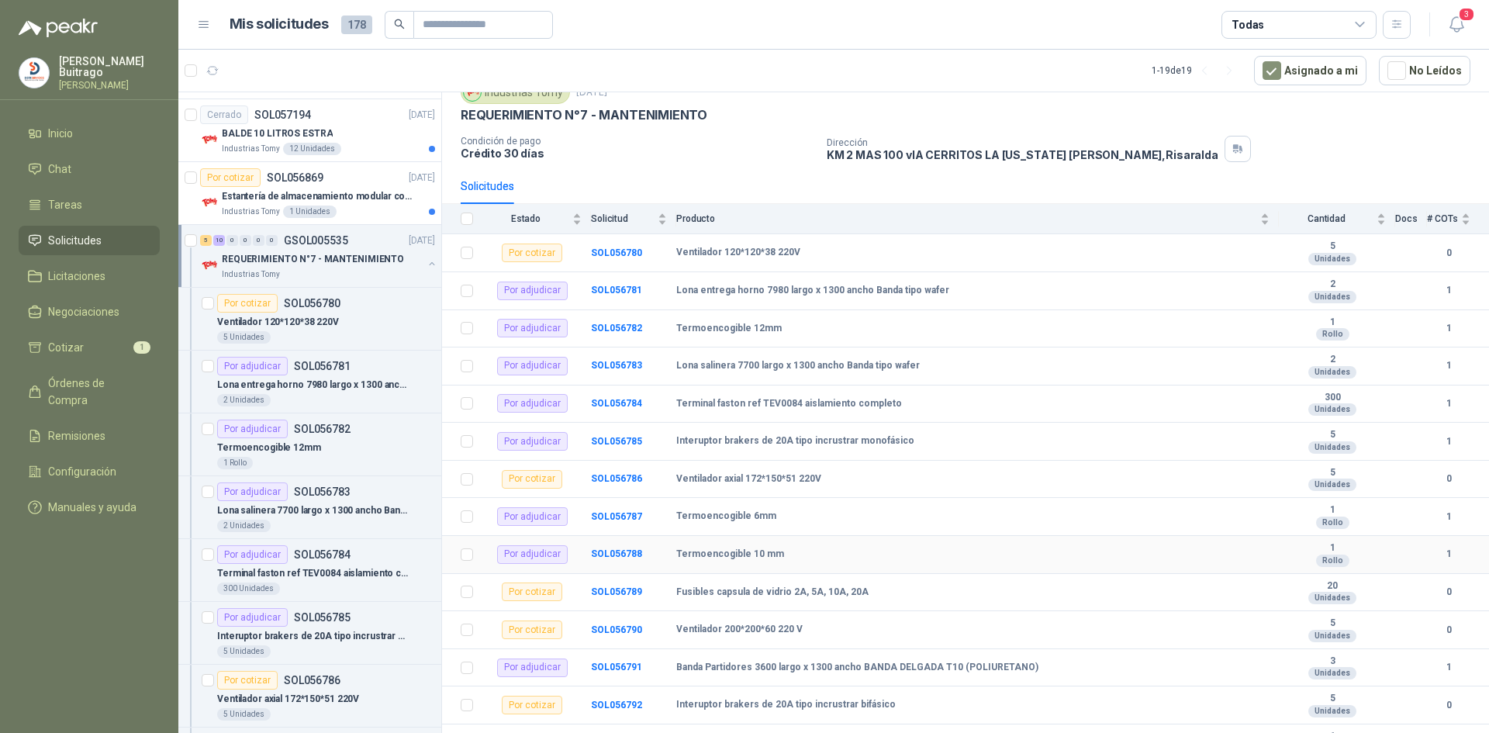
scroll to position [126, 0]
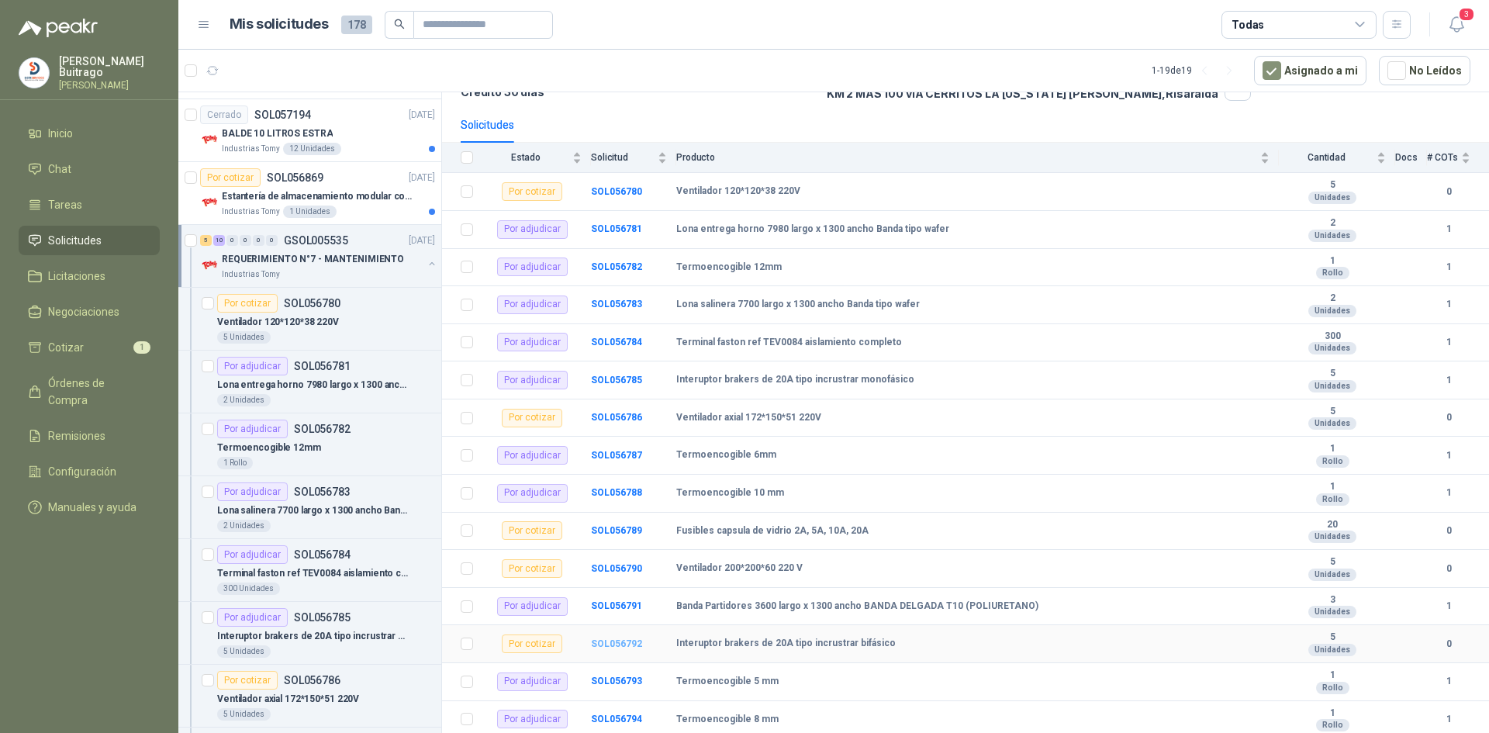
click at [629, 645] on b "SOL056792" at bounding box center [616, 643] width 51 height 11
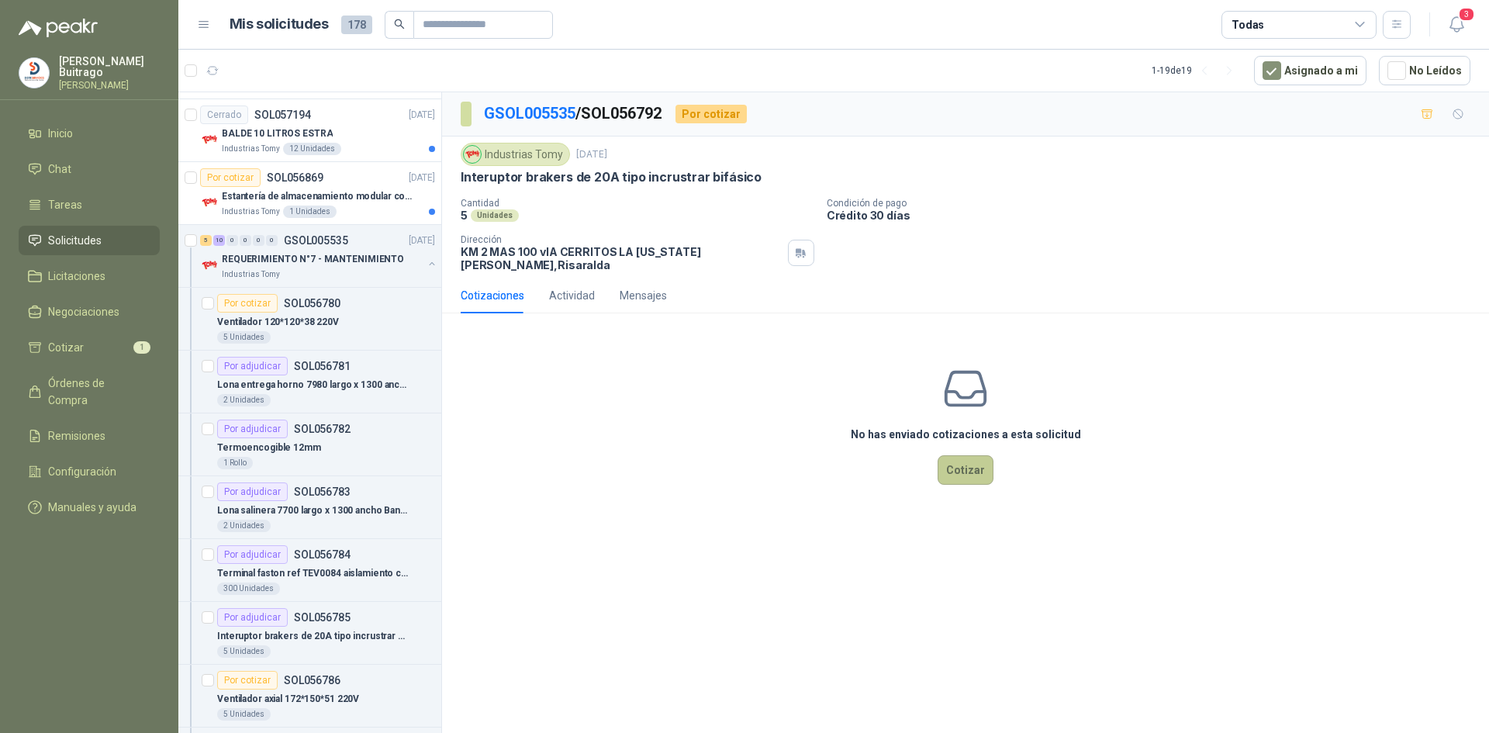
click at [956, 468] on button "Cotizar" at bounding box center [965, 469] width 56 height 29
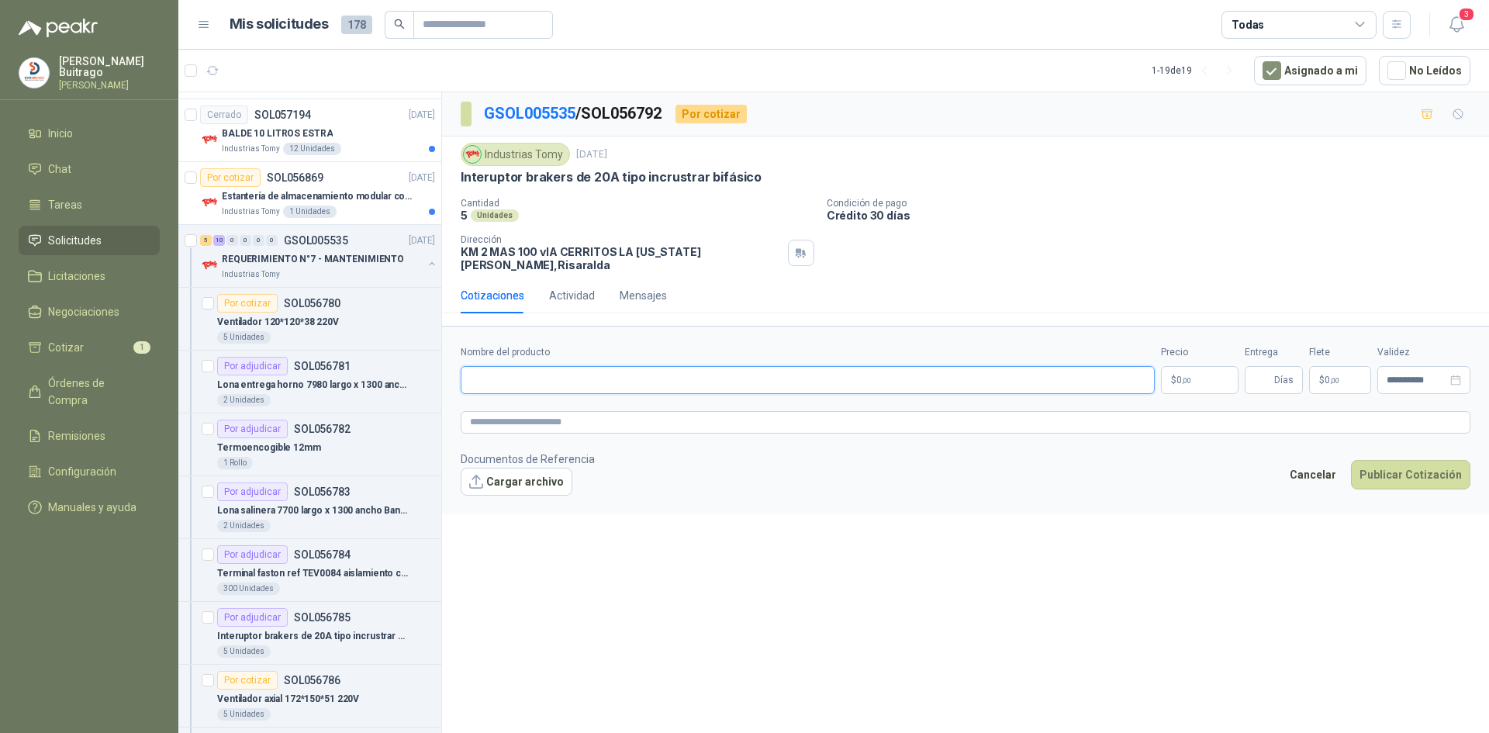
click at [556, 371] on input "Nombre del producto" at bounding box center [808, 380] width 694 height 28
click at [641, 366] on input "**********" at bounding box center [808, 380] width 694 height 28
type input "**********"
click at [1192, 370] on p "$ 0 ,00" at bounding box center [1200, 380] width 78 height 28
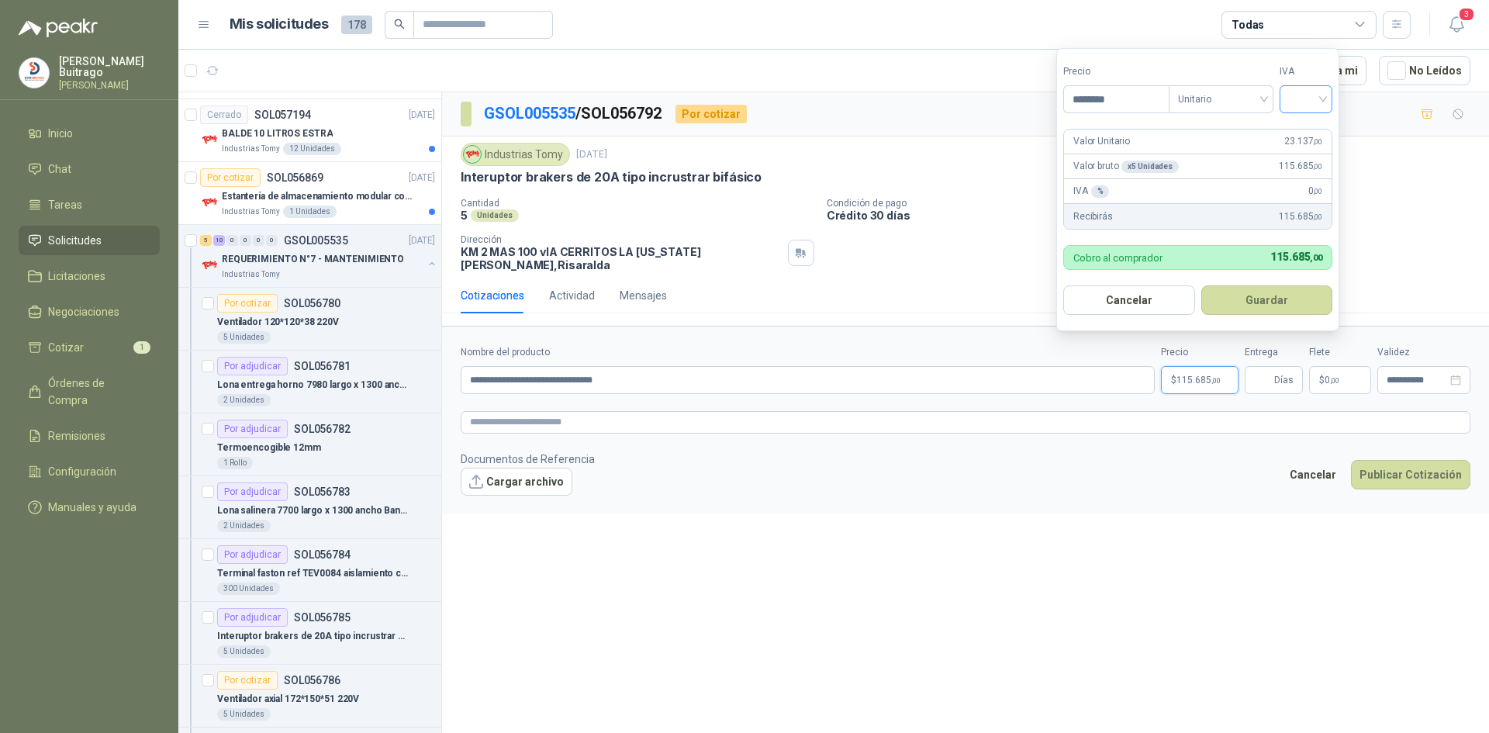
click at [1327, 98] on div at bounding box center [1305, 99] width 53 height 28
type input "********"
click at [1323, 134] on div "19%" at bounding box center [1309, 131] width 29 height 17
click at [1310, 295] on button "Guardar" at bounding box center [1269, 299] width 133 height 29
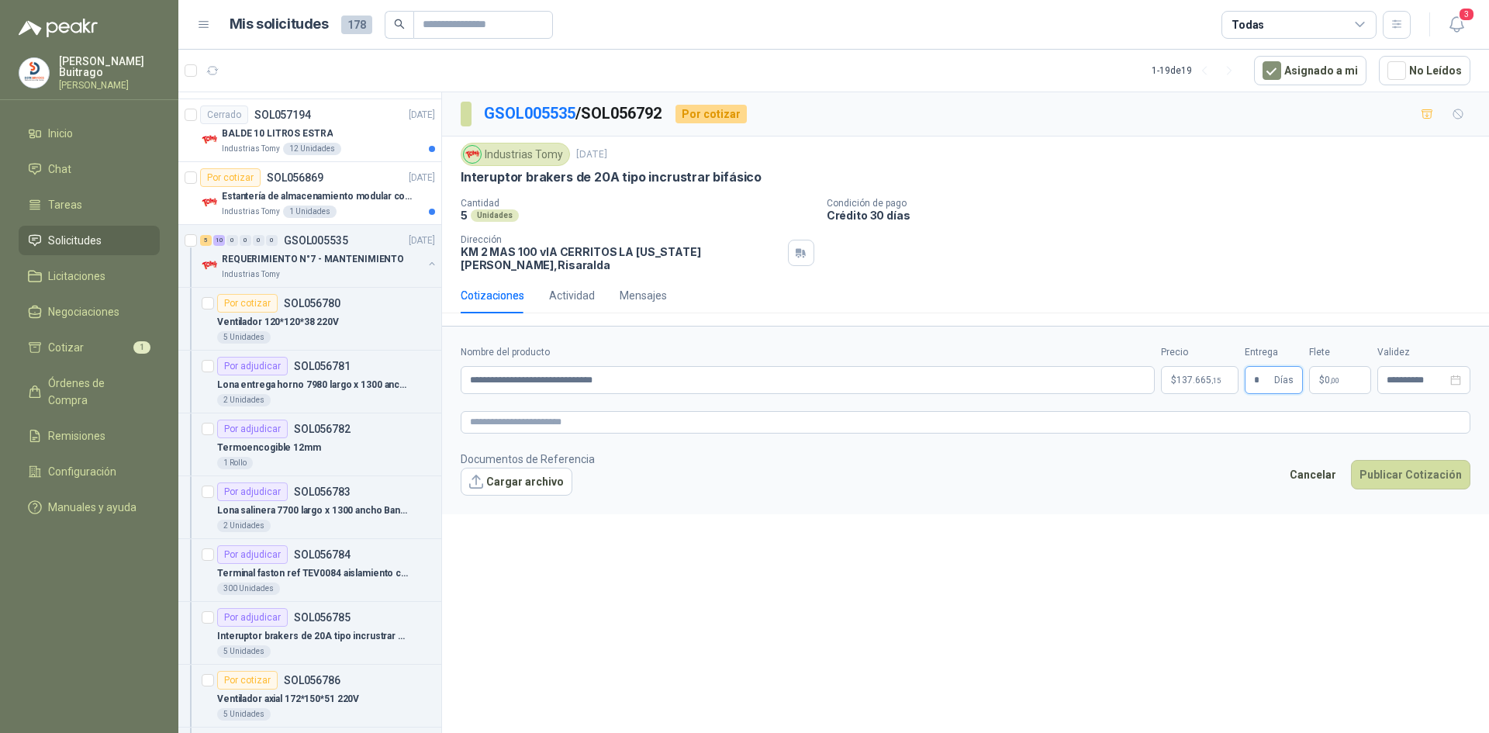
type input "*"
drag, startPoint x: 1275, startPoint y: 487, endPoint x: 1320, endPoint y: 484, distance: 44.3
click at [1275, 486] on form "**********" at bounding box center [965, 420] width 1047 height 188
click at [1384, 461] on button "Publicar Cotización" at bounding box center [1410, 474] width 119 height 29
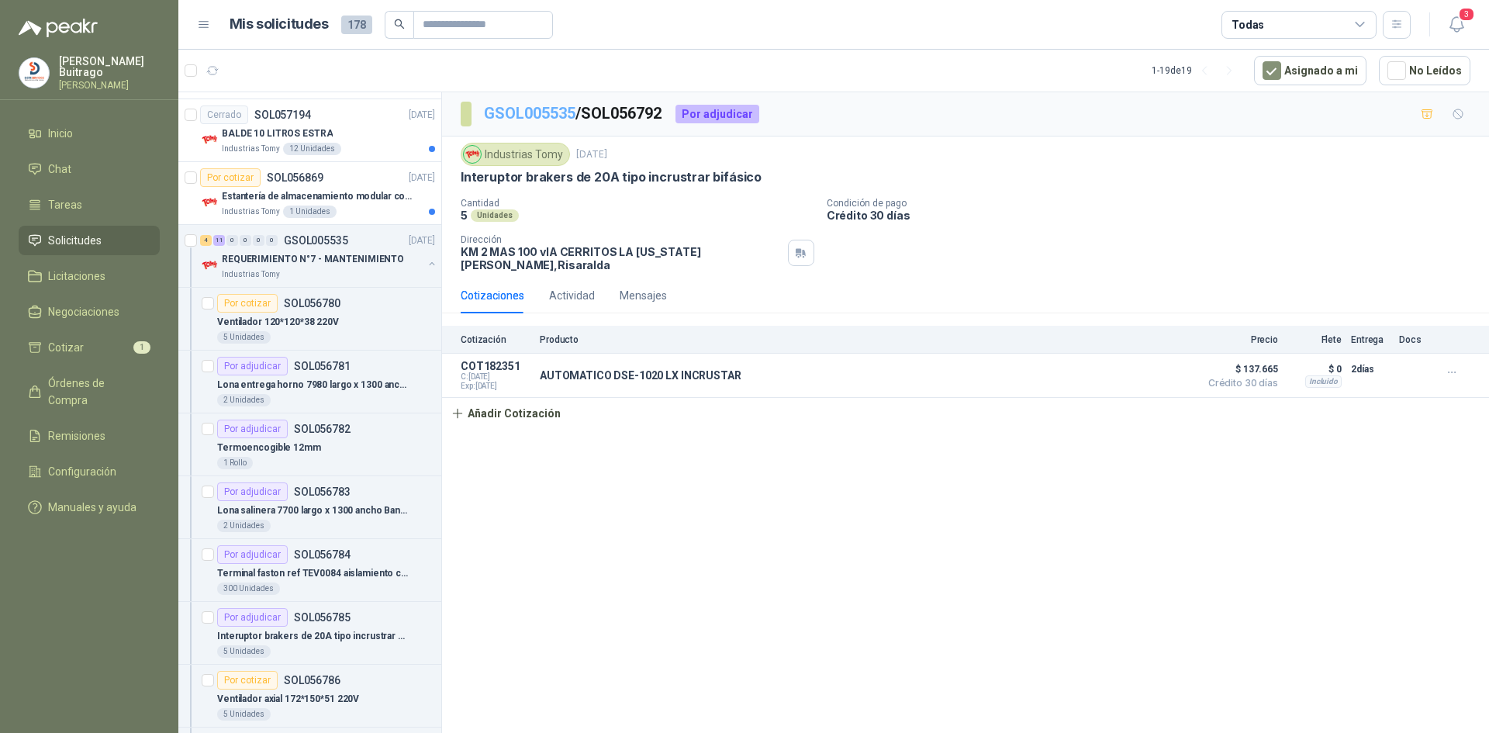
click at [544, 109] on link "GSOL005535" at bounding box center [529, 113] width 91 height 19
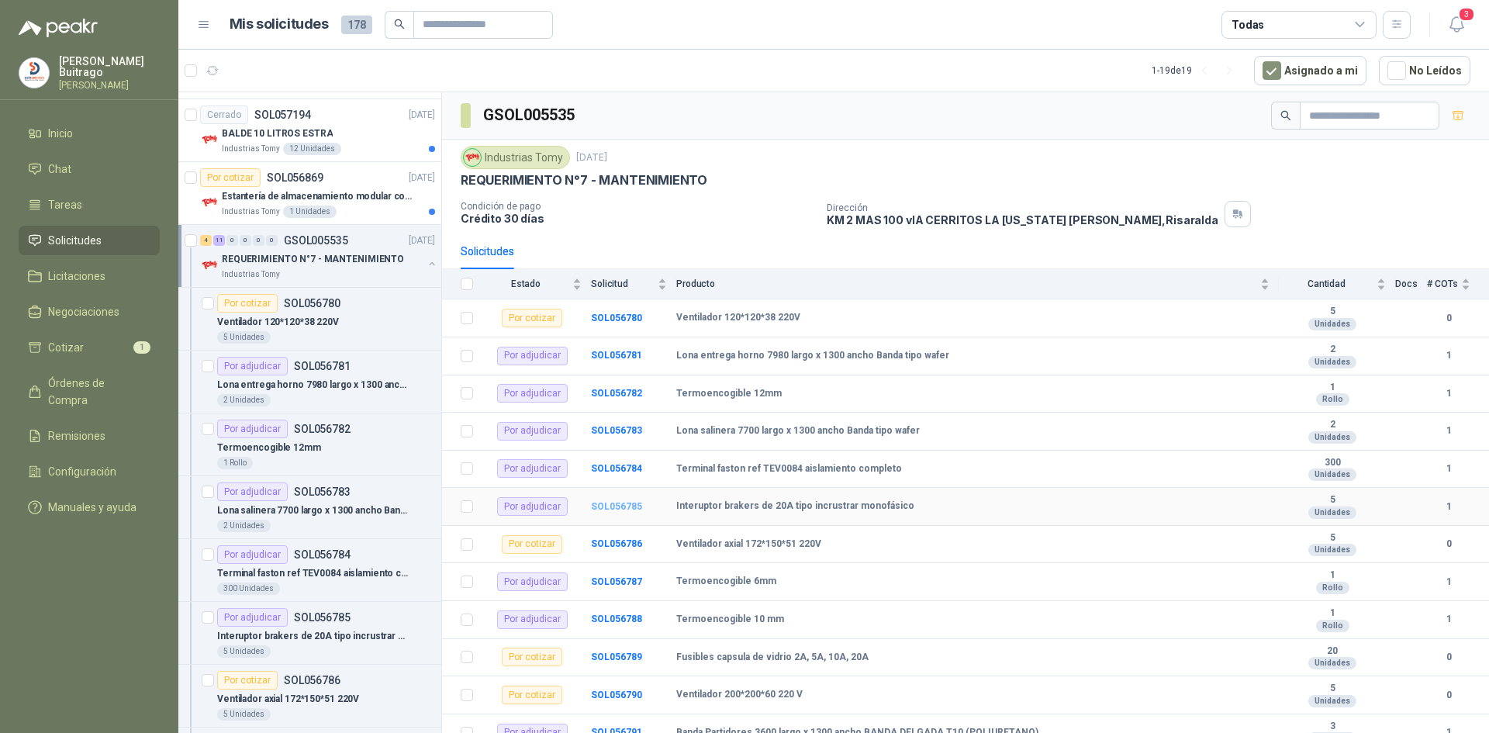
click at [606, 506] on b "SOL056785" at bounding box center [616, 506] width 51 height 11
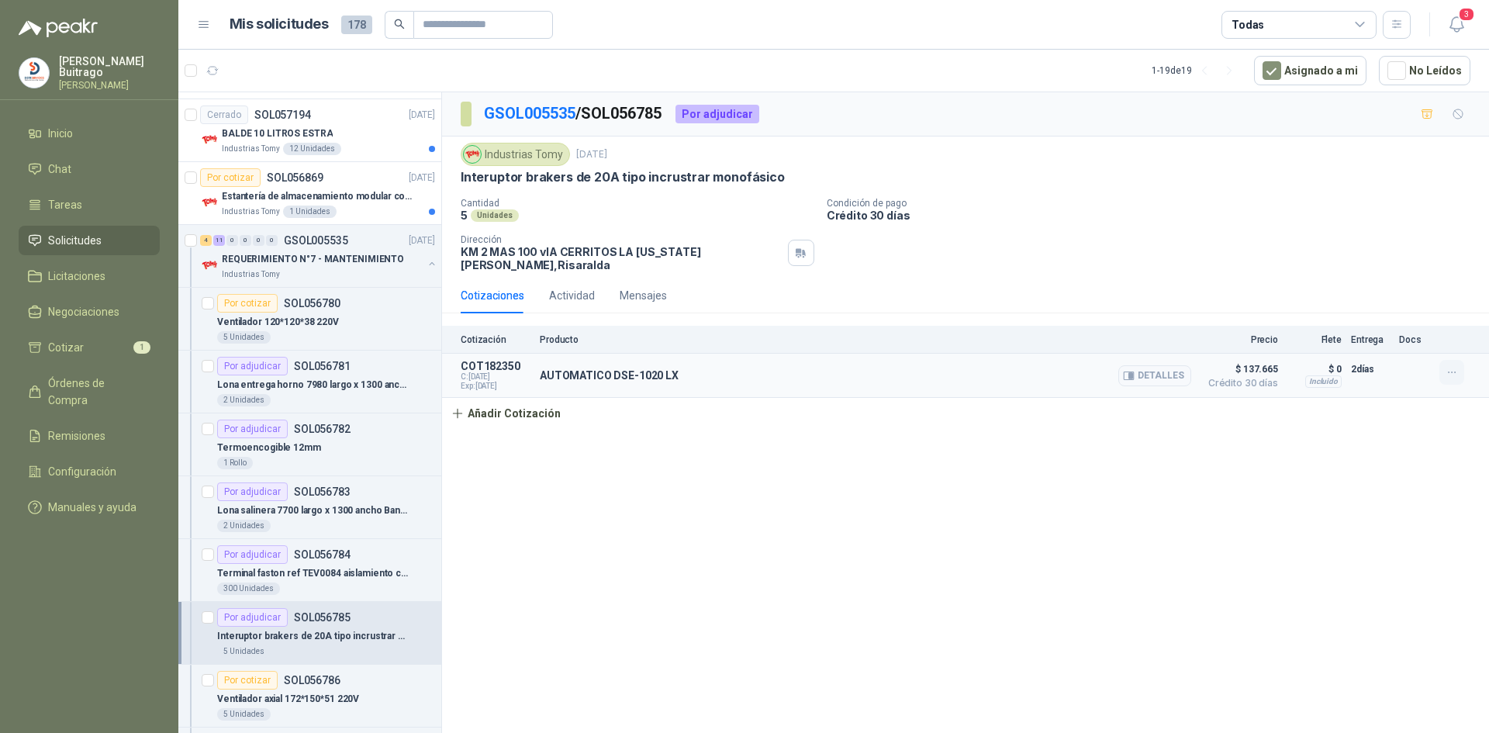
click at [1462, 368] on button "button" at bounding box center [1451, 372] width 25 height 25
click at [1396, 306] on button "Editar" at bounding box center [1420, 299] width 124 height 25
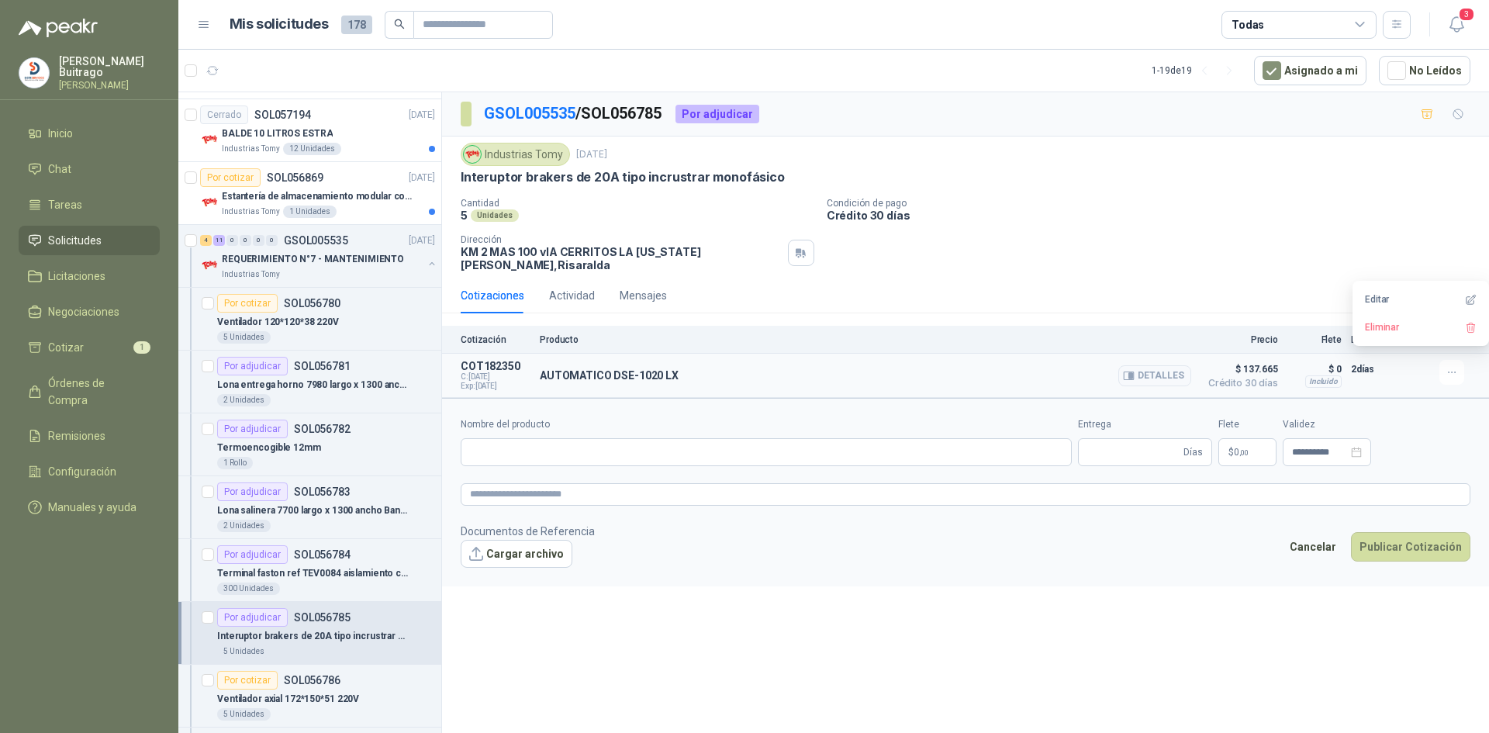
type input "**********"
type input "*"
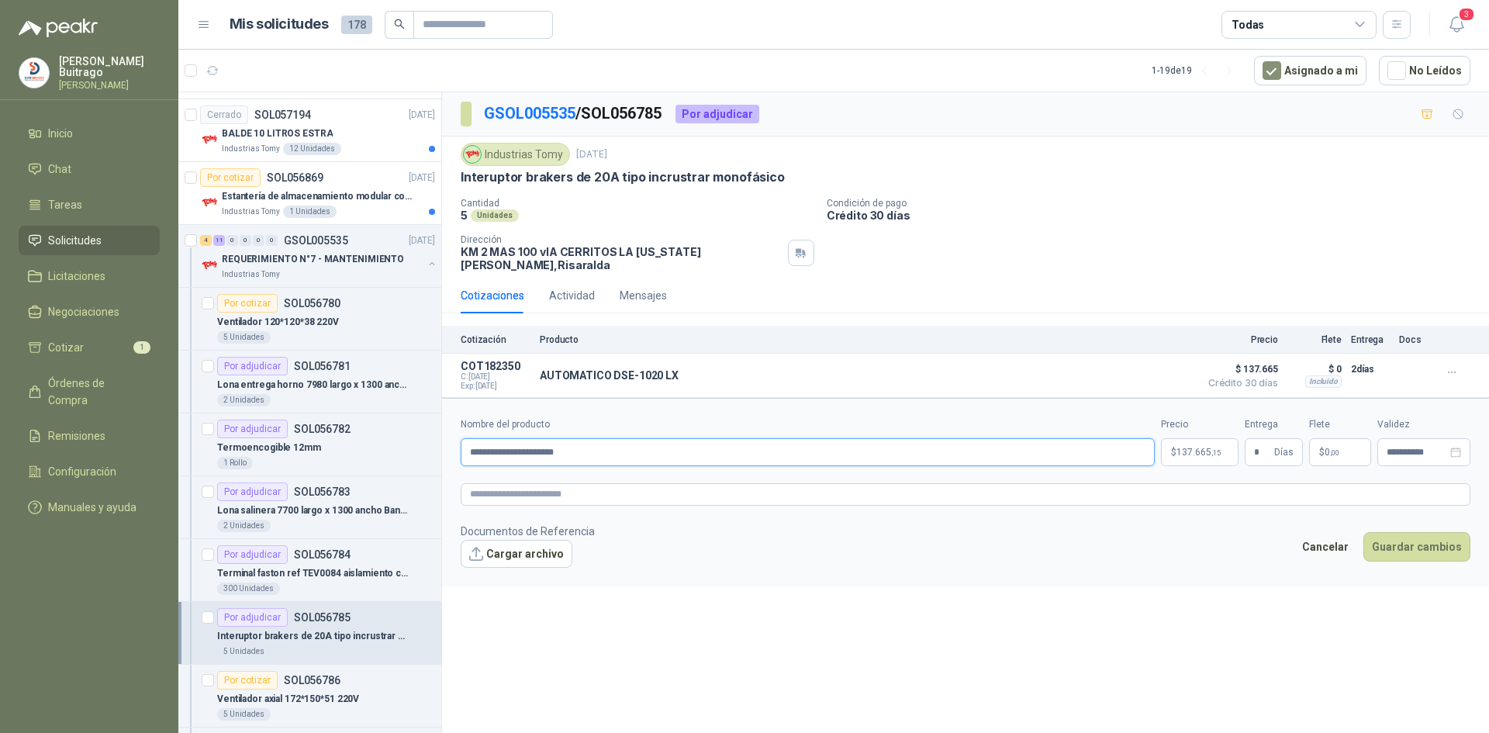
click at [620, 444] on input "**********" at bounding box center [808, 452] width 694 height 28
type input "**********"
click at [1401, 533] on button "Guardar cambios" at bounding box center [1416, 546] width 107 height 29
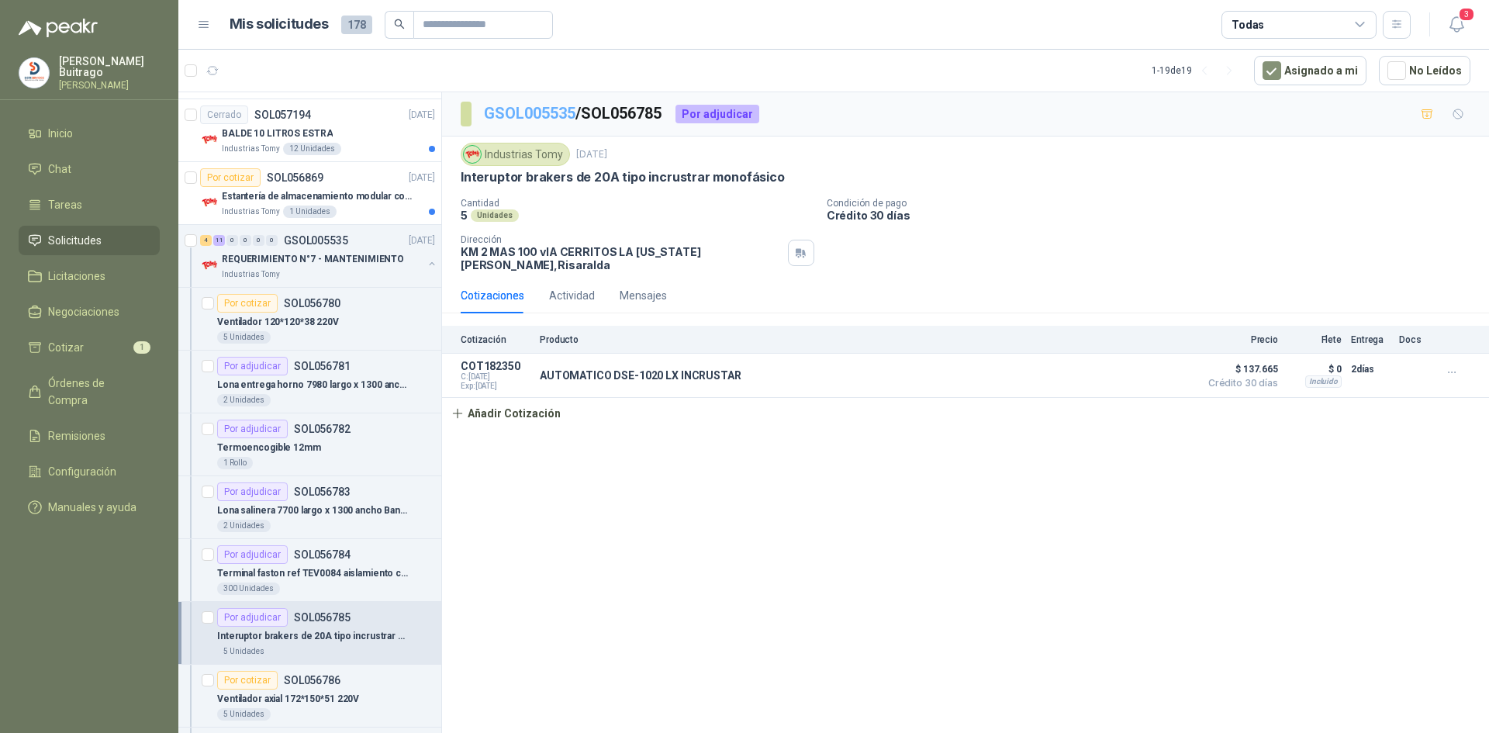
click at [531, 110] on link "GSOL005535" at bounding box center [529, 113] width 91 height 19
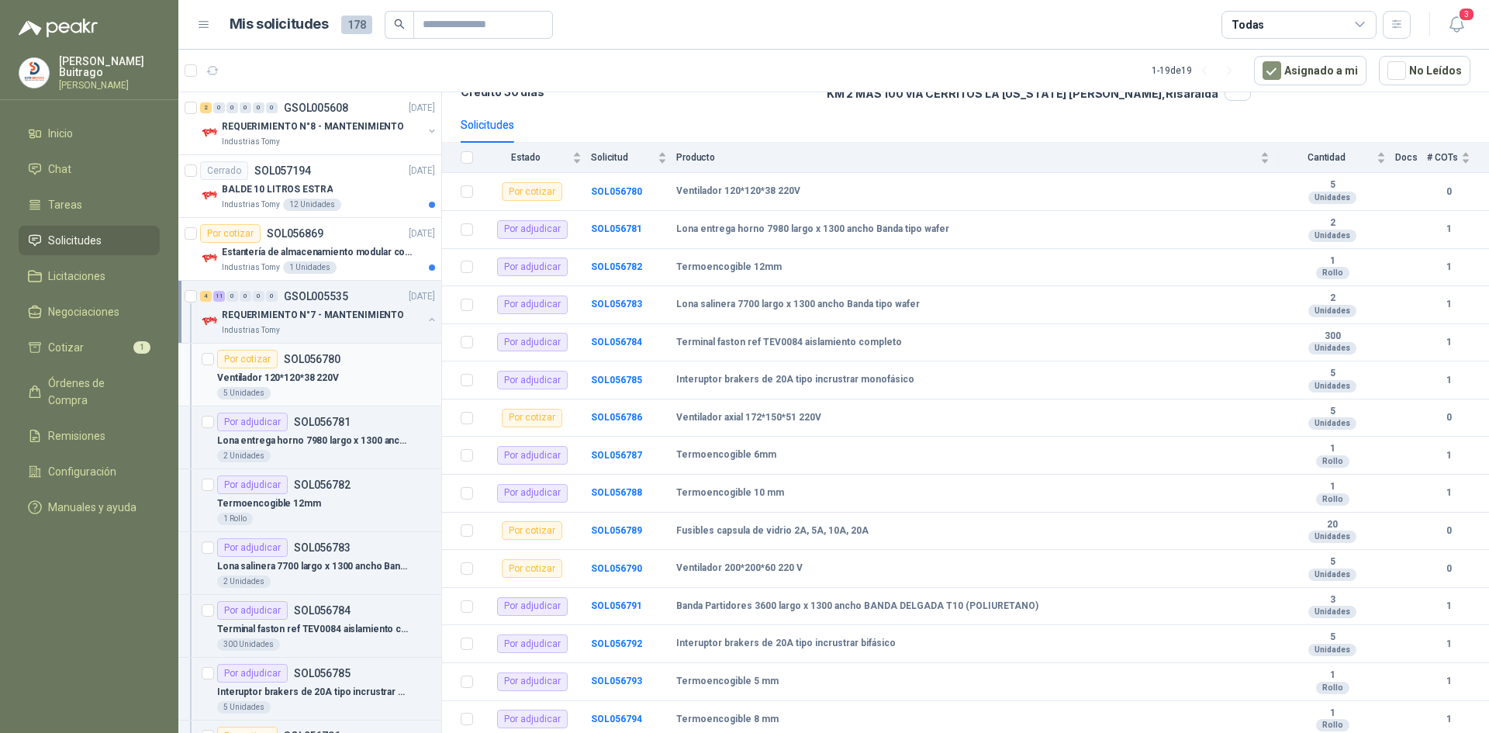
click at [283, 378] on p "Ventilador 120*120*38 220V" at bounding box center [278, 378] width 122 height 15
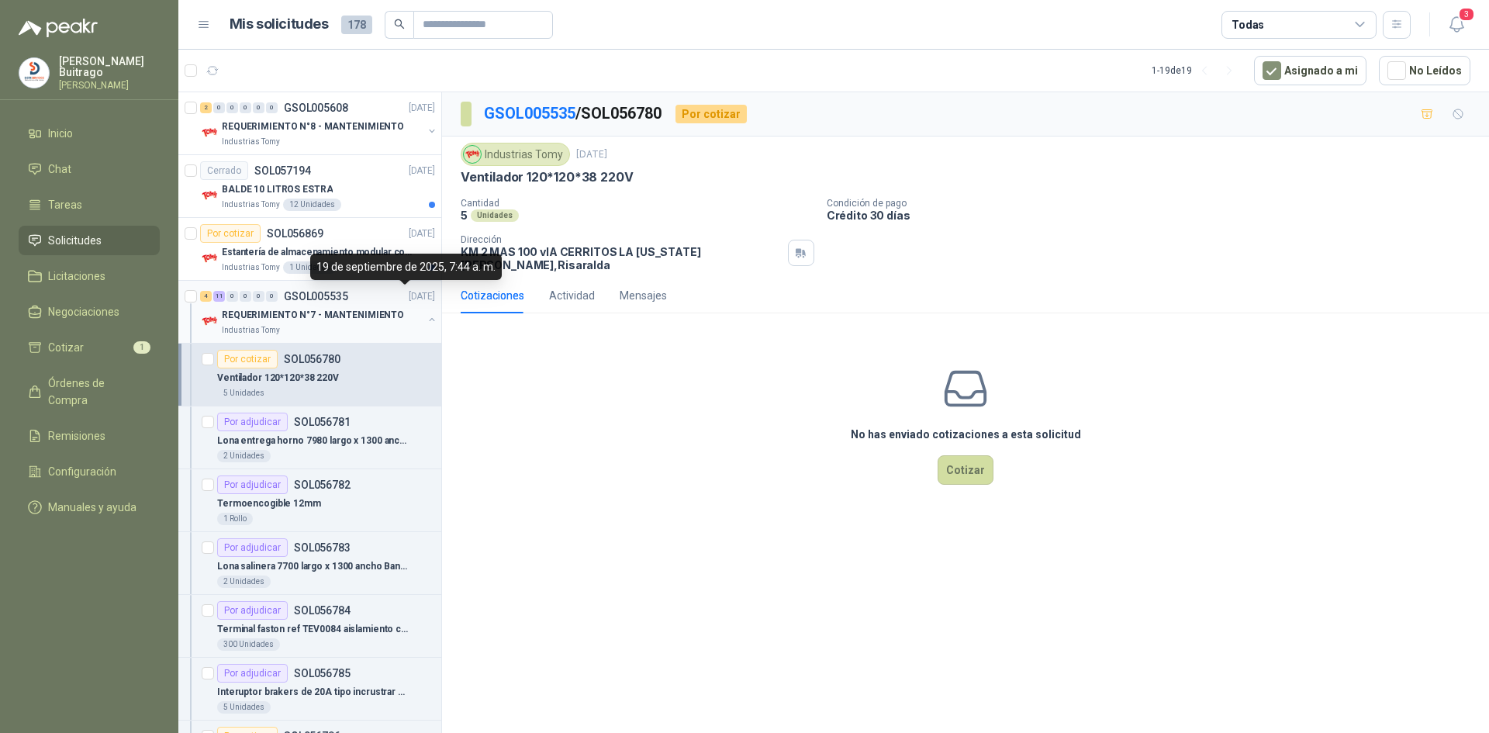
click at [426, 317] on button "button" at bounding box center [432, 319] width 12 height 12
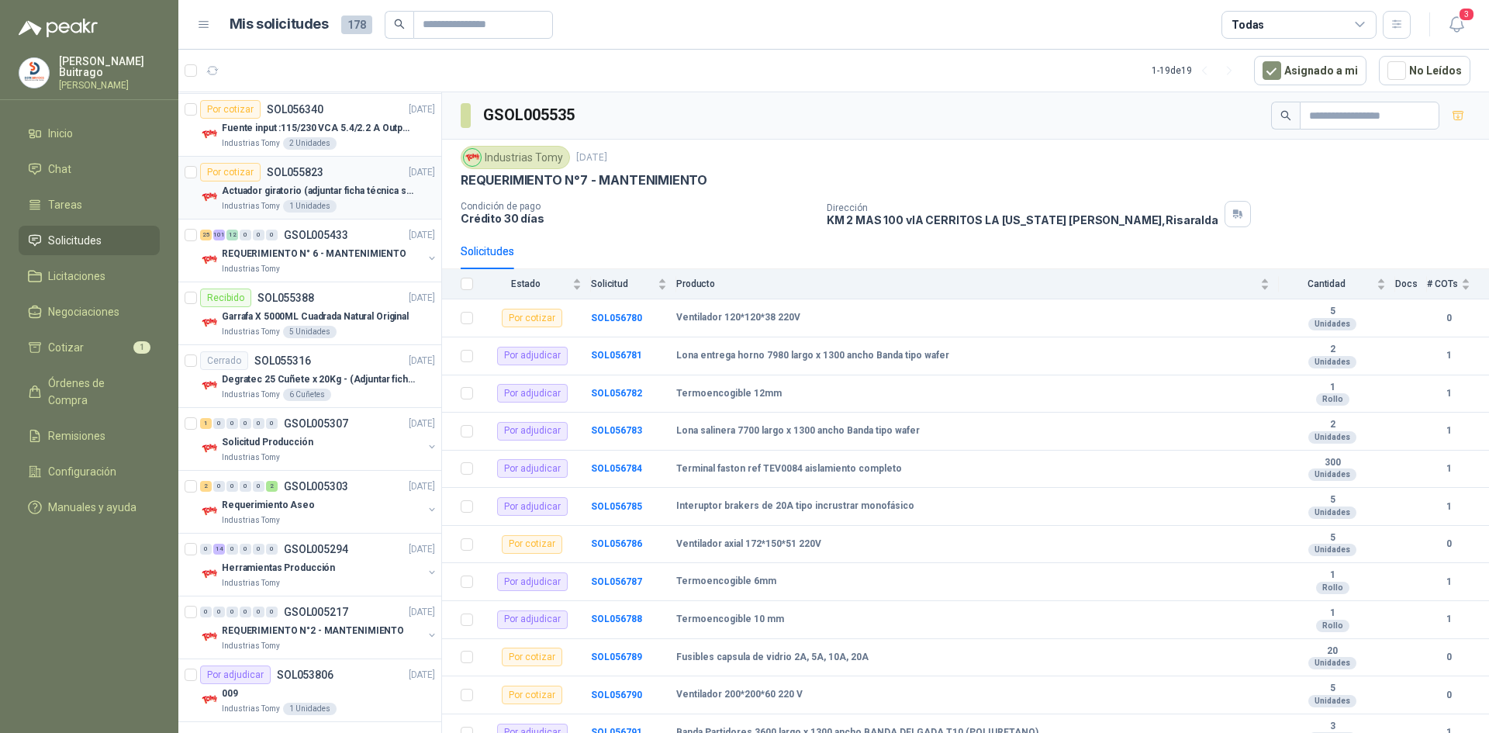
scroll to position [569, 0]
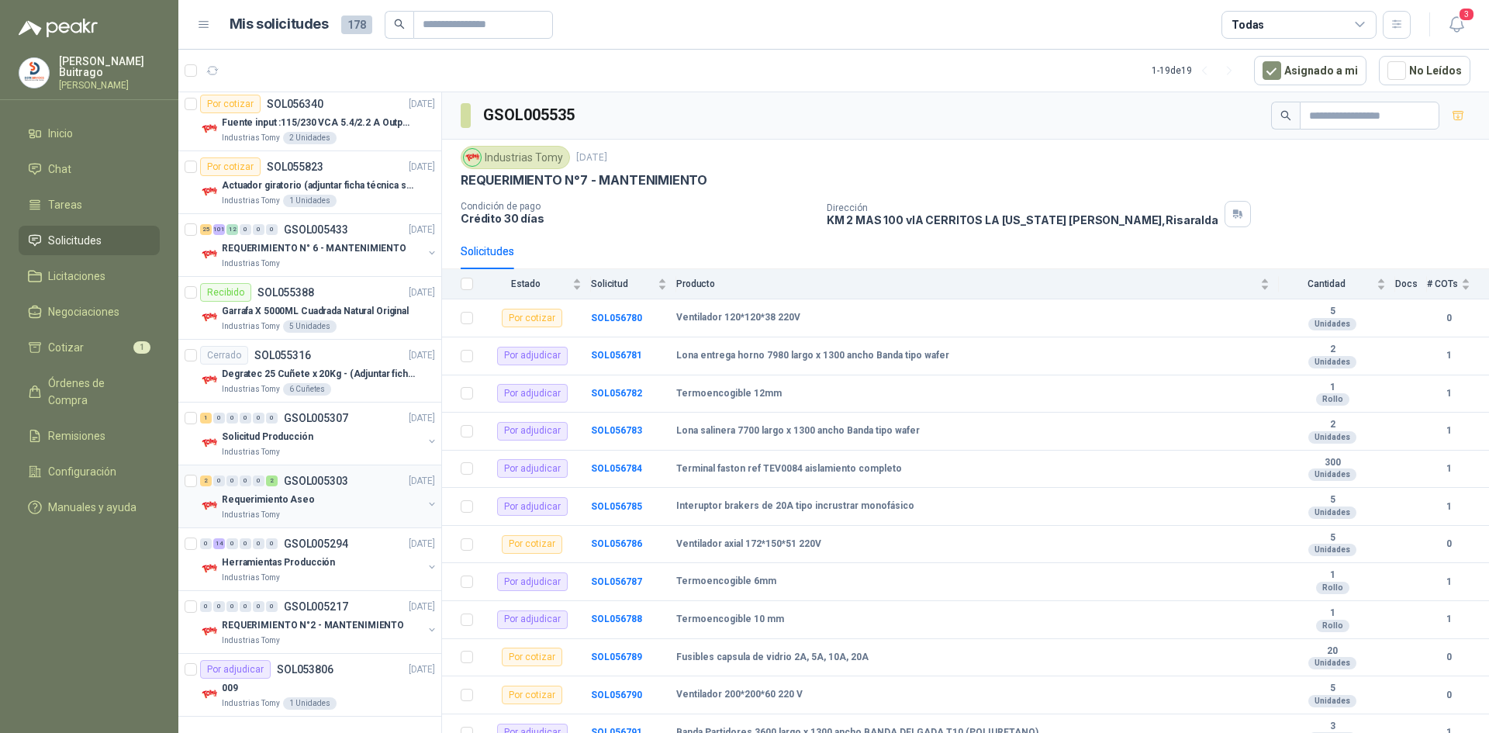
click at [254, 496] on p "Requerimiento Aseo" at bounding box center [268, 499] width 93 height 15
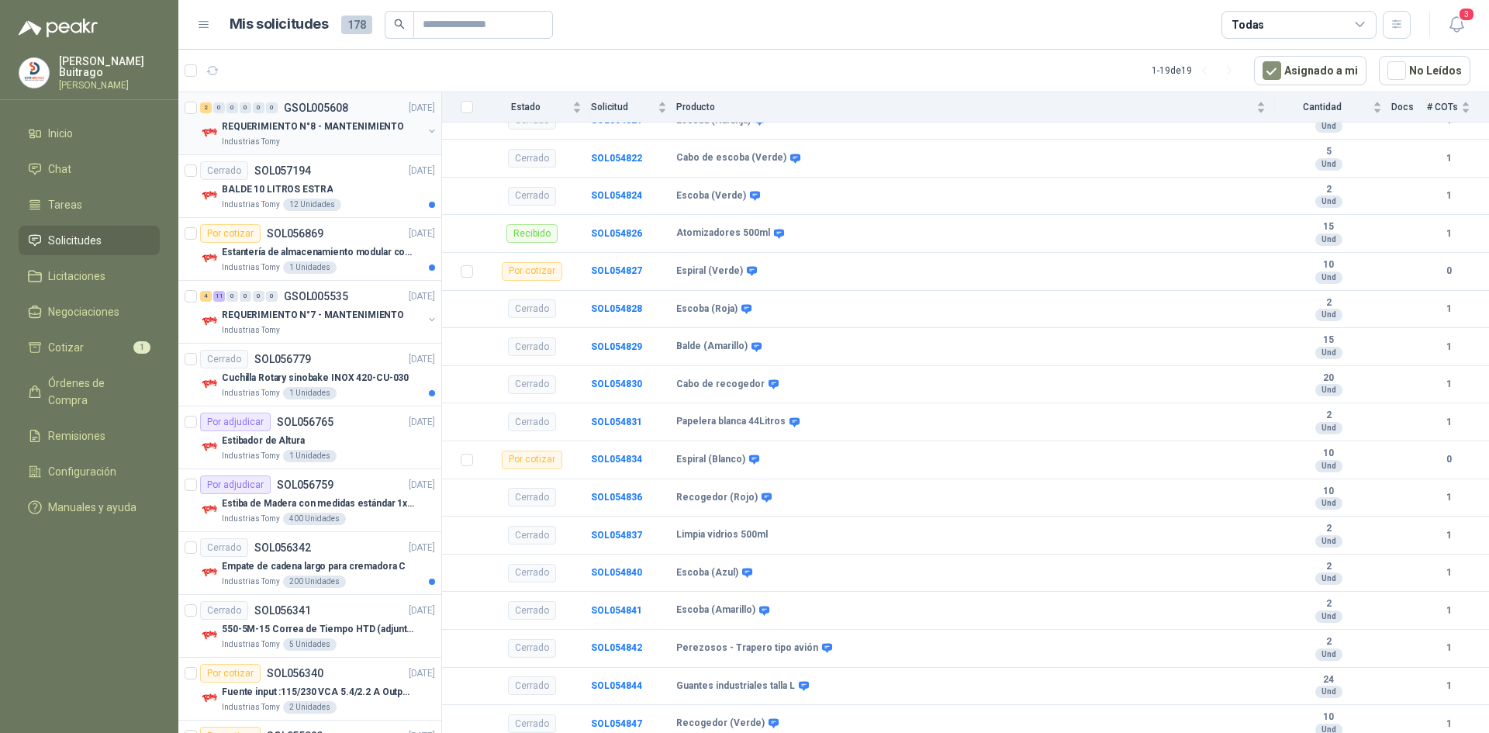
click at [305, 123] on p "REQUERIMIENTO N°8 - MANTENIMIENTO" at bounding box center [313, 126] width 182 height 15
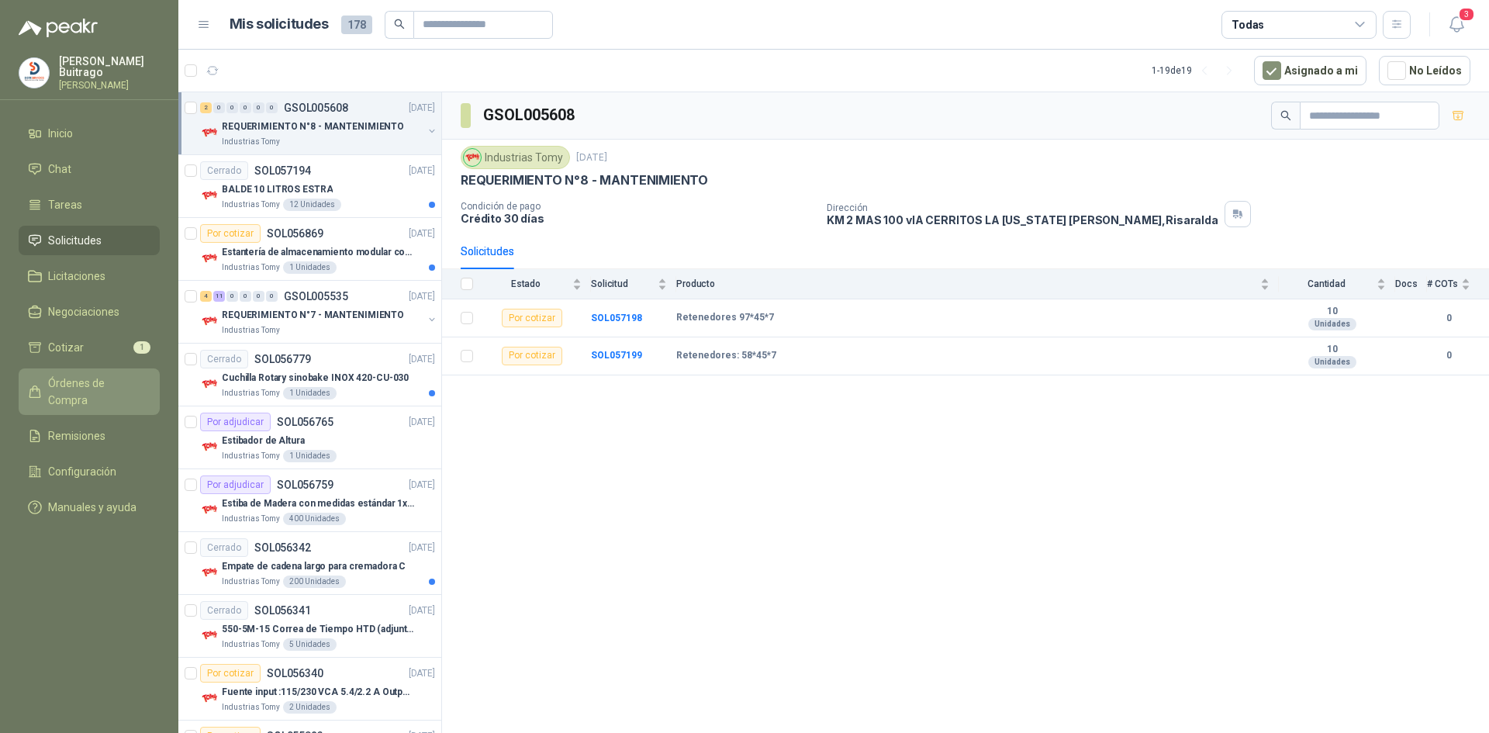
click at [112, 381] on span "Órdenes de Compra" at bounding box center [96, 391] width 97 height 34
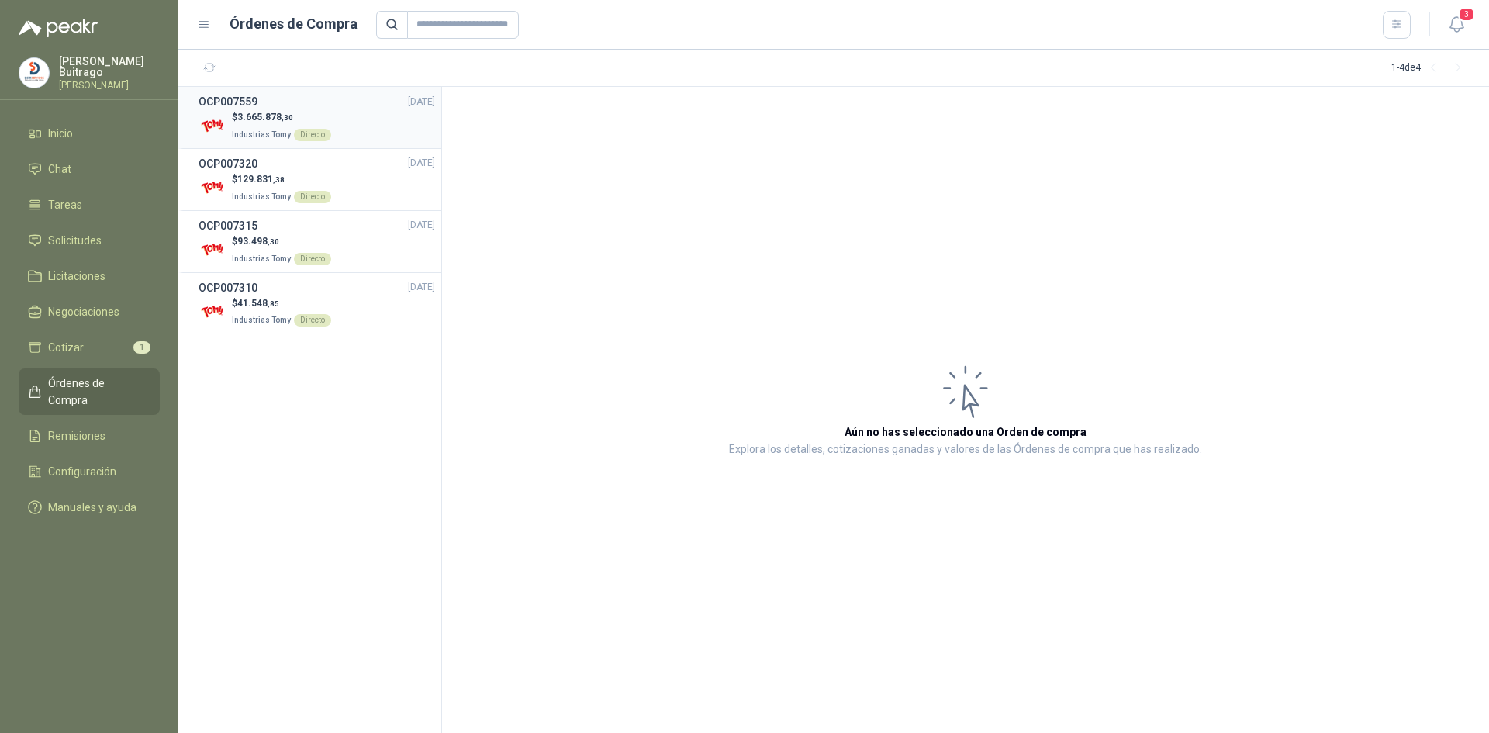
click at [271, 121] on span "3.665.878 ,30" at bounding box center [265, 117] width 56 height 11
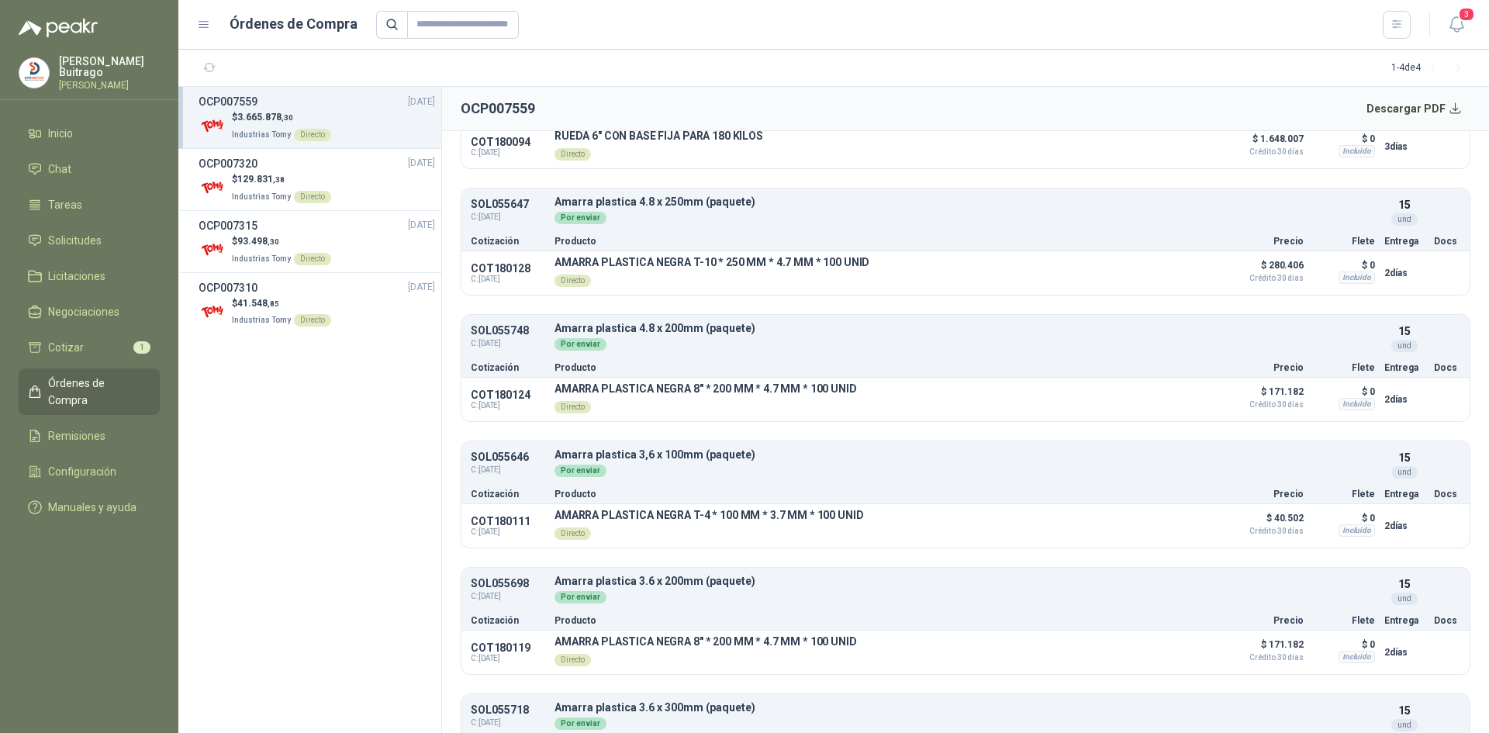
scroll to position [520, 0]
